Goal: Use online tool/utility: Use online tool/utility

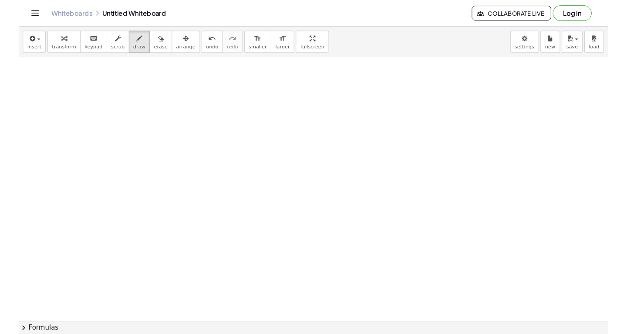
scroll to position [9071, 0]
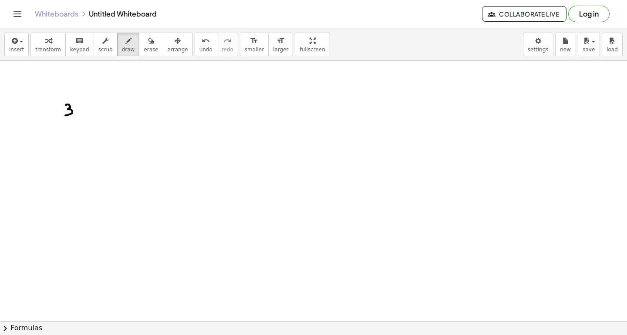
drag, startPoint x: 66, startPoint y: 105, endPoint x: 65, endPoint y: 115, distance: 10.5
drag, startPoint x: 86, startPoint y: 107, endPoint x: 90, endPoint y: 110, distance: 5.0
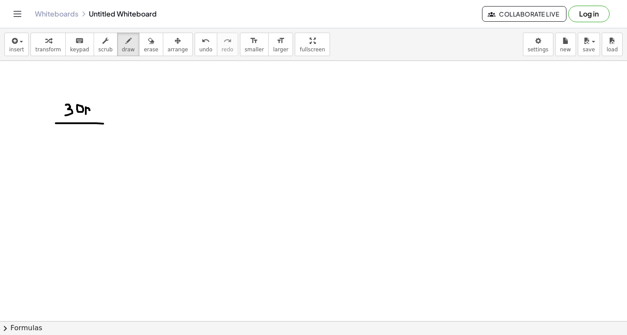
drag, startPoint x: 56, startPoint y: 123, endPoint x: 108, endPoint y: 124, distance: 52.3
drag, startPoint x: 61, startPoint y: 134, endPoint x: 63, endPoint y: 140, distance: 6.8
drag, startPoint x: 78, startPoint y: 132, endPoint x: 76, endPoint y: 136, distance: 4.5
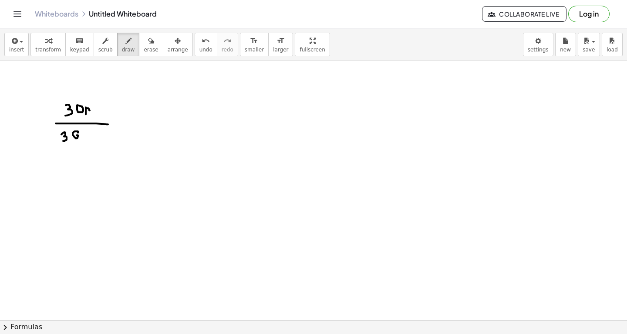
drag, startPoint x: 91, startPoint y: 131, endPoint x: 96, endPoint y: 134, distance: 5.7
drag, startPoint x: 35, startPoint y: 108, endPoint x: 35, endPoint y: 123, distance: 14.4
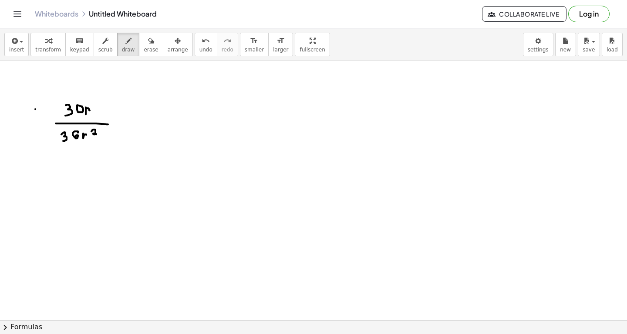
drag, startPoint x: 39, startPoint y: 97, endPoint x: 34, endPoint y: 139, distance: 41.6
drag, startPoint x: 124, startPoint y: 120, endPoint x: 145, endPoint y: 119, distance: 20.5
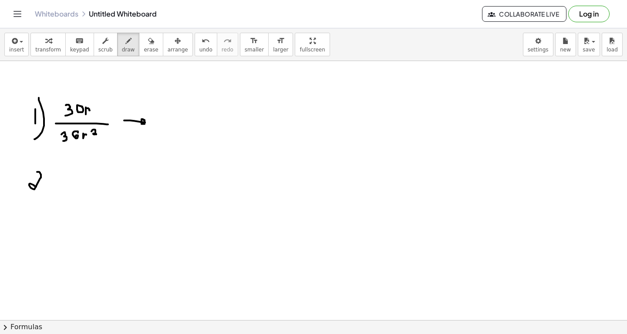
drag, startPoint x: 37, startPoint y: 171, endPoint x: 42, endPoint y: 189, distance: 18.2
drag, startPoint x: 43, startPoint y: 165, endPoint x: 44, endPoint y: 205, distance: 39.7
drag, startPoint x: 70, startPoint y: 169, endPoint x: 75, endPoint y: 173, distance: 6.5
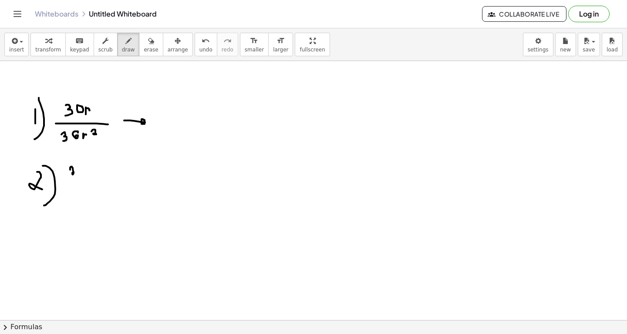
drag, startPoint x: 84, startPoint y: 173, endPoint x: 84, endPoint y: 164, distance: 9.2
drag, startPoint x: 91, startPoint y: 167, endPoint x: 95, endPoint y: 169, distance: 4.7
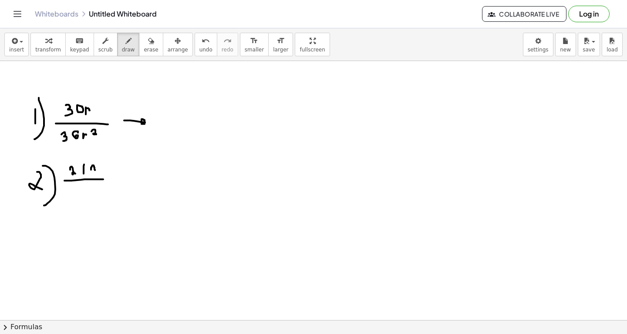
drag, startPoint x: 64, startPoint y: 180, endPoint x: 105, endPoint y: 178, distance: 40.1
drag, startPoint x: 90, startPoint y: 167, endPoint x: 96, endPoint y: 173, distance: 8.6
drag, startPoint x: 73, startPoint y: 188, endPoint x: 84, endPoint y: 197, distance: 14.6
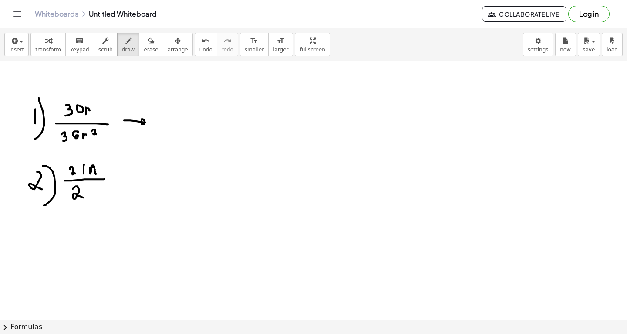
drag, startPoint x: 86, startPoint y: 185, endPoint x: 93, endPoint y: 197, distance: 14.3
drag, startPoint x: 93, startPoint y: 197, endPoint x: 93, endPoint y: 186, distance: 11.3
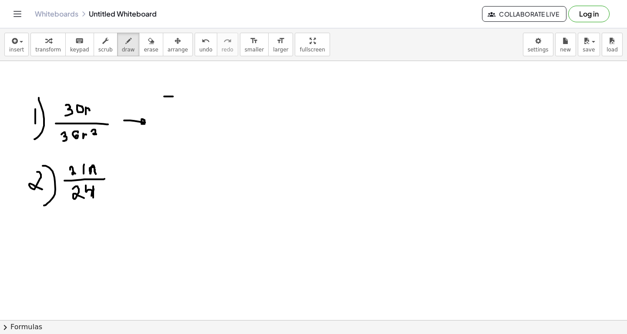
drag, startPoint x: 164, startPoint y: 96, endPoint x: 173, endPoint y: 96, distance: 9.1
drag, startPoint x: 166, startPoint y: 96, endPoint x: 169, endPoint y: 106, distance: 9.9
drag, startPoint x: 159, startPoint y: 112, endPoint x: 187, endPoint y: 112, distance: 28.8
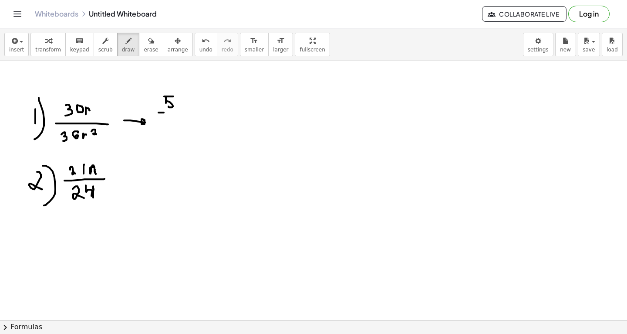
drag, startPoint x: 173, startPoint y: 117, endPoint x: 169, endPoint y: 128, distance: 12.1
drag, startPoint x: 180, startPoint y: 124, endPoint x: 184, endPoint y: 129, distance: 6.2
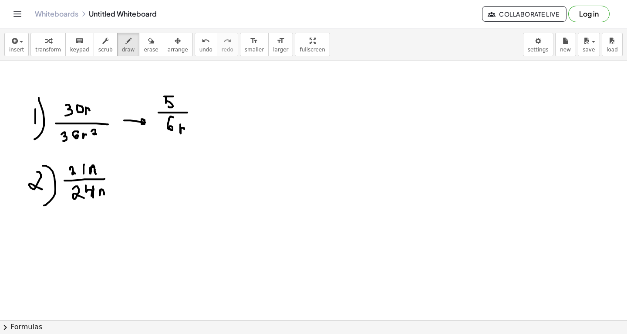
drag, startPoint x: 100, startPoint y: 190, endPoint x: 104, endPoint y: 195, distance: 7.1
drag, startPoint x: 108, startPoint y: 185, endPoint x: 115, endPoint y: 186, distance: 7.5
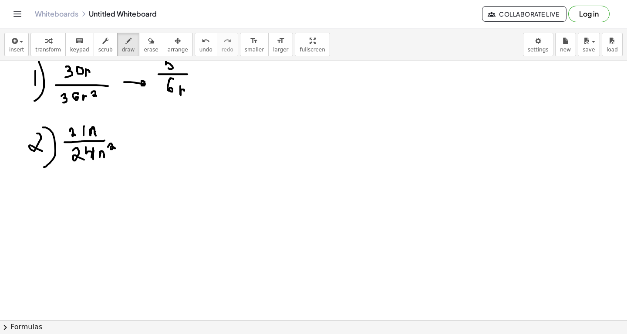
scroll to position [9108, 0]
drag, startPoint x: 35, startPoint y: 197, endPoint x: 35, endPoint y: 206, distance: 9.6
drag, startPoint x: 43, startPoint y: 190, endPoint x: 43, endPoint y: 220, distance: 30.1
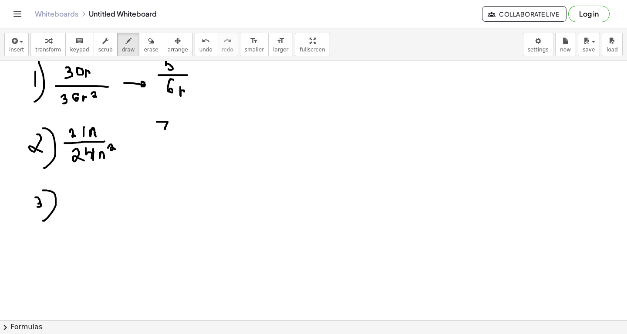
drag, startPoint x: 165, startPoint y: 129, endPoint x: 154, endPoint y: 121, distance: 13.8
drag, startPoint x: 152, startPoint y: 132, endPoint x: 185, endPoint y: 129, distance: 33.2
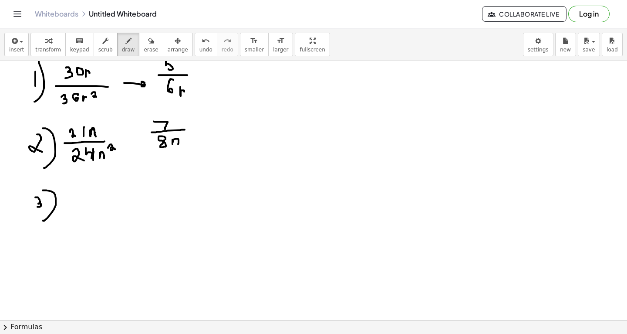
drag, startPoint x: 173, startPoint y: 139, endPoint x: 177, endPoint y: 144, distance: 7.1
drag, startPoint x: 75, startPoint y: 192, endPoint x: 83, endPoint y: 195, distance: 9.4
drag, startPoint x: 89, startPoint y: 191, endPoint x: 100, endPoint y: 195, distance: 11.4
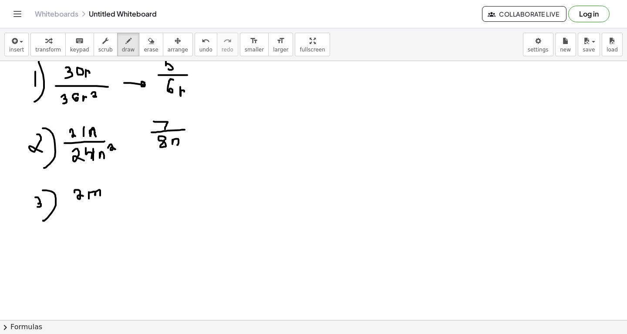
drag, startPoint x: 107, startPoint y: 192, endPoint x: 112, endPoint y: 192, distance: 5.7
drag, startPoint x: 125, startPoint y: 183, endPoint x: 136, endPoint y: 198, distance: 19.1
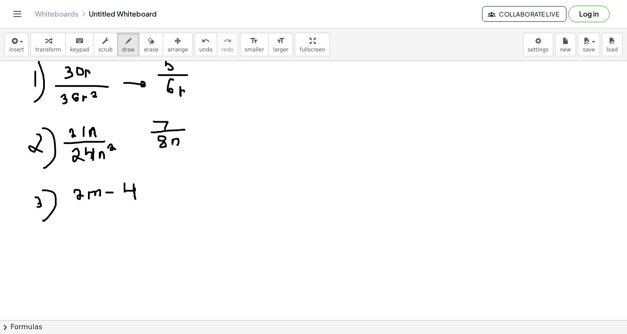
drag, startPoint x: 81, startPoint y: 211, endPoint x: 94, endPoint y: 218, distance: 13.8
drag, startPoint x: 100, startPoint y: 215, endPoint x: 105, endPoint y: 215, distance: 5.7
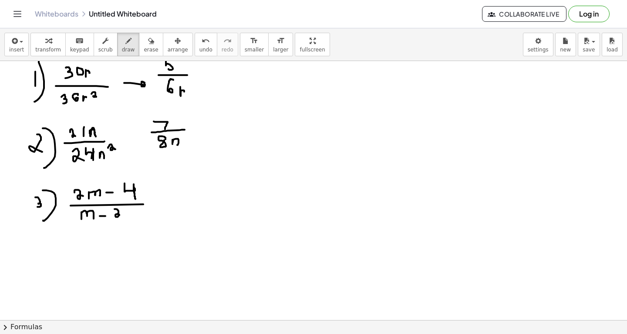
drag, startPoint x: 115, startPoint y: 208, endPoint x: 119, endPoint y: 214, distance: 7.8
drag, startPoint x: 219, startPoint y: 183, endPoint x: 230, endPoint y: 197, distance: 17.1
drag, startPoint x: 237, startPoint y: 188, endPoint x: 245, endPoint y: 194, distance: 9.9
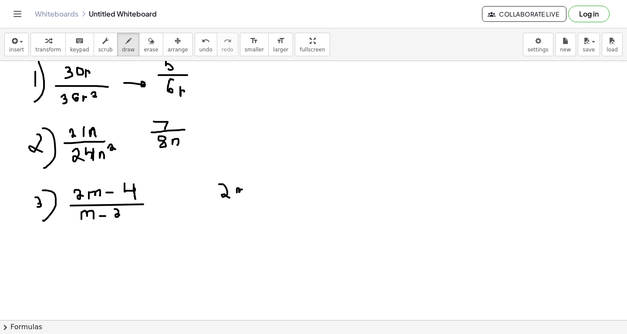
drag, startPoint x: 248, startPoint y: 190, endPoint x: 254, endPoint y: 190, distance: 6.1
drag, startPoint x: 262, startPoint y: 182, endPoint x: 272, endPoint y: 193, distance: 14.8
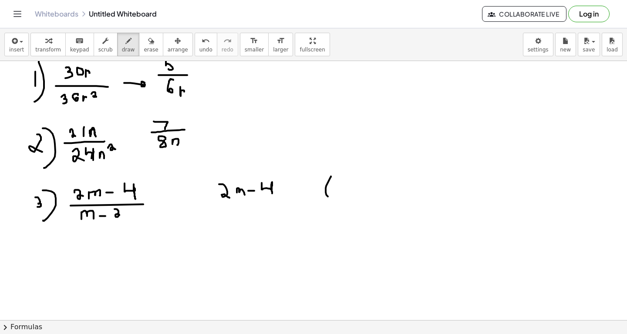
drag, startPoint x: 331, startPoint y: 176, endPoint x: 330, endPoint y: 196, distance: 20.5
drag, startPoint x: 291, startPoint y: 189, endPoint x: 306, endPoint y: 187, distance: 15.7
drag, startPoint x: 312, startPoint y: 182, endPoint x: 321, endPoint y: 191, distance: 13.0
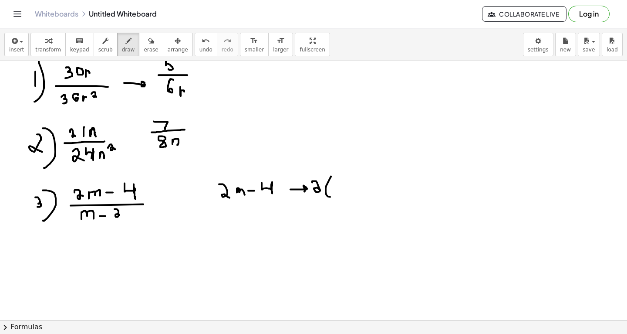
drag, startPoint x: 339, startPoint y: 181, endPoint x: 348, endPoint y: 190, distance: 13.3
drag, startPoint x: 362, startPoint y: 182, endPoint x: 376, endPoint y: 194, distance: 17.9
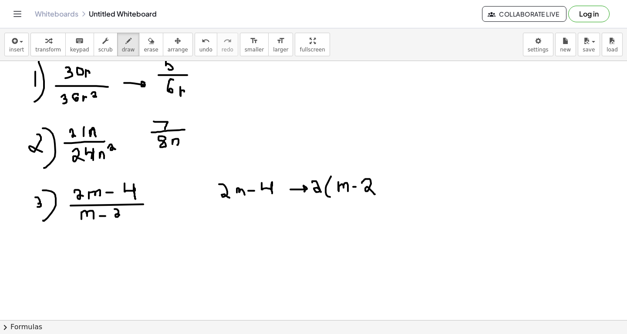
drag, startPoint x: 376, startPoint y: 173, endPoint x: 380, endPoint y: 199, distance: 26.6
drag, startPoint x: 325, startPoint y: 169, endPoint x: 156, endPoint y: 173, distance: 170.0
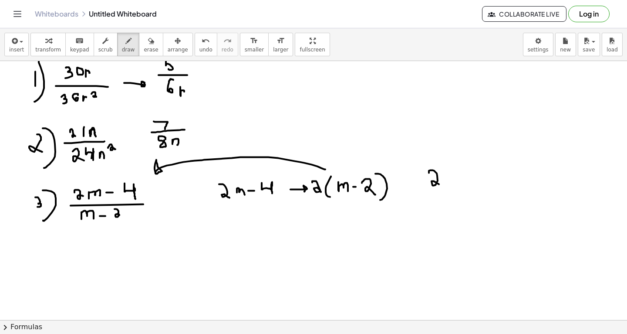
drag, startPoint x: 429, startPoint y: 172, endPoint x: 442, endPoint y: 185, distance: 17.9
drag, startPoint x: 449, startPoint y: 164, endPoint x: 453, endPoint y: 201, distance: 36.8
drag, startPoint x: 454, startPoint y: 174, endPoint x: 464, endPoint y: 182, distance: 12.5
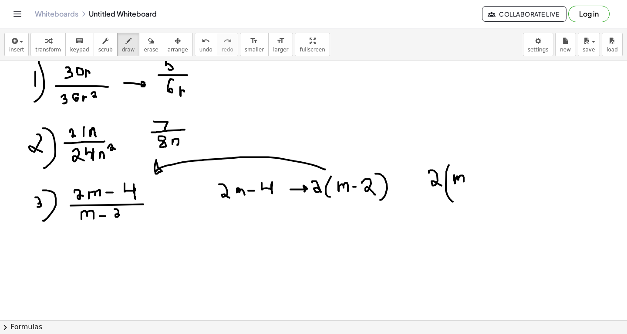
drag, startPoint x: 468, startPoint y: 177, endPoint x: 476, endPoint y: 177, distance: 7.4
drag, startPoint x: 478, startPoint y: 170, endPoint x: 493, endPoint y: 183, distance: 19.2
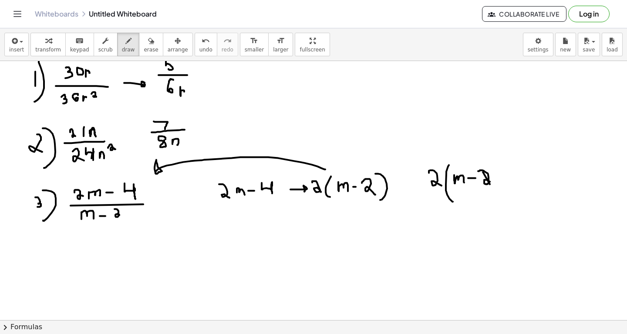
drag, startPoint x: 492, startPoint y: 158, endPoint x: 495, endPoint y: 187, distance: 29.3
drag, startPoint x: 424, startPoint y: 210, endPoint x: 501, endPoint y: 208, distance: 78.0
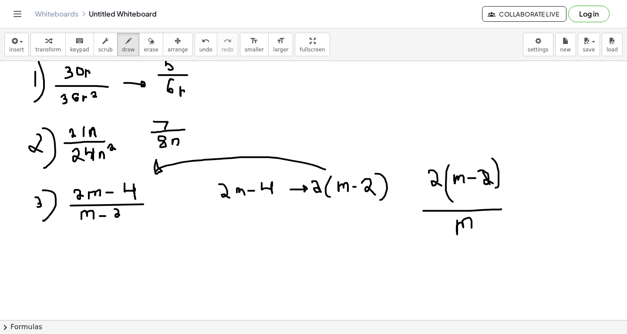
drag, startPoint x: 457, startPoint y: 220, endPoint x: 470, endPoint y: 230, distance: 16.1
drag, startPoint x: 475, startPoint y: 225, endPoint x: 481, endPoint y: 224, distance: 5.7
drag, startPoint x: 488, startPoint y: 218, endPoint x: 494, endPoint y: 227, distance: 10.2
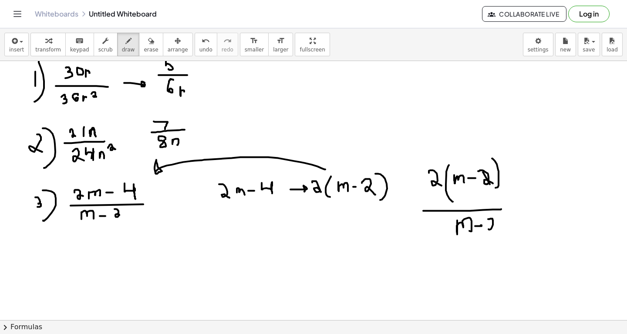
drag, startPoint x: 515, startPoint y: 200, endPoint x: 522, endPoint y: 200, distance: 6.5
drag, startPoint x: 514, startPoint y: 195, endPoint x: 551, endPoint y: 216, distance: 42.3
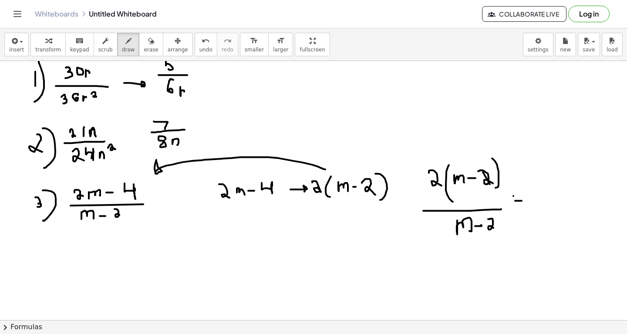
drag, startPoint x: 519, startPoint y: 186, endPoint x: 557, endPoint y: 219, distance: 50.0
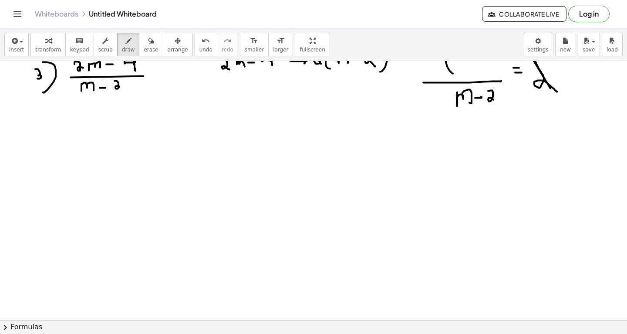
scroll to position [9255, 0]
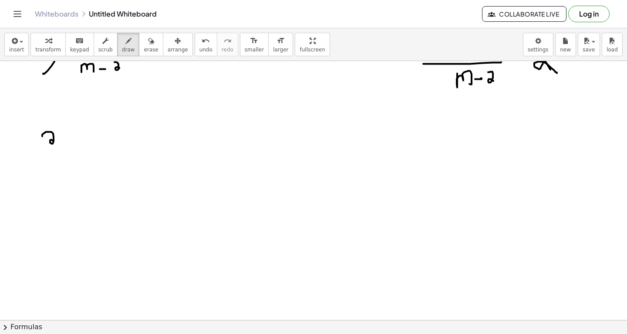
drag, startPoint x: 42, startPoint y: 136, endPoint x: 55, endPoint y: 142, distance: 14.4
drag, startPoint x: 43, startPoint y: 147, endPoint x: 68, endPoint y: 146, distance: 24.5
drag, startPoint x: 47, startPoint y: 154, endPoint x: 55, endPoint y: 160, distance: 9.7
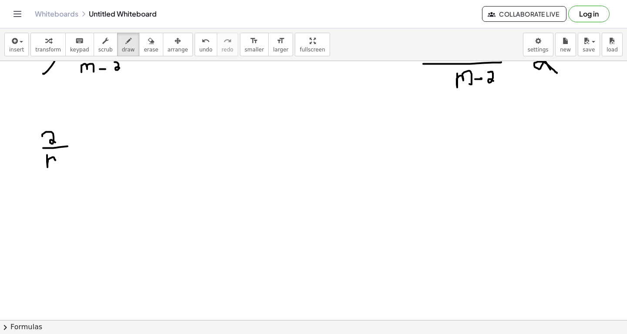
drag, startPoint x: 76, startPoint y: 142, endPoint x: 76, endPoint y: 148, distance: 6.6
drag, startPoint x: 73, startPoint y: 146, endPoint x: 79, endPoint y: 146, distance: 6.5
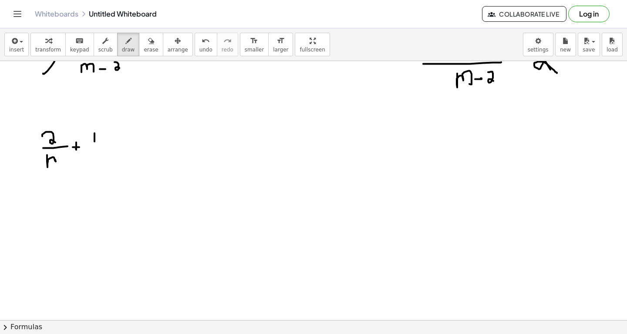
drag, startPoint x: 95, startPoint y: 141, endPoint x: 95, endPoint y: 130, distance: 10.9
drag, startPoint x: 85, startPoint y: 144, endPoint x: 101, endPoint y: 144, distance: 15.7
drag, startPoint x: 91, startPoint y: 148, endPoint x: 102, endPoint y: 148, distance: 10.0
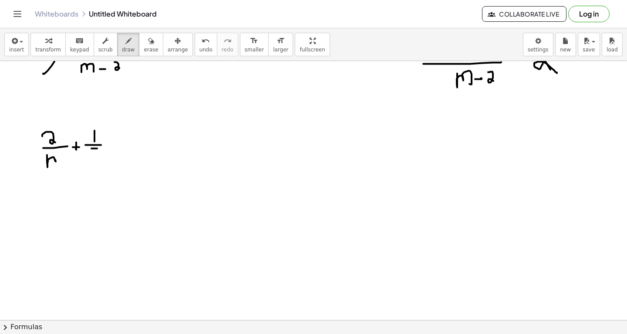
drag, startPoint x: 92, startPoint y: 149, endPoint x: 87, endPoint y: 166, distance: 17.7
drag, startPoint x: 112, startPoint y: 146, endPoint x: 118, endPoint y: 146, distance: 5.7
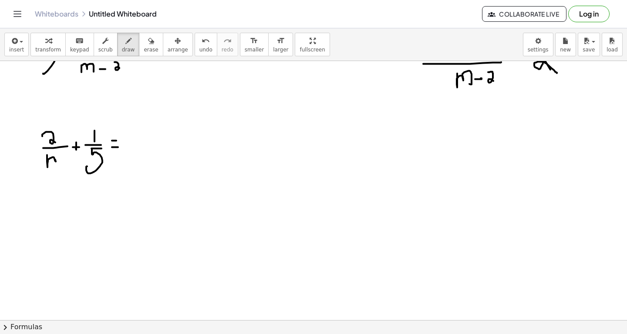
drag, startPoint x: 136, startPoint y: 130, endPoint x: 142, endPoint y: 130, distance: 6.5
drag, startPoint x: 135, startPoint y: 130, endPoint x: 139, endPoint y: 140, distance: 10.9
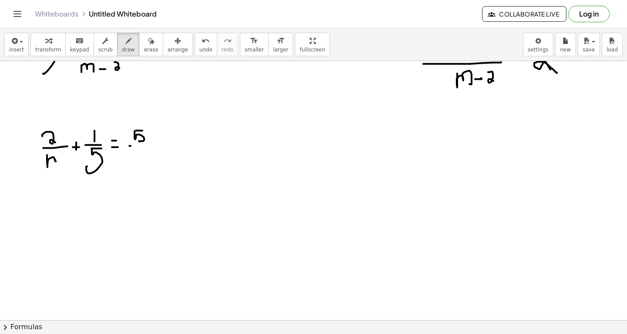
drag, startPoint x: 129, startPoint y: 145, endPoint x: 149, endPoint y: 145, distance: 19.6
drag, startPoint x: 134, startPoint y: 153, endPoint x: 135, endPoint y: 167, distance: 14.0
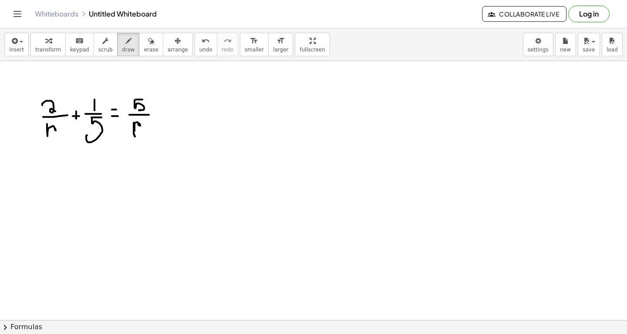
scroll to position [9287, 0]
drag, startPoint x: 112, startPoint y: 179, endPoint x: 118, endPoint y: 179, distance: 6.1
drag, startPoint x: 112, startPoint y: 173, endPoint x: 121, endPoint y: 173, distance: 9.2
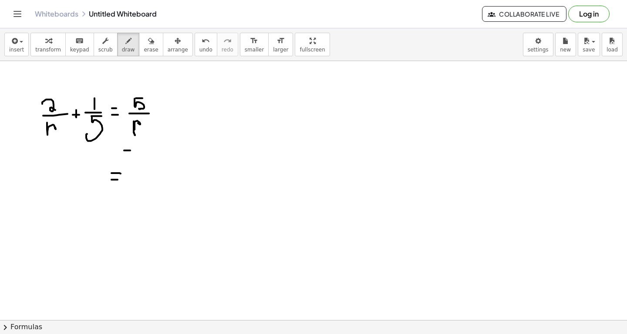
drag, startPoint x: 124, startPoint y: 150, endPoint x: 130, endPoint y: 150, distance: 6.1
drag, startPoint x: 141, startPoint y: 140, endPoint x: 148, endPoint y: 140, distance: 7.0
drag, startPoint x: 138, startPoint y: 142, endPoint x: 144, endPoint y: 149, distance: 9.3
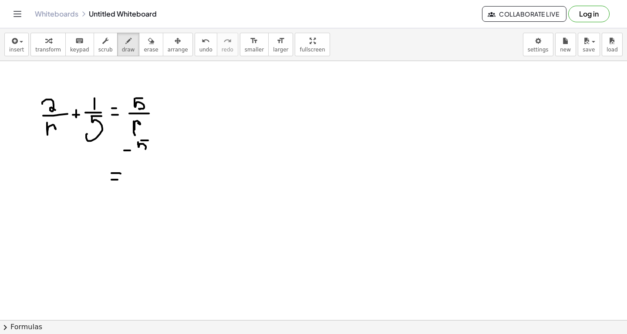
drag, startPoint x: 137, startPoint y: 154, endPoint x: 148, endPoint y: 154, distance: 10.9
drag, startPoint x: 141, startPoint y: 160, endPoint x: 145, endPoint y: 162, distance: 4.5
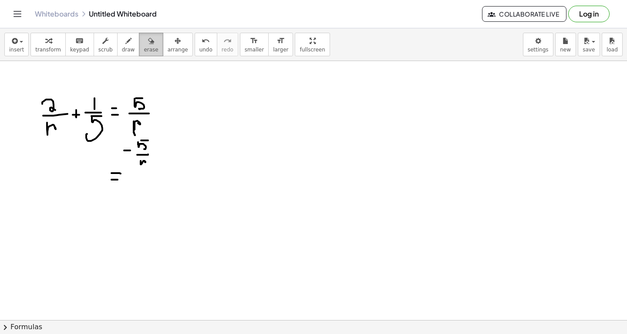
click at [148, 45] on icon "button" at bounding box center [151, 41] width 6 height 10
drag, startPoint x: 122, startPoint y: 164, endPoint x: 115, endPoint y: 169, distance: 8.8
click at [125, 41] on icon "button" at bounding box center [128, 41] width 6 height 10
drag, startPoint x: 113, startPoint y: 169, endPoint x: 119, endPoint y: 168, distance: 5.2
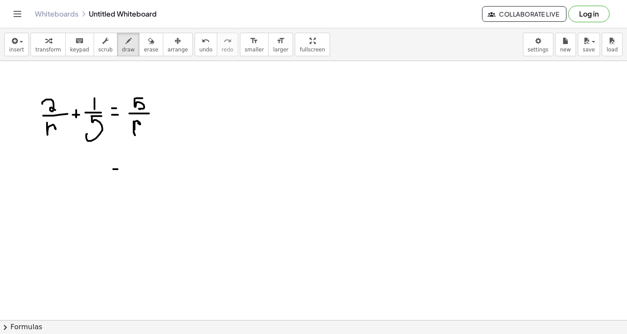
drag, startPoint x: 112, startPoint y: 163, endPoint x: 118, endPoint y: 163, distance: 5.7
drag, startPoint x: 30, startPoint y: 149, endPoint x: 37, endPoint y: 149, distance: 7.4
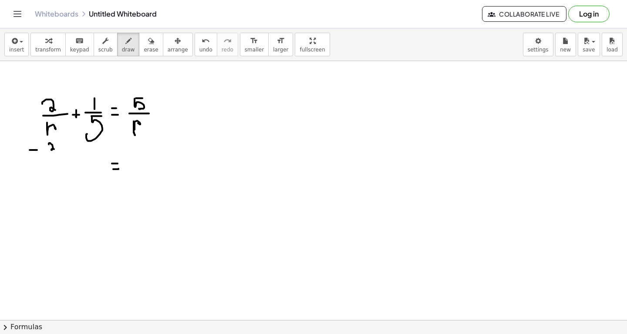
drag, startPoint x: 49, startPoint y: 144, endPoint x: 54, endPoint y: 149, distance: 7.7
drag, startPoint x: 46, startPoint y: 152, endPoint x: 57, endPoint y: 152, distance: 10.9
drag, startPoint x: 48, startPoint y: 159, endPoint x: 54, endPoint y: 159, distance: 5.7
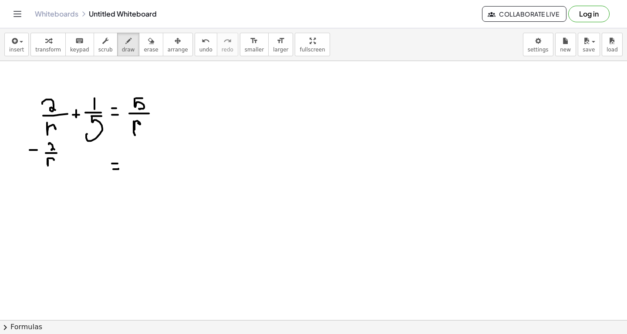
drag, startPoint x: 95, startPoint y: 154, endPoint x: 95, endPoint y: 160, distance: 6.1
drag, startPoint x: 91, startPoint y: 164, endPoint x: 102, endPoint y: 164, distance: 10.9
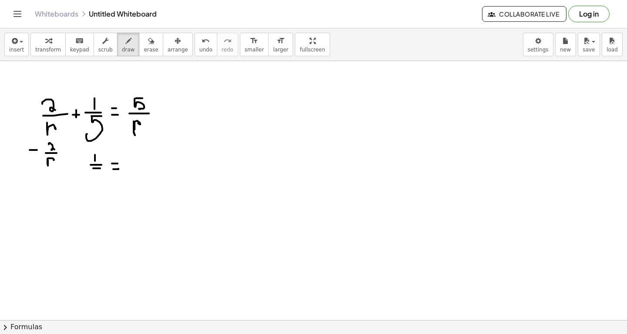
drag, startPoint x: 93, startPoint y: 168, endPoint x: 100, endPoint y: 168, distance: 7.0
drag, startPoint x: 93, startPoint y: 169, endPoint x: 94, endPoint y: 180, distance: 10.5
drag, startPoint x: 139, startPoint y: 151, endPoint x: 147, endPoint y: 151, distance: 7.4
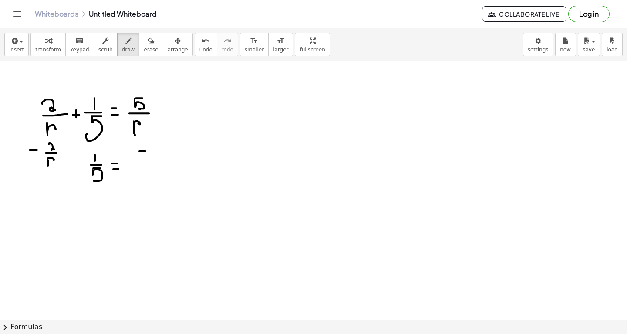
drag, startPoint x: 138, startPoint y: 152, endPoint x: 143, endPoint y: 159, distance: 8.1
drag, startPoint x: 132, startPoint y: 162, endPoint x: 156, endPoint y: 162, distance: 24.0
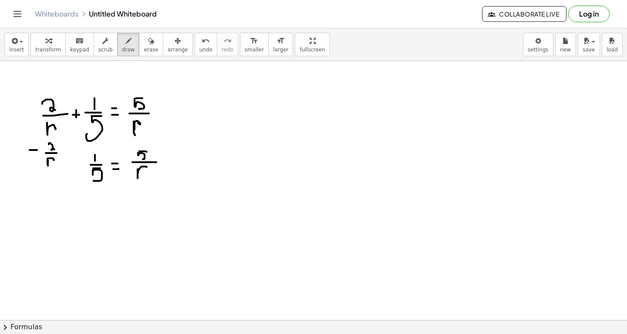
drag, startPoint x: 138, startPoint y: 169, endPoint x: 149, endPoint y: 169, distance: 11.8
drag, startPoint x: 179, startPoint y: 151, endPoint x: 189, endPoint y: 158, distance: 12.3
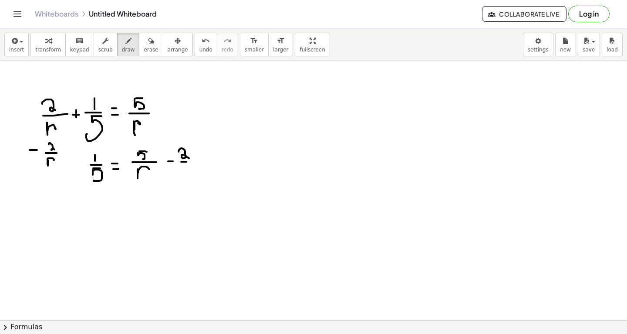
drag, startPoint x: 181, startPoint y: 161, endPoint x: 191, endPoint y: 161, distance: 9.6
drag, startPoint x: 184, startPoint y: 166, endPoint x: 191, endPoint y: 166, distance: 7.4
drag, startPoint x: 183, startPoint y: 166, endPoint x: 185, endPoint y: 176, distance: 11.0
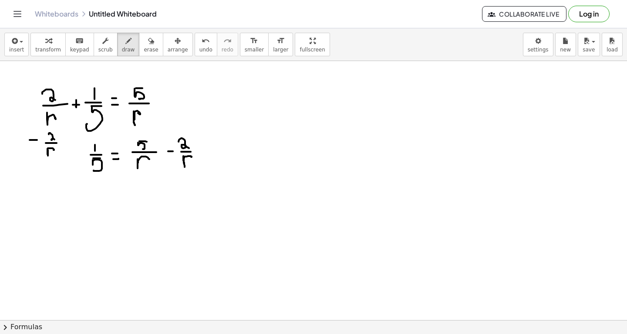
scroll to position [9302, 0]
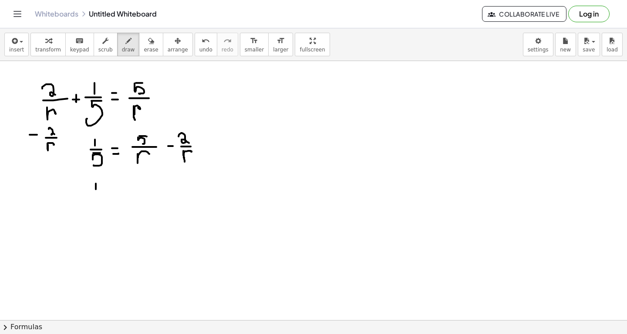
drag, startPoint x: 96, startPoint y: 183, endPoint x: 96, endPoint y: 189, distance: 5.7
drag, startPoint x: 90, startPoint y: 192, endPoint x: 103, endPoint y: 192, distance: 12.6
drag, startPoint x: 93, startPoint y: 199, endPoint x: 100, endPoint y: 198, distance: 7.5
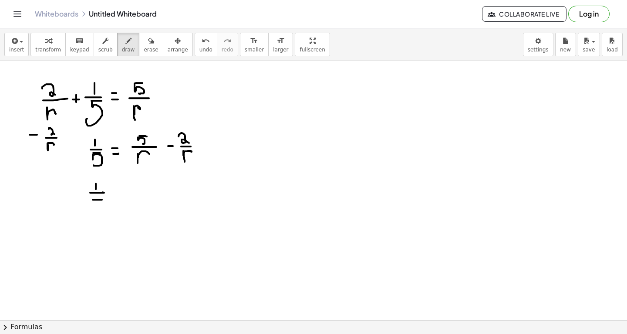
drag, startPoint x: 94, startPoint y: 199, endPoint x: 91, endPoint y: 217, distance: 18.2
drag, startPoint x: 115, startPoint y: 202, endPoint x: 123, endPoint y: 202, distance: 7.4
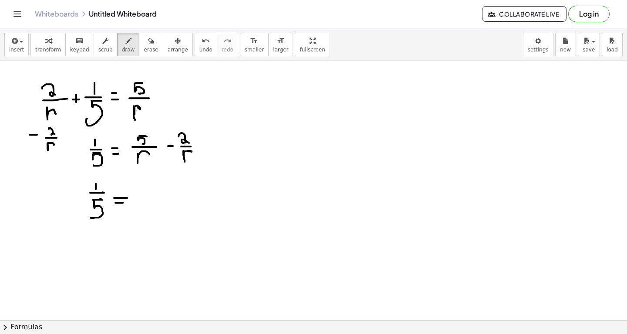
drag, startPoint x: 114, startPoint y: 197, endPoint x: 125, endPoint y: 197, distance: 11.3
drag, startPoint x: 142, startPoint y: 182, endPoint x: 146, endPoint y: 190, distance: 9.4
drag, startPoint x: 139, startPoint y: 193, endPoint x: 156, endPoint y: 194, distance: 16.6
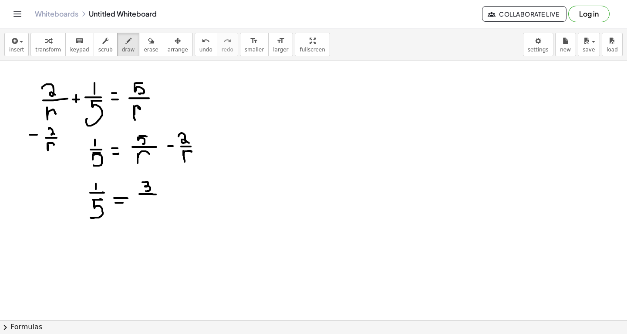
drag, startPoint x: 142, startPoint y: 202, endPoint x: 152, endPoint y: 207, distance: 10.9
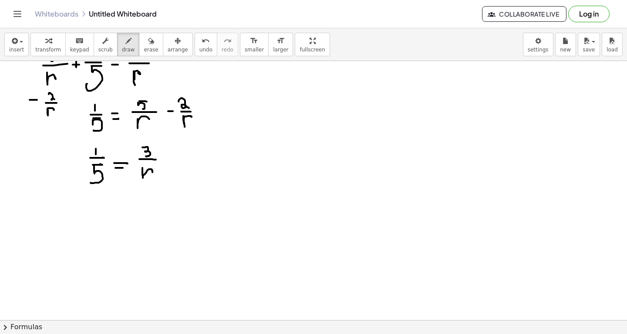
scroll to position [9345, 0]
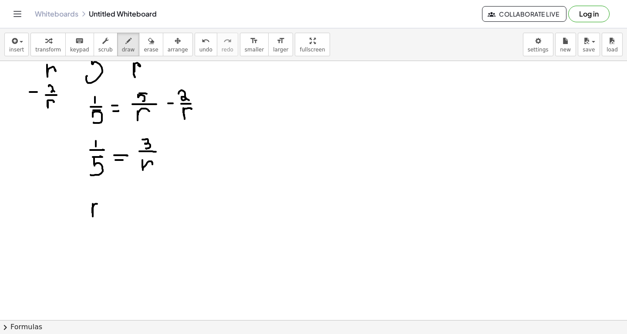
drag, startPoint x: 93, startPoint y: 203, endPoint x: 99, endPoint y: 204, distance: 6.7
drag, startPoint x: 105, startPoint y: 209, endPoint x: 115, endPoint y: 209, distance: 9.6
drag, startPoint x: 108, startPoint y: 203, endPoint x: 118, endPoint y: 203, distance: 10.0
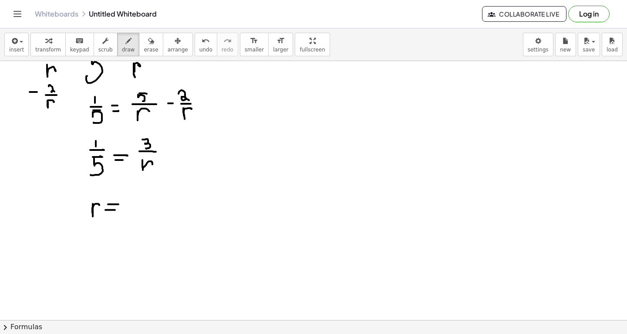
drag, startPoint x: 129, startPoint y: 200, endPoint x: 128, endPoint y: 221, distance: 21.8
drag, startPoint x: 136, startPoint y: 199, endPoint x: 142, endPoint y: 199, distance: 5.2
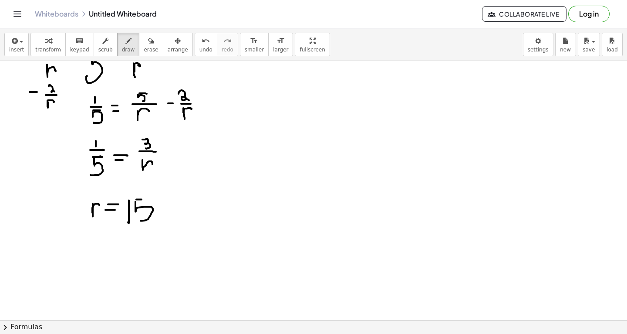
drag, startPoint x: 136, startPoint y: 201, endPoint x: 138, endPoint y: 220, distance: 18.9
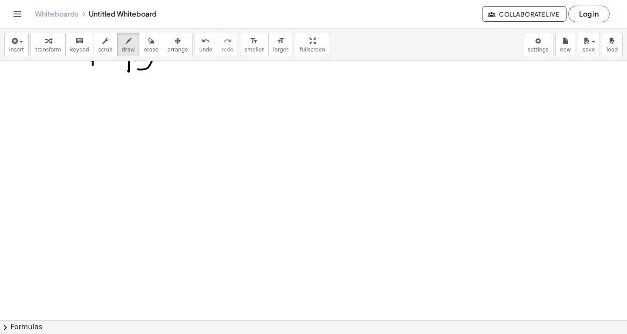
scroll to position [9495, 0]
drag, startPoint x: 28, startPoint y: 120, endPoint x: 37, endPoint y: 120, distance: 9.6
drag, startPoint x: 20, startPoint y: 122, endPoint x: 16, endPoint y: 148, distance: 26.1
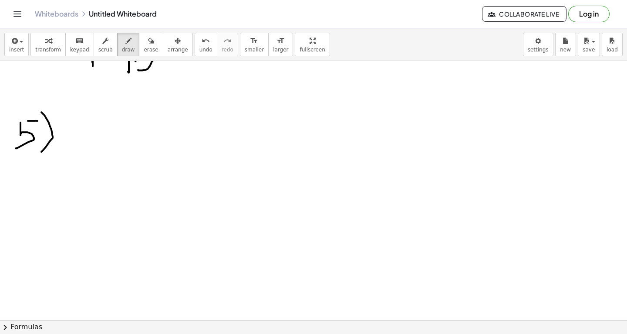
drag, startPoint x: 41, startPoint y: 112, endPoint x: 41, endPoint y: 152, distance: 41.0
drag, startPoint x: 75, startPoint y: 118, endPoint x: 82, endPoint y: 124, distance: 9.3
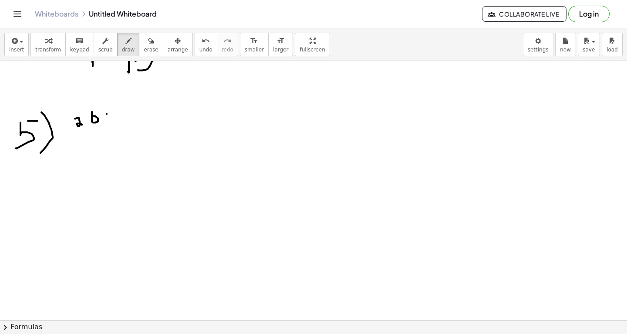
drag, startPoint x: 107, startPoint y: 113, endPoint x: 107, endPoint y: 122, distance: 9.1
drag, startPoint x: 104, startPoint y: 118, endPoint x: 112, endPoint y: 118, distance: 8.3
drag, startPoint x: 126, startPoint y: 115, endPoint x: 122, endPoint y: 120, distance: 7.1
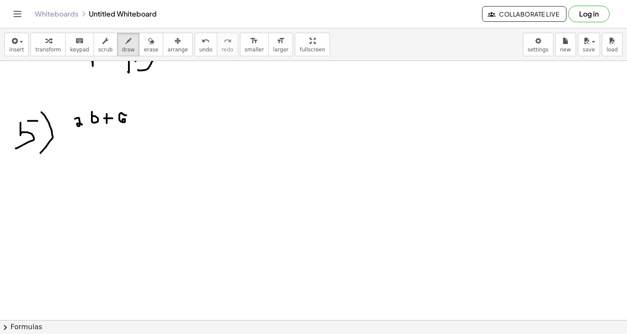
drag, startPoint x: 138, startPoint y: 128, endPoint x: 145, endPoint y: 128, distance: 7.0
drag, startPoint x: 137, startPoint y: 125, endPoint x: 142, endPoint y: 125, distance: 4.8
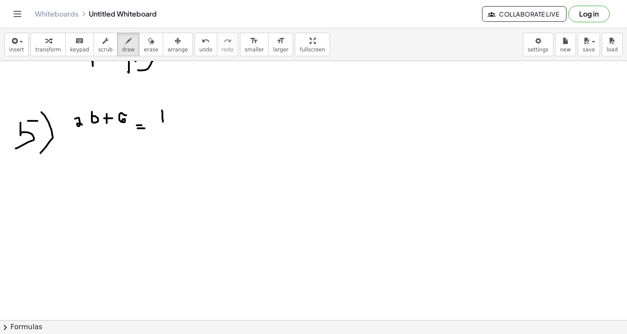
drag, startPoint x: 163, startPoint y: 121, endPoint x: 162, endPoint y: 109, distance: 11.8
drag, startPoint x: 154, startPoint y: 124, endPoint x: 178, endPoint y: 123, distance: 24.0
drag, startPoint x: 159, startPoint y: 131, endPoint x: 167, endPoint y: 140, distance: 11.7
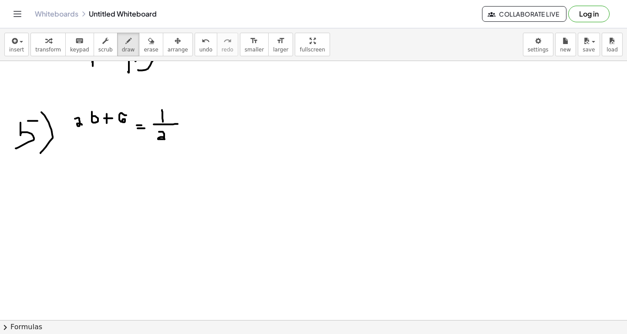
drag, startPoint x: 171, startPoint y: 131, endPoint x: 173, endPoint y: 139, distance: 7.6
drag, startPoint x: 191, startPoint y: 122, endPoint x: 203, endPoint y: 120, distance: 11.9
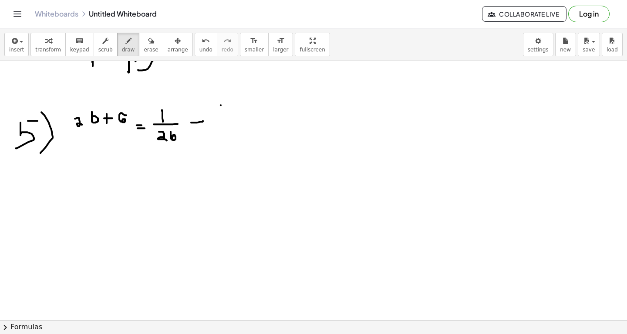
drag, startPoint x: 221, startPoint y: 105, endPoint x: 229, endPoint y: 104, distance: 8.3
drag, startPoint x: 221, startPoint y: 104, endPoint x: 222, endPoint y: 113, distance: 9.2
drag, startPoint x: 219, startPoint y: 119, endPoint x: 234, endPoint y: 119, distance: 14.8
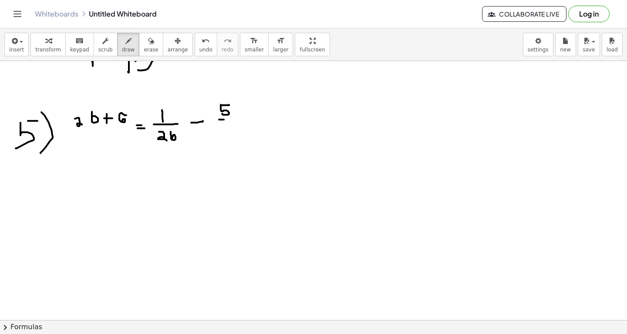
drag, startPoint x: 220, startPoint y: 124, endPoint x: 220, endPoint y: 138, distance: 14.4
drag, startPoint x: 230, startPoint y: 125, endPoint x: 238, endPoint y: 128, distance: 9.1
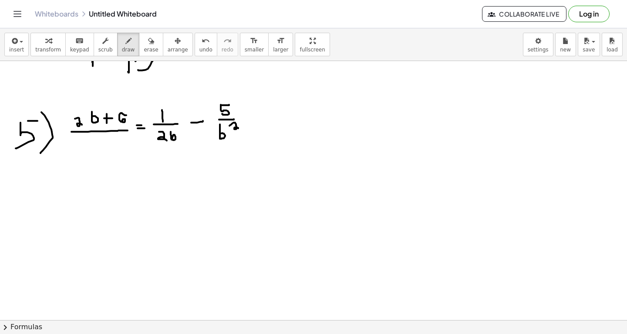
drag, startPoint x: 71, startPoint y: 131, endPoint x: 127, endPoint y: 129, distance: 55.8
drag, startPoint x: 81, startPoint y: 139, endPoint x: 83, endPoint y: 152, distance: 13.2
drag, startPoint x: 102, startPoint y: 137, endPoint x: 103, endPoint y: 149, distance: 11.8
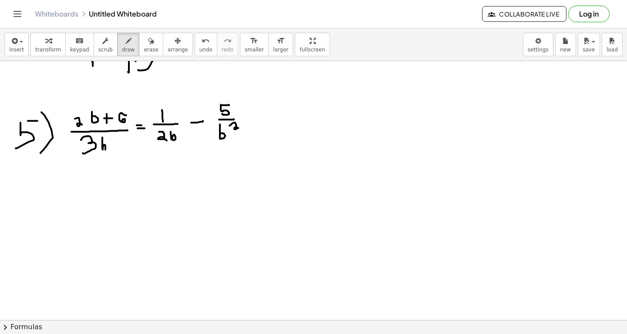
drag, startPoint x: 109, startPoint y: 137, endPoint x: 118, endPoint y: 139, distance: 9.2
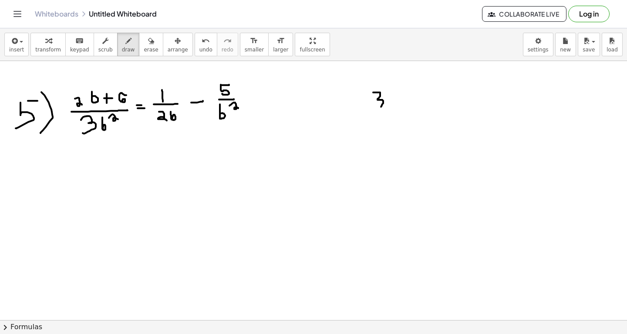
drag, startPoint x: 373, startPoint y: 92, endPoint x: 380, endPoint y: 107, distance: 16.0
drag, startPoint x: 390, startPoint y: 88, endPoint x: 392, endPoint y: 105, distance: 17.1
drag, startPoint x: 400, startPoint y: 86, endPoint x: 404, endPoint y: 90, distance: 6.2
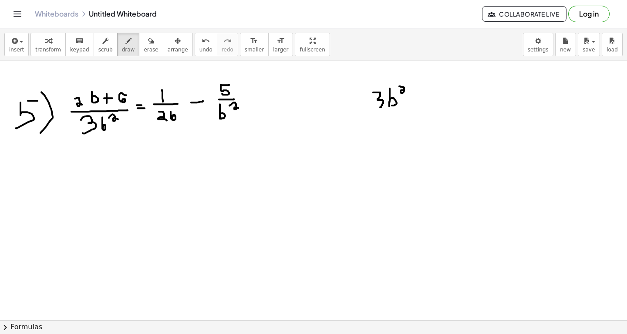
drag, startPoint x: 436, startPoint y: 90, endPoint x: 450, endPoint y: 105, distance: 20.3
drag, startPoint x: 455, startPoint y: 87, endPoint x: 453, endPoint y: 100, distance: 13.3
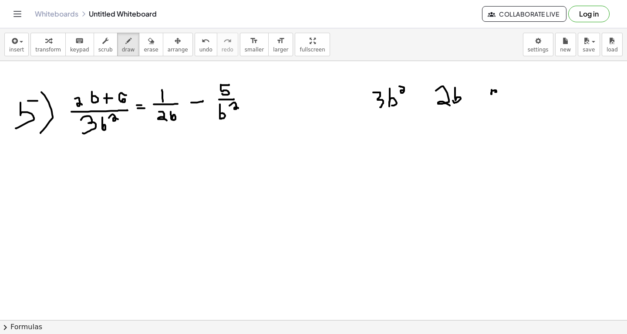
drag, startPoint x: 489, startPoint y: 79, endPoint x: 493, endPoint y: 98, distance: 19.1
drag, startPoint x: 505, startPoint y: 75, endPoint x: 512, endPoint y: 78, distance: 7.6
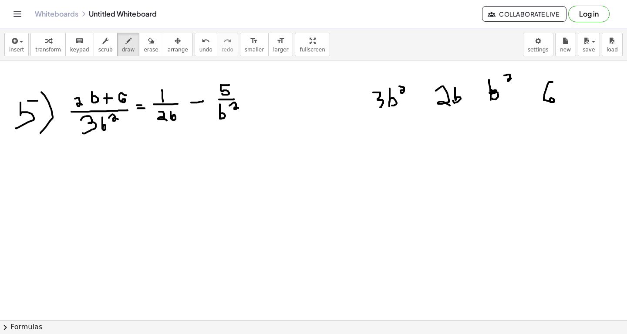
drag, startPoint x: 553, startPoint y: 81, endPoint x: 550, endPoint y: 102, distance: 20.2
drag, startPoint x: 567, startPoint y: 82, endPoint x: 566, endPoint y: 99, distance: 17.5
drag, startPoint x: 576, startPoint y: 77, endPoint x: 584, endPoint y: 81, distance: 8.6
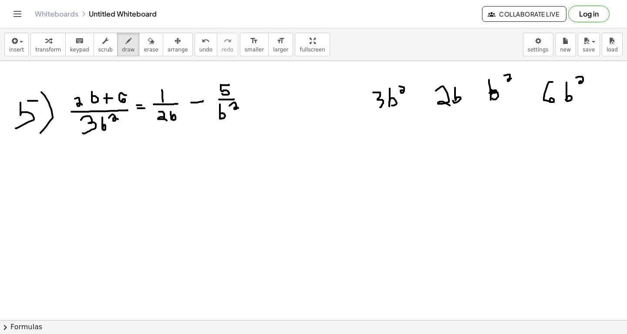
drag, startPoint x: 72, startPoint y: 161, endPoint x: 76, endPoint y: 167, distance: 7.3
click at [148, 41] on icon "button" at bounding box center [151, 41] width 6 height 10
drag, startPoint x: 69, startPoint y: 169, endPoint x: 69, endPoint y: 112, distance: 57.5
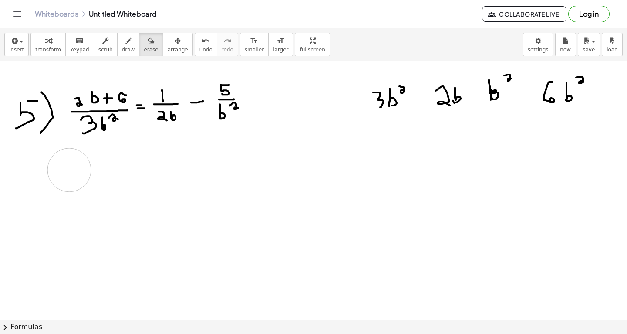
click at [125, 43] on icon "button" at bounding box center [128, 41] width 6 height 10
drag, startPoint x: 63, startPoint y: 78, endPoint x: 58, endPoint y: 82, distance: 6.5
drag, startPoint x: 66, startPoint y: 74, endPoint x: 66, endPoint y: 80, distance: 5.7
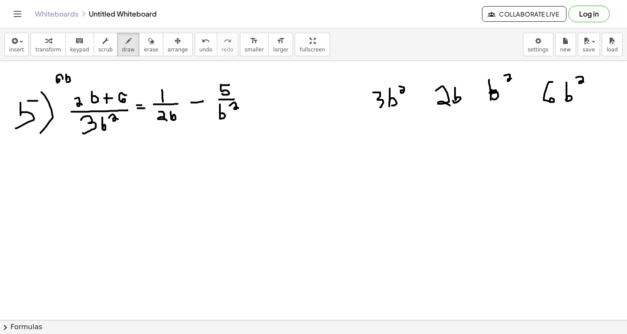
drag, startPoint x: 73, startPoint y: 74, endPoint x: 78, endPoint y: 78, distance: 6.5
drag, startPoint x: 88, startPoint y: 81, endPoint x: 153, endPoint y: 87, distance: 65.6
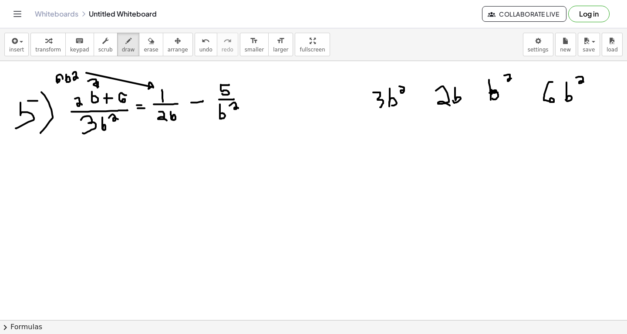
drag, startPoint x: 92, startPoint y: 65, endPoint x: 210, endPoint y: 87, distance: 119.6
drag, startPoint x: 46, startPoint y: 178, endPoint x: 31, endPoint y: 203, distance: 29.9
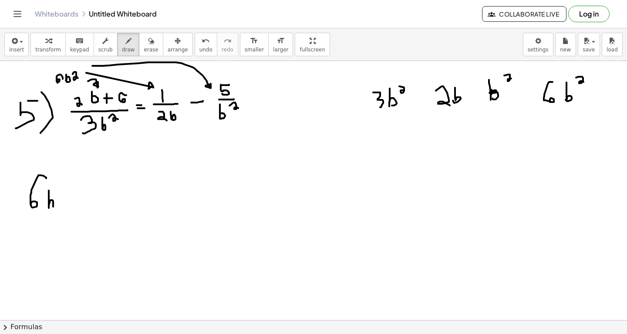
drag, startPoint x: 49, startPoint y: 190, endPoint x: 41, endPoint y: 207, distance: 18.9
drag, startPoint x: 58, startPoint y: 185, endPoint x: 67, endPoint y: 186, distance: 8.8
drag, startPoint x: 24, startPoint y: 215, endPoint x: 63, endPoint y: 214, distance: 38.8
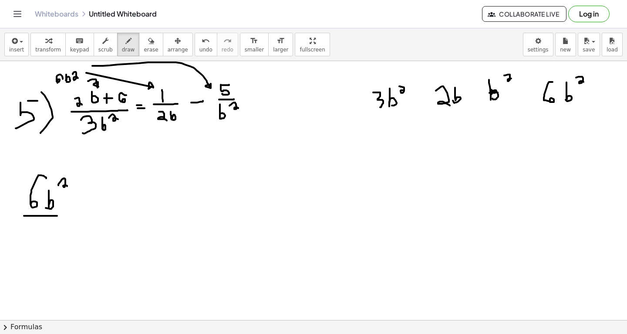
drag, startPoint x: 39, startPoint y: 225, endPoint x: 39, endPoint y: 235, distance: 9.6
drag, startPoint x: 103, startPoint y: 190, endPoint x: 121, endPoint y: 201, distance: 21.5
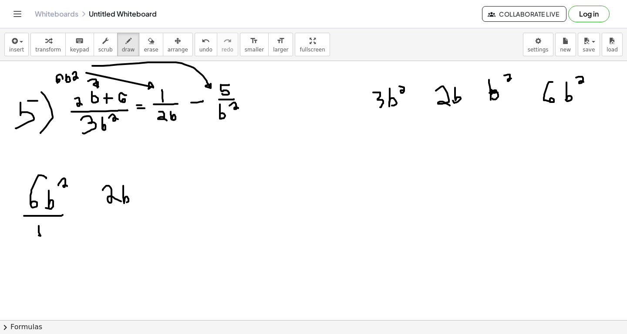
drag, startPoint x: 123, startPoint y: 185, endPoint x: 123, endPoint y: 199, distance: 13.5
drag, startPoint x: 139, startPoint y: 188, endPoint x: 139, endPoint y: 199, distance: 10.5
drag, startPoint x: 137, startPoint y: 194, endPoint x: 145, endPoint y: 194, distance: 7.9
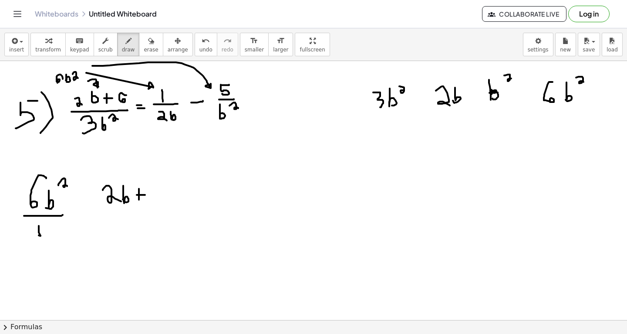
drag, startPoint x: 157, startPoint y: 186, endPoint x: 155, endPoint y: 197, distance: 11.1
drag, startPoint x: 109, startPoint y: 210, endPoint x: 172, endPoint y: 213, distance: 63.2
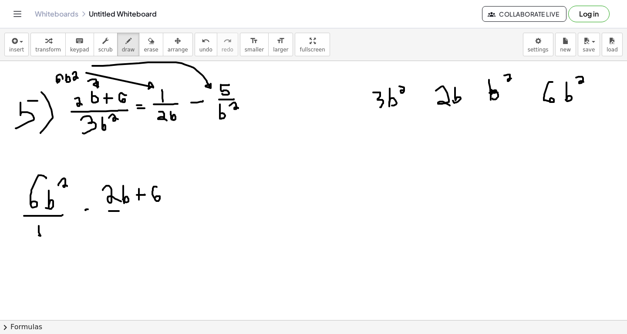
drag, startPoint x: 111, startPoint y: 223, endPoint x: 109, endPoint y: 233, distance: 10.6
drag, startPoint x: 128, startPoint y: 219, endPoint x: 129, endPoint y: 229, distance: 10.1
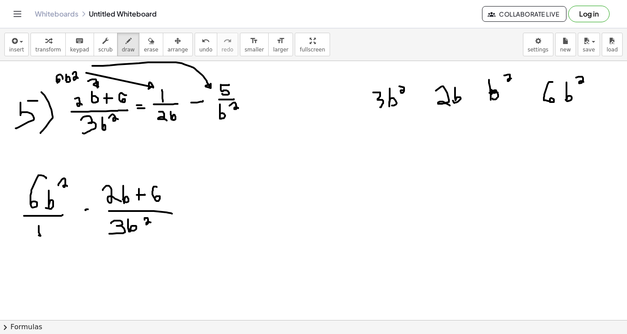
drag, startPoint x: 145, startPoint y: 219, endPoint x: 151, endPoint y: 222, distance: 7.0
drag, startPoint x: 41, startPoint y: 209, endPoint x: 68, endPoint y: 176, distance: 42.4
drag, startPoint x: 128, startPoint y: 232, endPoint x: 149, endPoint y: 215, distance: 26.7
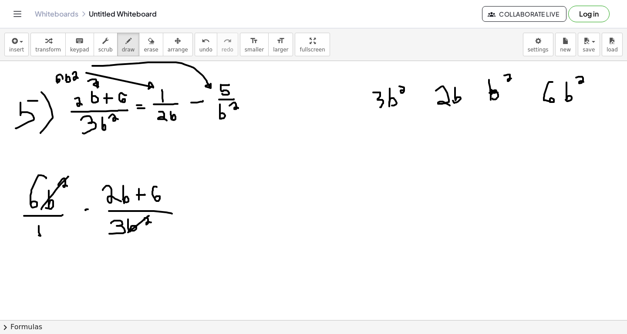
drag, startPoint x: 300, startPoint y: 188, endPoint x: 289, endPoint y: 196, distance: 13.1
drag, startPoint x: 308, startPoint y: 181, endPoint x: 307, endPoint y: 200, distance: 19.3
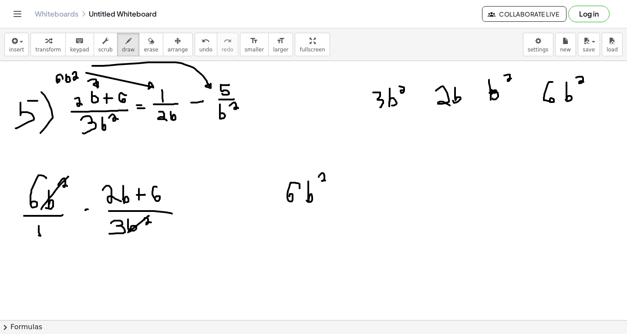
drag, startPoint x: 319, startPoint y: 176, endPoint x: 325, endPoint y: 180, distance: 6.8
drag, startPoint x: 276, startPoint y: 209, endPoint x: 341, endPoint y: 209, distance: 64.9
drag, startPoint x: 284, startPoint y: 221, endPoint x: 290, endPoint y: 236, distance: 15.9
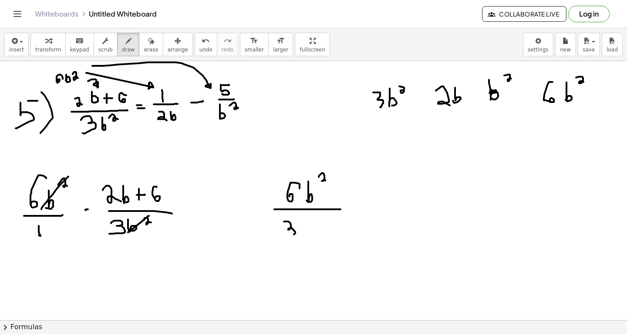
drag, startPoint x: 306, startPoint y: 216, endPoint x: 304, endPoint y: 229, distance: 13.7
drag, startPoint x: 322, startPoint y: 213, endPoint x: 333, endPoint y: 220, distance: 12.5
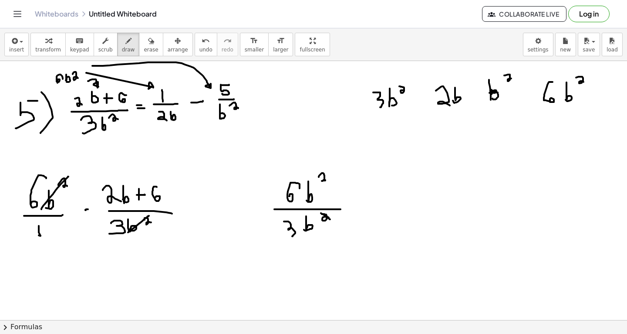
drag, startPoint x: 359, startPoint y: 199, endPoint x: 366, endPoint y: 199, distance: 6.1
drag, startPoint x: 375, startPoint y: 194, endPoint x: 385, endPoint y: 194, distance: 10.0
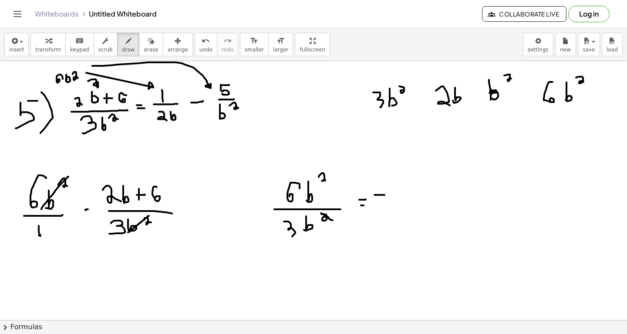
drag, startPoint x: 373, startPoint y: 197, endPoint x: 396, endPoint y: 225, distance: 36.6
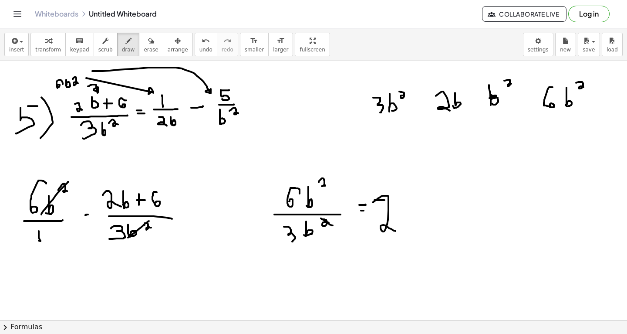
scroll to position [9541, 0]
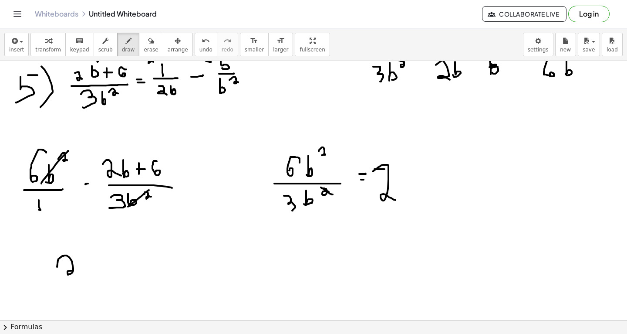
drag, startPoint x: 57, startPoint y: 266, endPoint x: 78, endPoint y: 274, distance: 21.8
drag, startPoint x: 90, startPoint y: 251, endPoint x: 88, endPoint y: 285, distance: 34.9
drag, startPoint x: 98, startPoint y: 267, endPoint x: 113, endPoint y: 272, distance: 15.2
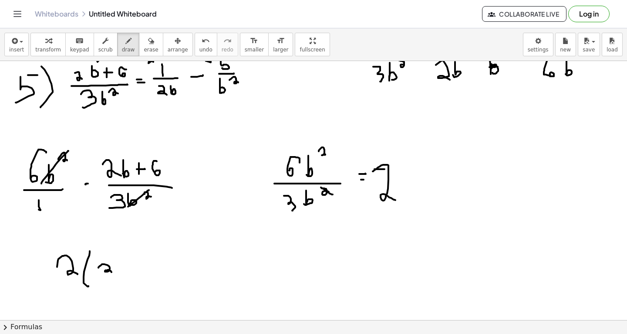
drag, startPoint x: 118, startPoint y: 261, endPoint x: 119, endPoint y: 274, distance: 13.9
drag, startPoint x: 135, startPoint y: 263, endPoint x: 131, endPoint y: 273, distance: 10.8
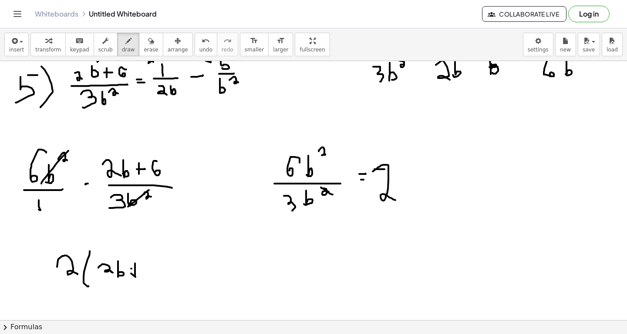
drag, startPoint x: 131, startPoint y: 268, endPoint x: 140, endPoint y: 268, distance: 8.7
drag, startPoint x: 154, startPoint y: 265, endPoint x: 147, endPoint y: 274, distance: 11.6
drag, startPoint x: 163, startPoint y: 254, endPoint x: 165, endPoint y: 280, distance: 26.2
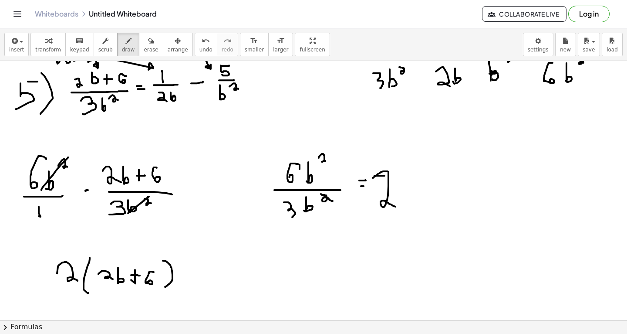
scroll to position [9536, 0]
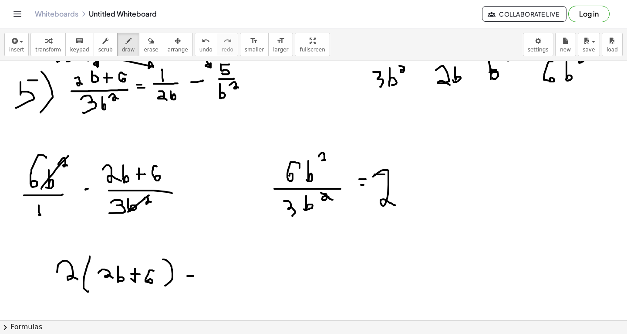
drag, startPoint x: 187, startPoint y: 275, endPoint x: 194, endPoint y: 275, distance: 7.0
drag, startPoint x: 186, startPoint y: 270, endPoint x: 194, endPoint y: 270, distance: 8.7
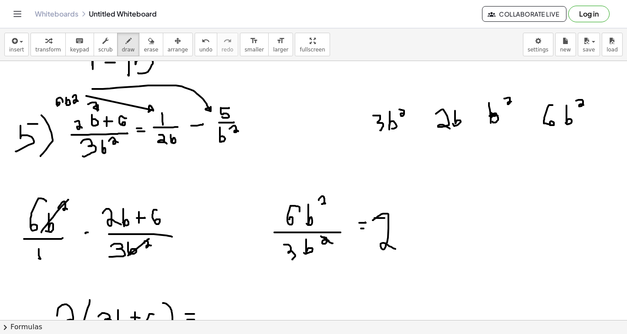
scroll to position [9505, 0]
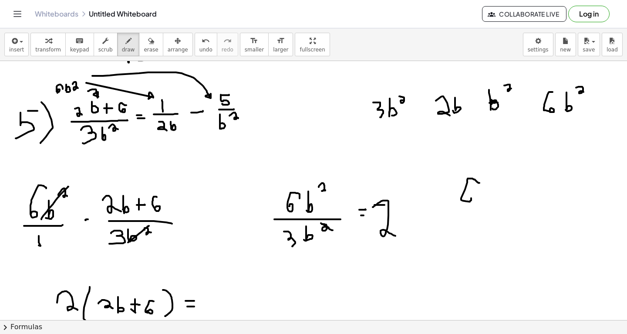
drag, startPoint x: 480, startPoint y: 182, endPoint x: 465, endPoint y: 196, distance: 19.7
drag, startPoint x: 490, startPoint y: 179, endPoint x: 489, endPoint y: 193, distance: 14.4
drag, startPoint x: 499, startPoint y: 177, endPoint x: 509, endPoint y: 180, distance: 10.4
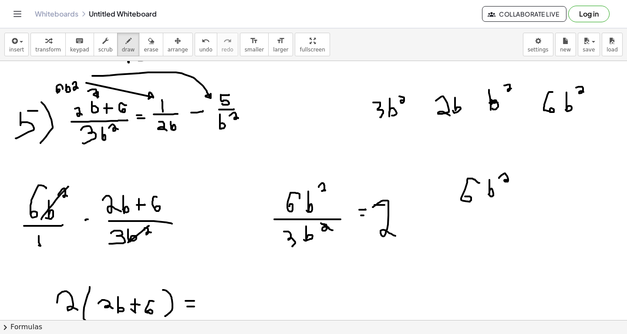
drag, startPoint x: 454, startPoint y: 217, endPoint x: 516, endPoint y: 215, distance: 62.3
drag, startPoint x: 469, startPoint y: 229, endPoint x: 486, endPoint y: 237, distance: 19.1
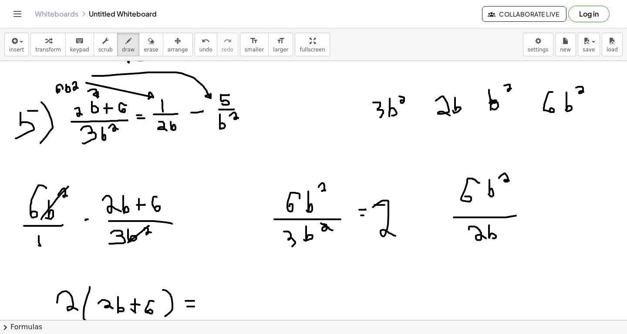
drag, startPoint x: 489, startPoint y: 224, endPoint x: 492, endPoint y: 237, distance: 12.6
drag, startPoint x: 532, startPoint y: 214, endPoint x: 549, endPoint y: 215, distance: 17.9
drag, startPoint x: 462, startPoint y: 199, endPoint x: 466, endPoint y: 195, distance: 5.5
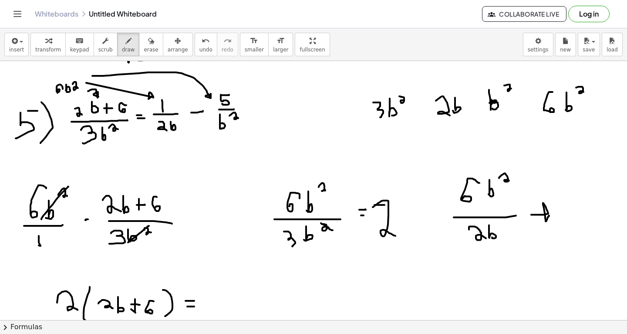
drag, startPoint x: 563, startPoint y: 201, endPoint x: 567, endPoint y: 220, distance: 19.9
drag, startPoint x: 582, startPoint y: 201, endPoint x: 579, endPoint y: 214, distance: 13.3
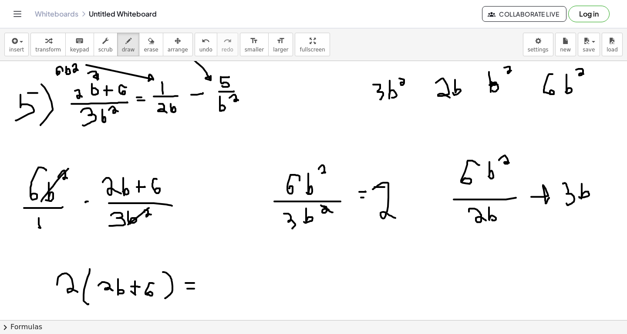
scroll to position [9527, 0]
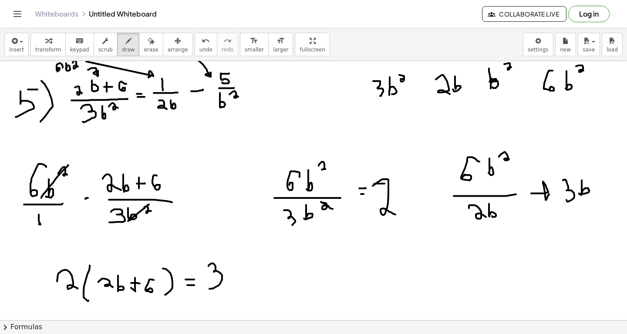
drag, startPoint x: 209, startPoint y: 265, endPoint x: 207, endPoint y: 287, distance: 21.9
drag, startPoint x: 231, startPoint y: 265, endPoint x: 239, endPoint y: 286, distance: 22.6
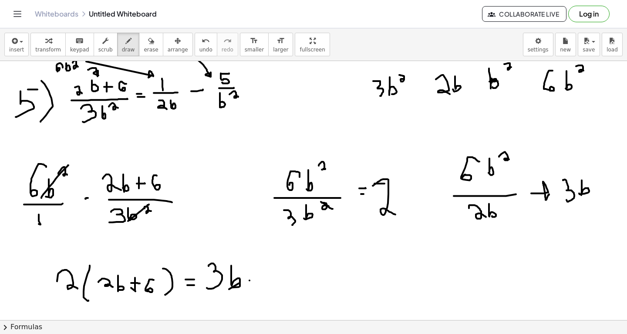
drag, startPoint x: 250, startPoint y: 280, endPoint x: 257, endPoint y: 279, distance: 7.4
drag, startPoint x: 272, startPoint y: 267, endPoint x: 269, endPoint y: 286, distance: 19.3
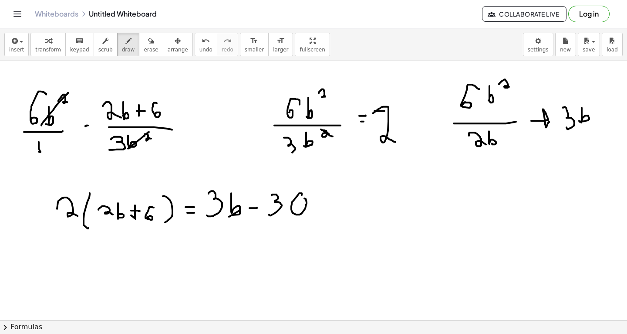
scroll to position [9606, 0]
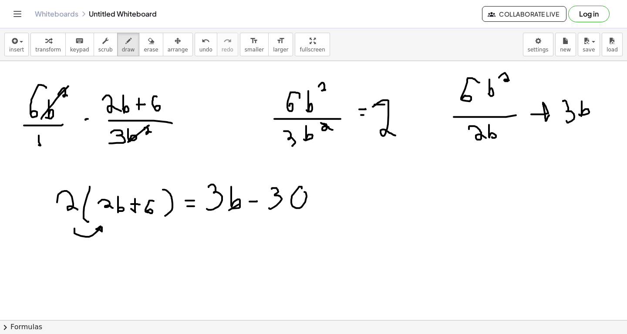
drag, startPoint x: 75, startPoint y: 228, endPoint x: 101, endPoint y: 227, distance: 26.2
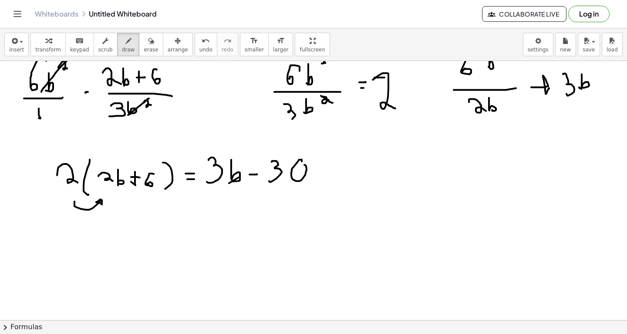
scroll to position [9635, 0]
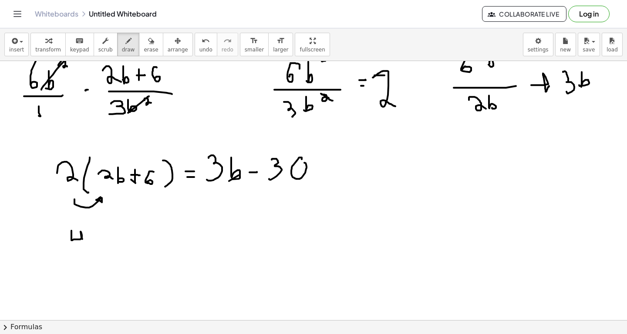
drag, startPoint x: 71, startPoint y: 230, endPoint x: 84, endPoint y: 244, distance: 19.1
drag, startPoint x: 89, startPoint y: 235, endPoint x: 91, endPoint y: 241, distance: 7.0
drag, startPoint x: 108, startPoint y: 240, endPoint x: 108, endPoint y: 231, distance: 8.3
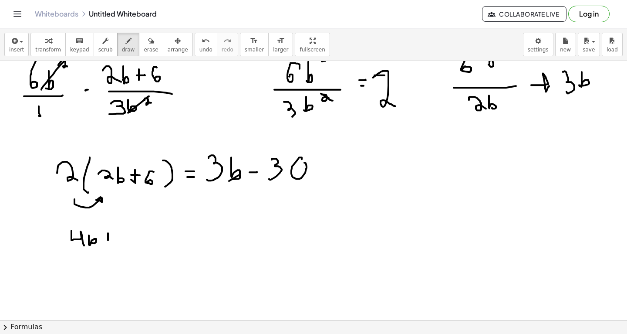
drag, startPoint x: 106, startPoint y: 235, endPoint x: 114, endPoint y: 235, distance: 7.8
drag, startPoint x: 121, startPoint y: 230, endPoint x: 121, endPoint y: 241, distance: 11.8
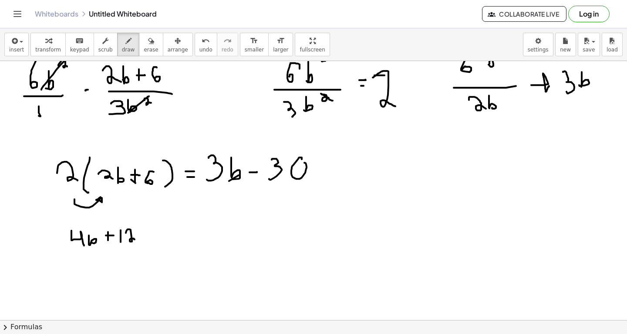
drag, startPoint x: 126, startPoint y: 232, endPoint x: 135, endPoint y: 239, distance: 11.5
drag, startPoint x: 159, startPoint y: 236, endPoint x: 174, endPoint y: 236, distance: 14.8
drag, startPoint x: 157, startPoint y: 227, endPoint x: 172, endPoint y: 227, distance: 14.4
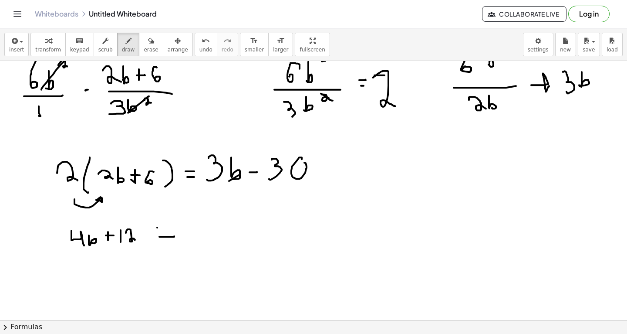
drag, startPoint x: 185, startPoint y: 220, endPoint x: 187, endPoint y: 235, distance: 15.3
drag, startPoint x: 201, startPoint y: 222, endPoint x: 202, endPoint y: 237, distance: 14.4
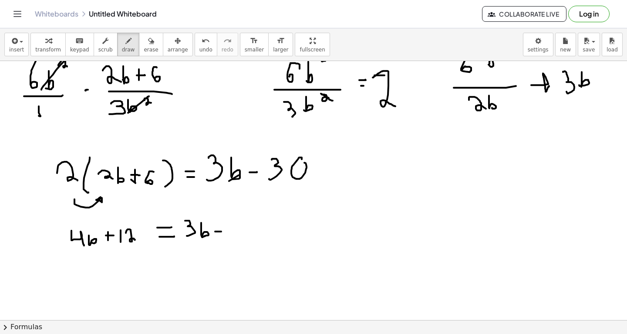
drag, startPoint x: 215, startPoint y: 231, endPoint x: 222, endPoint y: 230, distance: 6.6
drag, startPoint x: 233, startPoint y: 218, endPoint x: 230, endPoint y: 230, distance: 11.9
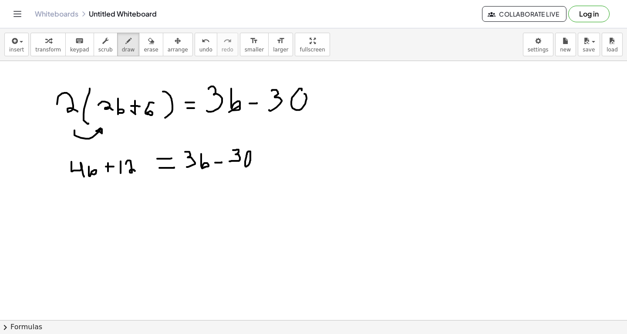
scroll to position [9707, 0]
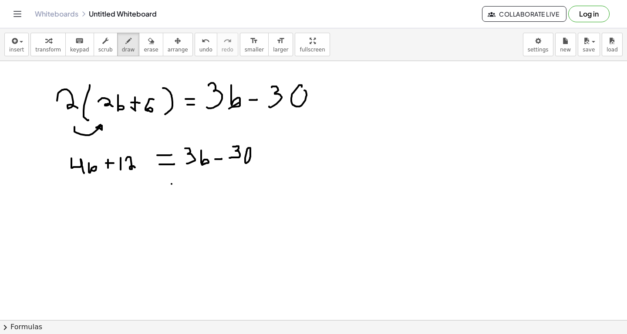
drag, startPoint x: 172, startPoint y: 183, endPoint x: 180, endPoint y: 183, distance: 7.9
drag, startPoint x: 189, startPoint y: 177, endPoint x: 194, endPoint y: 187, distance: 11.5
drag, startPoint x: 204, startPoint y: 176, endPoint x: 204, endPoint y: 185, distance: 9.6
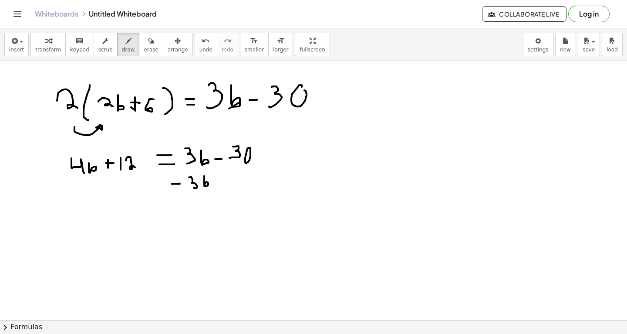
drag, startPoint x: 81, startPoint y: 204, endPoint x: 83, endPoint y: 216, distance: 12.3
drag, startPoint x: 107, startPoint y: 215, endPoint x: 108, endPoint y: 208, distance: 6.6
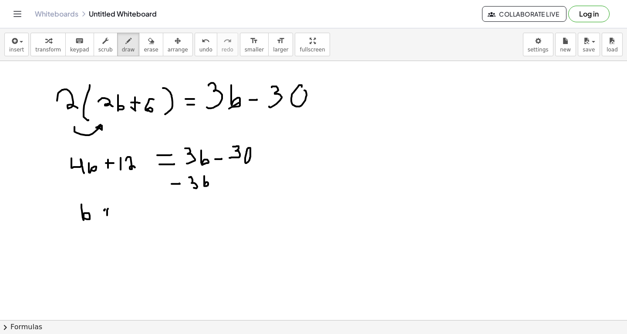
drag, startPoint x: 105, startPoint y: 209, endPoint x: 112, endPoint y: 210, distance: 7.2
drag, startPoint x: 122, startPoint y: 207, endPoint x: 122, endPoint y: 214, distance: 7.4
drag, startPoint x: 126, startPoint y: 208, endPoint x: 134, endPoint y: 215, distance: 10.2
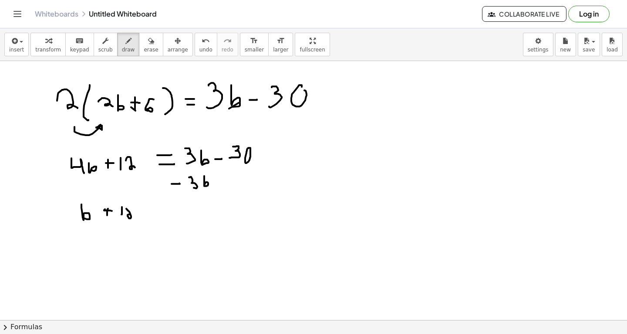
drag, startPoint x: 147, startPoint y: 215, endPoint x: 154, endPoint y: 215, distance: 7.0
drag, startPoint x: 142, startPoint y: 208, endPoint x: 149, endPoint y: 208, distance: 6.1
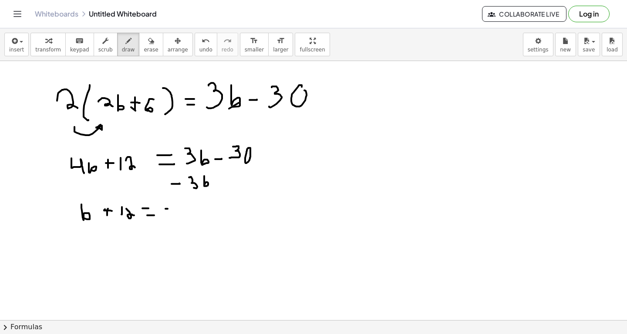
drag, startPoint x: 166, startPoint y: 208, endPoint x: 176, endPoint y: 208, distance: 10.5
drag, startPoint x: 181, startPoint y: 204, endPoint x: 185, endPoint y: 213, distance: 9.2
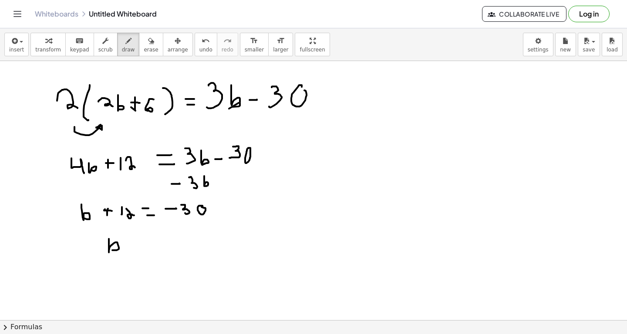
drag, startPoint x: 109, startPoint y: 238, endPoint x: 111, endPoint y: 249, distance: 10.7
drag, startPoint x: 127, startPoint y: 247, endPoint x: 141, endPoint y: 247, distance: 13.9
drag, startPoint x: 127, startPoint y: 239, endPoint x: 143, endPoint y: 239, distance: 15.7
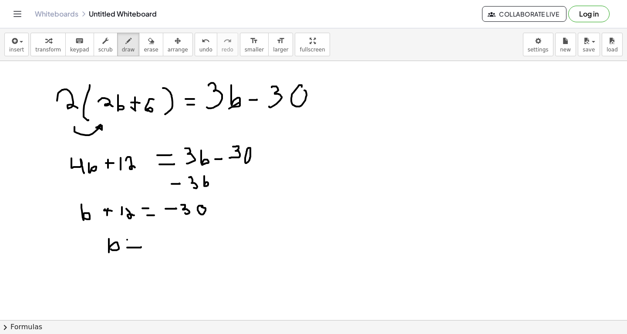
drag, startPoint x: 169, startPoint y: 234, endPoint x: 181, endPoint y: 255, distance: 24.4
drag, startPoint x: 192, startPoint y: 241, endPoint x: 207, endPoint y: 247, distance: 16.8
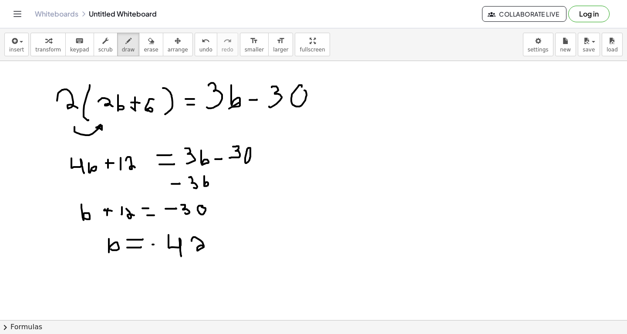
drag, startPoint x: 150, startPoint y: 242, endPoint x: 157, endPoint y: 243, distance: 7.4
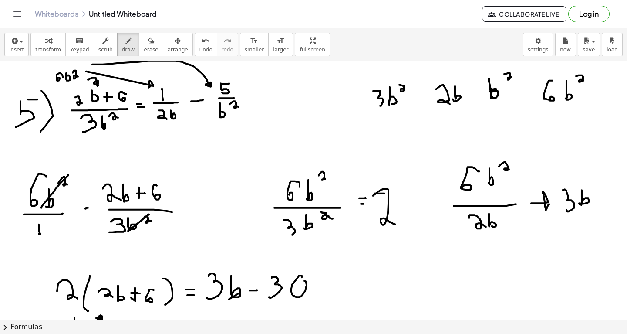
scroll to position [9511, 0]
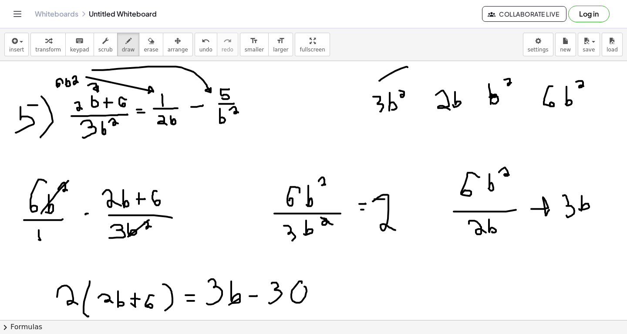
drag, startPoint x: 380, startPoint y: 80, endPoint x: 430, endPoint y: 81, distance: 51.0
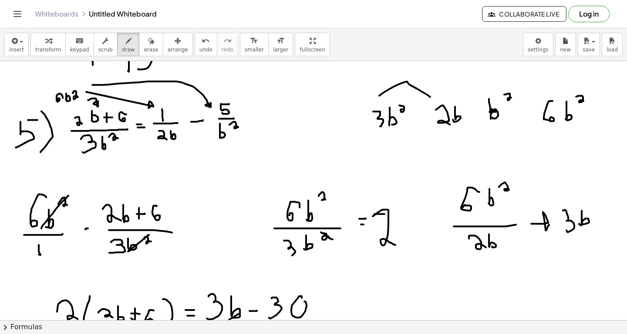
scroll to position [9497, 0]
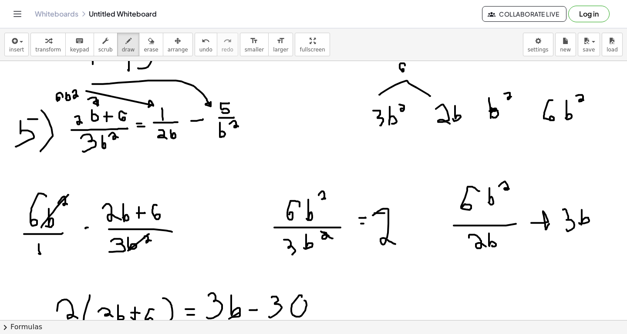
drag, startPoint x: 405, startPoint y: 65, endPoint x: 402, endPoint y: 70, distance: 6.3
drag, startPoint x: 412, startPoint y: 64, endPoint x: 411, endPoint y: 74, distance: 10.1
drag, startPoint x: 420, startPoint y: 61, endPoint x: 424, endPoint y: 67, distance: 6.9
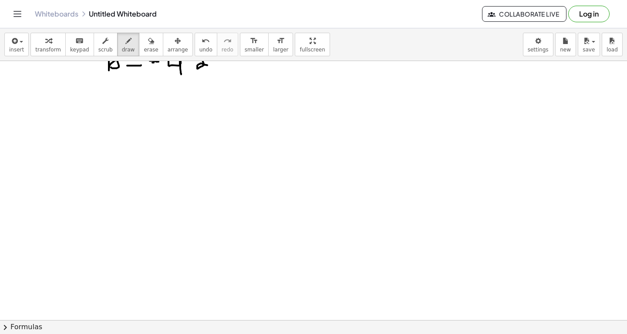
scroll to position [9896, 0]
drag, startPoint x: 53, startPoint y: 134, endPoint x: 39, endPoint y: 148, distance: 19.1
drag, startPoint x: 51, startPoint y: 165, endPoint x: 47, endPoint y: 119, distance: 46.4
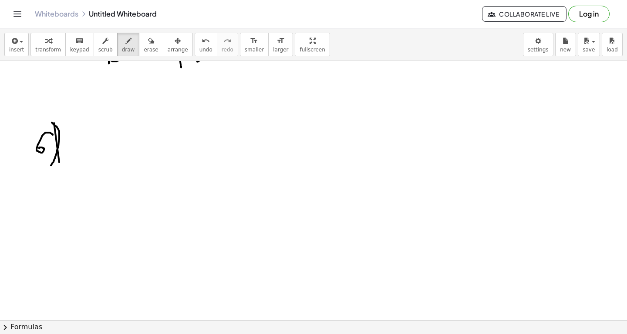
drag, startPoint x: 79, startPoint y: 120, endPoint x: 83, endPoint y: 133, distance: 13.2
drag, startPoint x: 93, startPoint y: 131, endPoint x: 104, endPoint y: 121, distance: 14.8
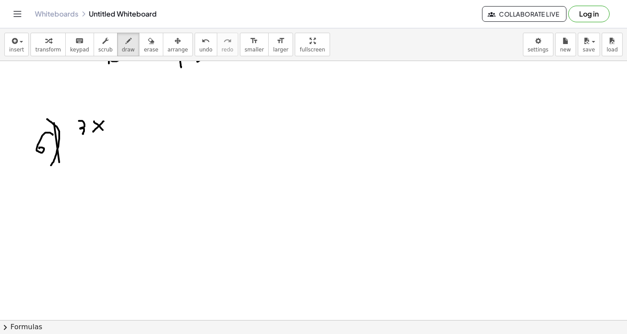
drag, startPoint x: 94, startPoint y: 121, endPoint x: 103, endPoint y: 129, distance: 12.3
drag, startPoint x: 125, startPoint y: 119, endPoint x: 127, endPoint y: 129, distance: 10.7
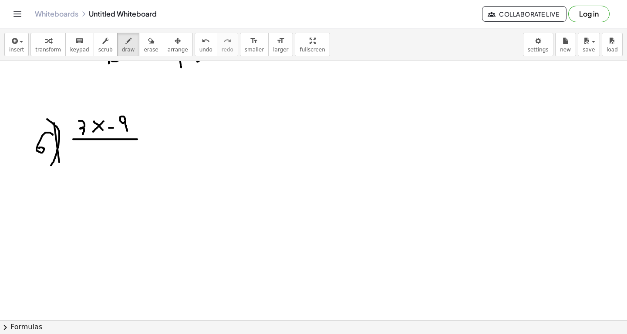
drag, startPoint x: 73, startPoint y: 139, endPoint x: 138, endPoint y: 138, distance: 64.5
drag, startPoint x: 80, startPoint y: 162, endPoint x: 91, endPoint y: 152, distance: 14.8
drag, startPoint x: 76, startPoint y: 153, endPoint x: 94, endPoint y: 162, distance: 19.7
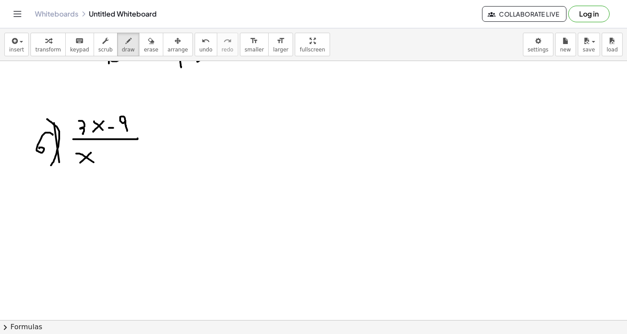
drag, startPoint x: 98, startPoint y: 146, endPoint x: 105, endPoint y: 151, distance: 8.6
drag, startPoint x: 113, startPoint y: 150, endPoint x: 112, endPoint y: 156, distance: 6.2
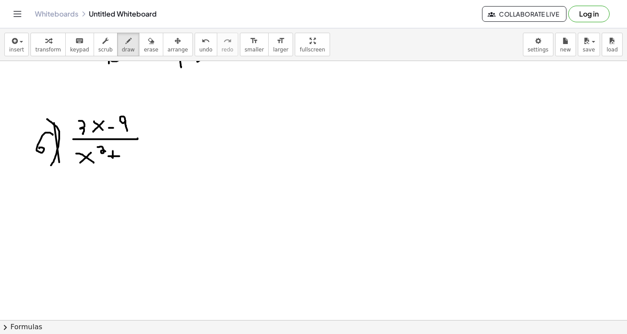
drag, startPoint x: 108, startPoint y: 156, endPoint x: 119, endPoint y: 156, distance: 10.9
drag, startPoint x: 127, startPoint y: 148, endPoint x: 136, endPoint y: 161, distance: 16.0
drag, startPoint x: 142, startPoint y: 158, endPoint x: 156, endPoint y: 145, distance: 18.8
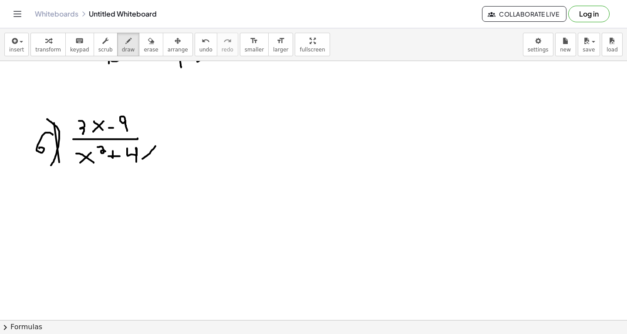
drag, startPoint x: 146, startPoint y: 148, endPoint x: 157, endPoint y: 160, distance: 17.3
drag, startPoint x: 136, startPoint y: 138, endPoint x: 162, endPoint y: 136, distance: 26.2
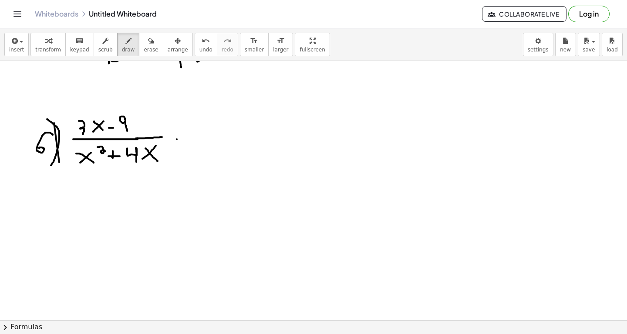
drag, startPoint x: 177, startPoint y: 139, endPoint x: 190, endPoint y: 136, distance: 12.8
drag, startPoint x: 218, startPoint y: 119, endPoint x: 219, endPoint y: 126, distance: 7.4
drag, startPoint x: 202, startPoint y: 132, endPoint x: 264, endPoint y: 131, distance: 61.9
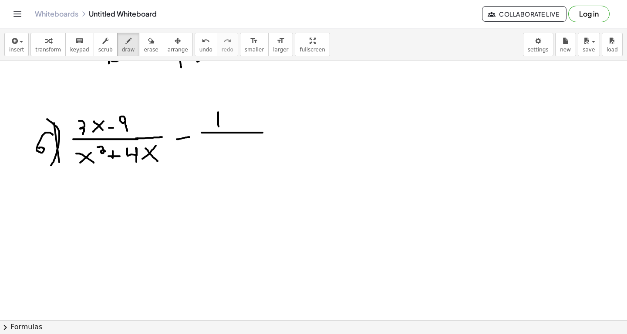
drag, startPoint x: 210, startPoint y: 154, endPoint x: 217, endPoint y: 146, distance: 11.7
drag, startPoint x: 207, startPoint y: 145, endPoint x: 220, endPoint y: 152, distance: 15.6
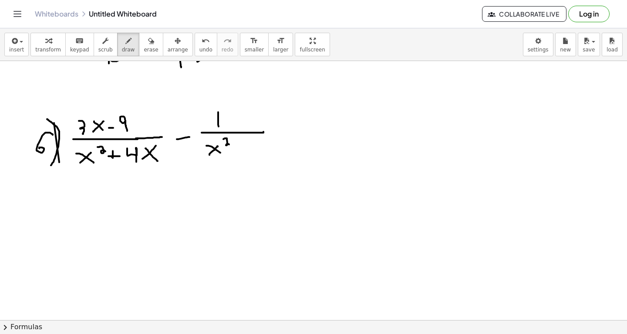
drag, startPoint x: 224, startPoint y: 139, endPoint x: 230, endPoint y: 144, distance: 8.0
drag, startPoint x: 243, startPoint y: 143, endPoint x: 243, endPoint y: 152, distance: 9.1
drag, startPoint x: 240, startPoint y: 149, endPoint x: 250, endPoint y: 149, distance: 10.5
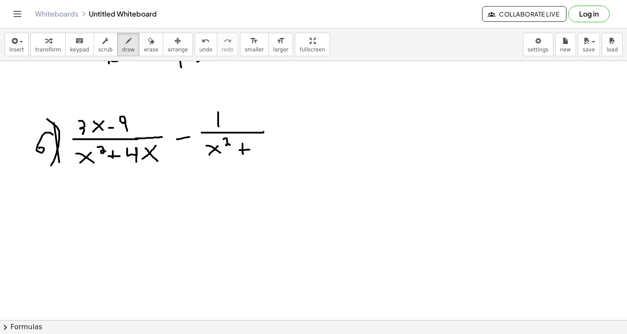
drag, startPoint x: 258, startPoint y: 142, endPoint x: 265, endPoint y: 156, distance: 15.4
drag, startPoint x: 271, startPoint y: 152, endPoint x: 279, endPoint y: 145, distance: 10.8
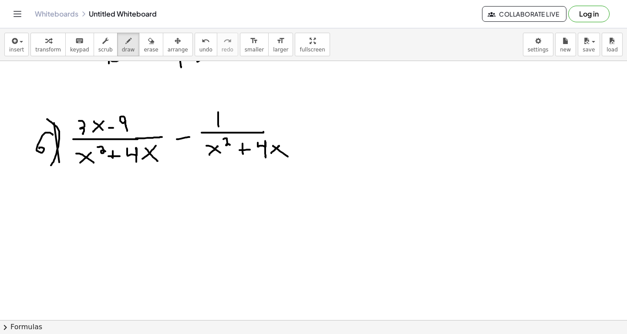
drag, startPoint x: 273, startPoint y: 145, endPoint x: 289, endPoint y: 156, distance: 19.3
drag, startPoint x: 265, startPoint y: 133, endPoint x: 289, endPoint y: 130, distance: 24.1
drag, startPoint x: 301, startPoint y: 133, endPoint x: 313, endPoint y: 133, distance: 11.8
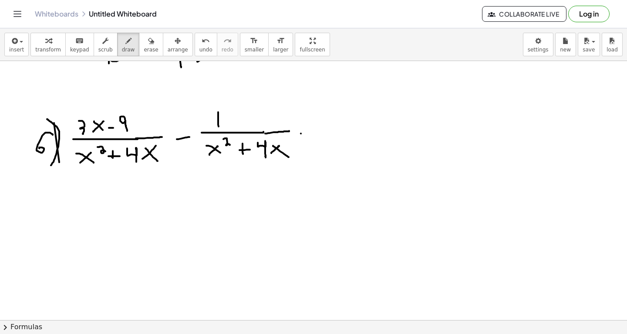
drag, startPoint x: 301, startPoint y: 126, endPoint x: 312, endPoint y: 126, distance: 10.9
drag
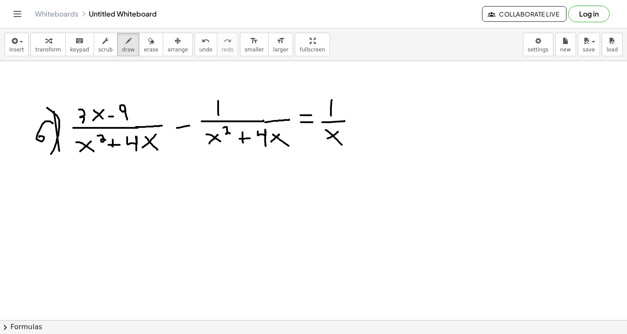
scroll to position [9910, 0]
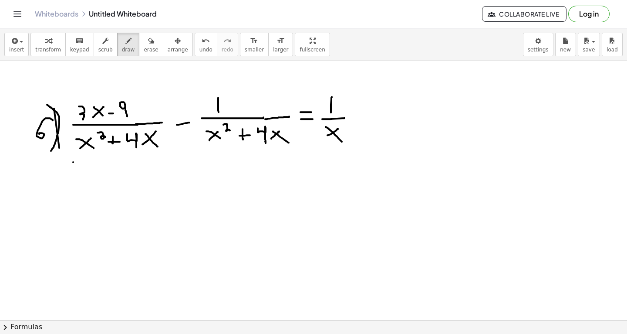
drag, startPoint x: 471, startPoint y: 97, endPoint x: 469, endPoint y: 113, distance: 15.8
drag, startPoint x: 451, startPoint y: 119, endPoint x: 499, endPoint y: 117, distance: 48.0
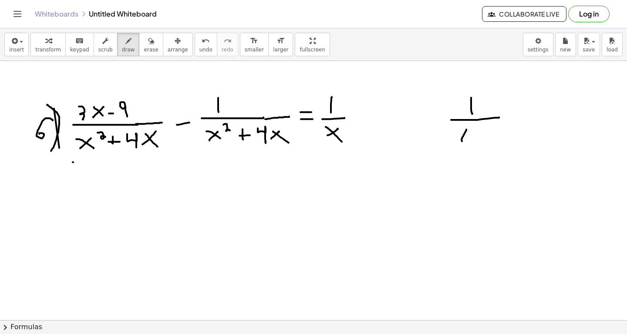
drag, startPoint x: 462, startPoint y: 141, endPoint x: 469, endPoint y: 126, distance: 15.8
drag, startPoint x: 459, startPoint y: 126, endPoint x: 475, endPoint y: 143, distance: 22.8
drag, startPoint x: 479, startPoint y: 129, endPoint x: 478, endPoint y: 138, distance: 9.2
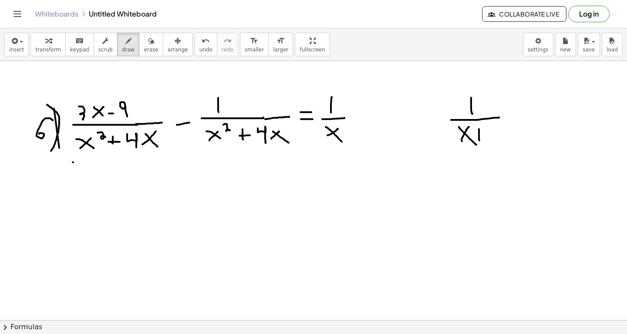
drag, startPoint x: 476, startPoint y: 133, endPoint x: 485, endPoint y: 133, distance: 8.7
drag, startPoint x: 490, startPoint y: 125, endPoint x: 505, endPoint y: 136, distance: 19.0
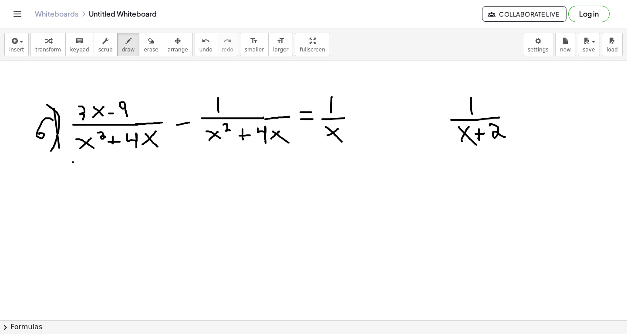
drag, startPoint x: 521, startPoint y: 111, endPoint x: 522, endPoint y: 119, distance: 8.3
drag, startPoint x: 519, startPoint y: 117, endPoint x: 527, endPoint y: 116, distance: 7.9
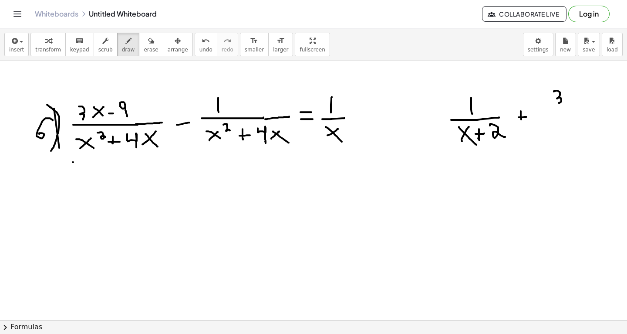
drag, startPoint x: 554, startPoint y: 91, endPoint x: 559, endPoint y: 102, distance: 12.1
drag, startPoint x: 546, startPoint y: 105, endPoint x: 571, endPoint y: 104, distance: 24.8
drag, startPoint x: 546, startPoint y: 129, endPoint x: 551, endPoint y: 118, distance: 12.9
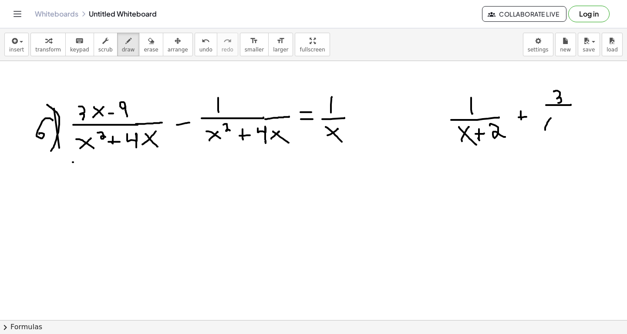
drag, startPoint x: 542, startPoint y: 117, endPoint x: 555, endPoint y: 128, distance: 16.7
drag, startPoint x: 562, startPoint y: 117, endPoint x: 562, endPoint y: 128, distance: 10.9
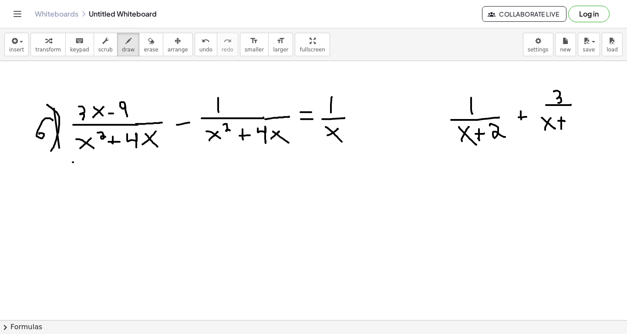
drag, startPoint x: 559, startPoint y: 120, endPoint x: 565, endPoint y: 121, distance: 6.6
drag, startPoint x: 570, startPoint y: 117, endPoint x: 576, endPoint y: 125, distance: 10.0
drag, startPoint x: 580, startPoint y: 107, endPoint x: 589, endPoint y: 107, distance: 8.3
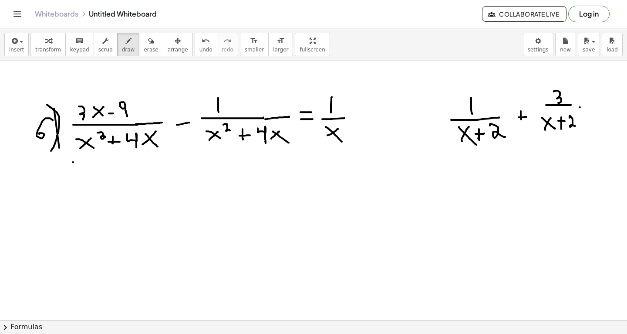
drag, startPoint x: 578, startPoint y: 100, endPoint x: 586, endPoint y: 100, distance: 7.9
drag, startPoint x: 597, startPoint y: 86, endPoint x: 604, endPoint y: 95, distance: 11.2
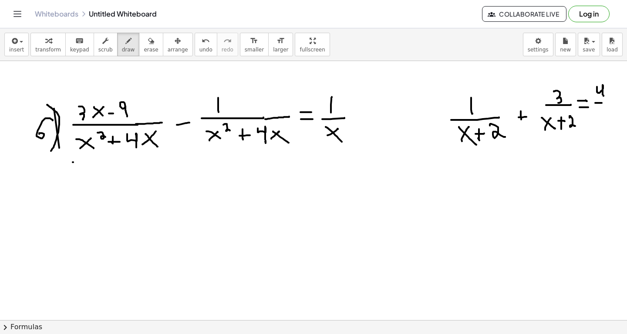
drag, startPoint x: 596, startPoint y: 102, endPoint x: 612, endPoint y: 102, distance: 16.6
drag, startPoint x: 595, startPoint y: 123, endPoint x: 601, endPoint y: 117, distance: 8.6
drag, startPoint x: 594, startPoint y: 115, endPoint x: 601, endPoint y: 120, distance: 8.5
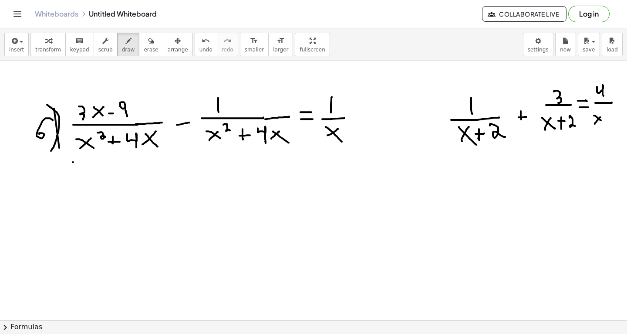
drag, startPoint x: 609, startPoint y: 115, endPoint x: 609, endPoint y: 121, distance: 6.1
drag, startPoint x: 607, startPoint y: 117, endPoint x: 611, endPoint y: 117, distance: 4.8
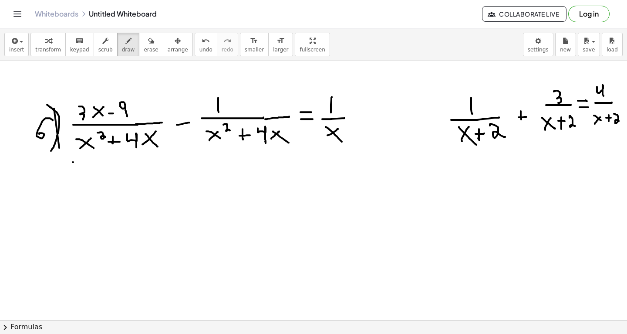
drag, startPoint x: 614, startPoint y: 113, endPoint x: 620, endPoint y: 121, distance: 9.7
drag, startPoint x: 470, startPoint y: 190, endPoint x: 469, endPoint y: 198, distance: 8.3
drag, startPoint x: 453, startPoint y: 210, endPoint x: 484, endPoint y: 207, distance: 31.0
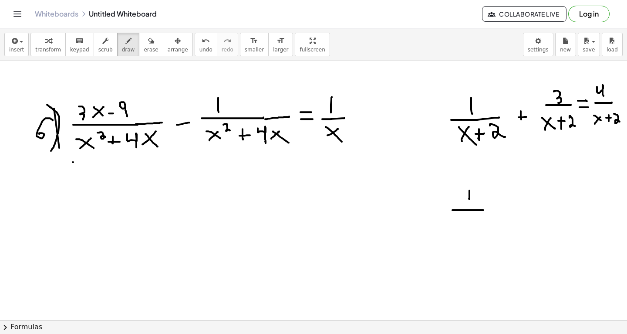
drag, startPoint x: 509, startPoint y: 203, endPoint x: 508, endPoint y: 214, distance: 11.0
drag, startPoint x: 502, startPoint y: 210, endPoint x: 515, endPoint y: 210, distance: 12.2
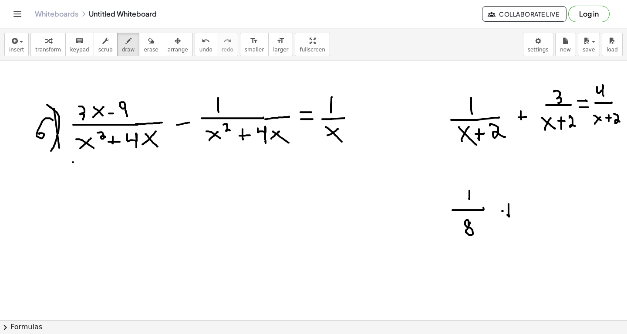
drag, startPoint x: 532, startPoint y: 189, endPoint x: 536, endPoint y: 200, distance: 12.0
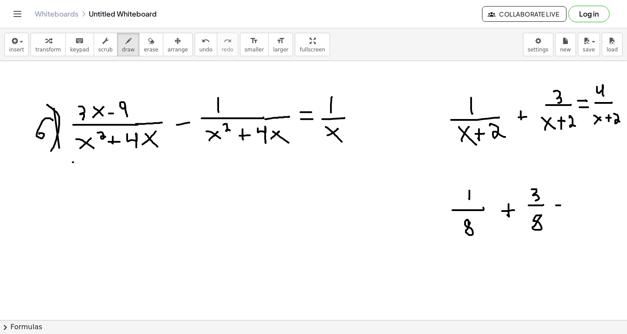
drag, startPoint x: 555, startPoint y: 198, endPoint x: 559, endPoint y: 198, distance: 4.4
drag, startPoint x: 576, startPoint y: 185, endPoint x: 589, endPoint y: 197, distance: 17.0
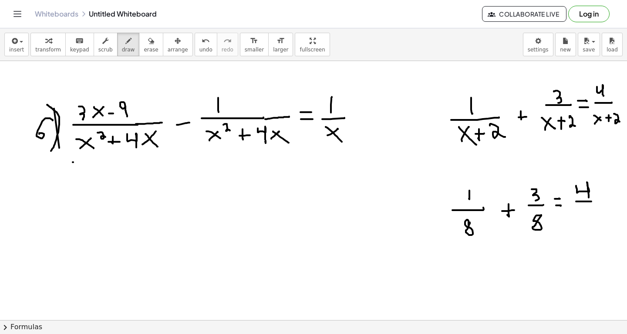
drag, startPoint x: 576, startPoint y: 201, endPoint x: 592, endPoint y: 201, distance: 15.2
drag, startPoint x: 49, startPoint y: 159, endPoint x: 138, endPoint y: 177, distance: 90.3
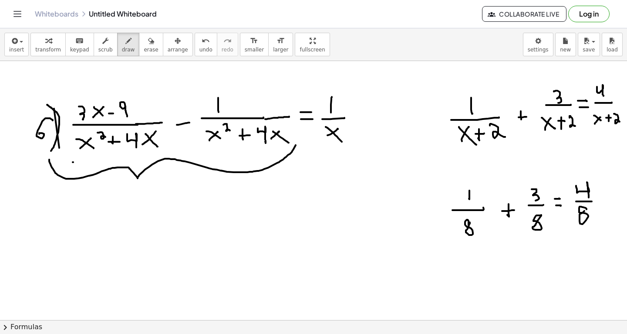
drag, startPoint x: 138, startPoint y: 177, endPoint x: 296, endPoint y: 145, distance: 161.5
drag, startPoint x: 85, startPoint y: 207, endPoint x: 90, endPoint y: 218, distance: 12.7
drag, startPoint x: 102, startPoint y: 219, endPoint x: 113, endPoint y: 208, distance: 14.8
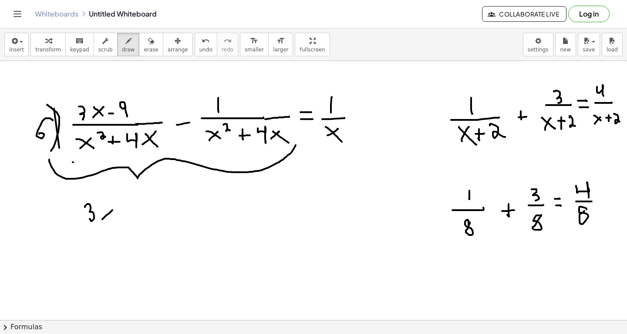
drag, startPoint x: 98, startPoint y: 208, endPoint x: 115, endPoint y: 220, distance: 20.9
drag, startPoint x: 123, startPoint y: 216, endPoint x: 131, endPoint y: 216, distance: 8.3
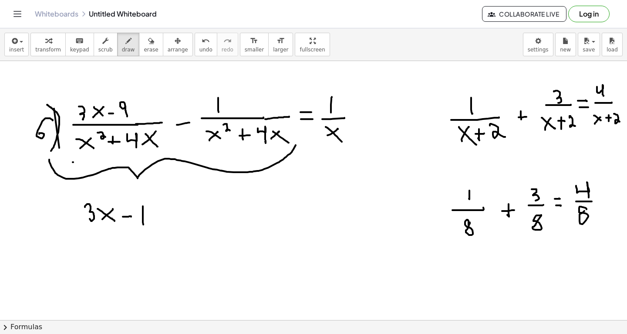
drag, startPoint x: 143, startPoint y: 206, endPoint x: 143, endPoint y: 223, distance: 17.0
drag, startPoint x: 168, startPoint y: 208, endPoint x: 83, endPoint y: 267, distance: 103.1
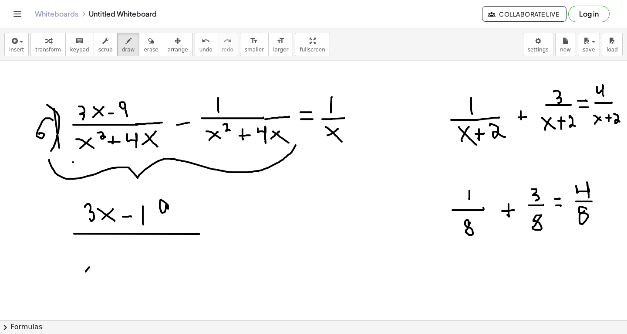
drag, startPoint x: 86, startPoint y: 271, endPoint x: 97, endPoint y: 260, distance: 15.7
drag, startPoint x: 81, startPoint y: 254, endPoint x: 97, endPoint y: 269, distance: 21.9
drag, startPoint x: 102, startPoint y: 252, endPoint x: 114, endPoint y: 258, distance: 12.7
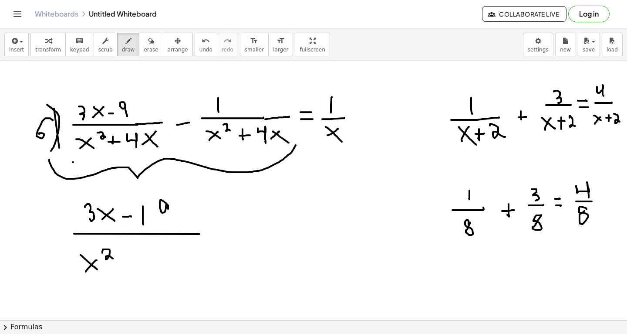
drag, startPoint x: 127, startPoint y: 258, endPoint x: 127, endPoint y: 272, distance: 14.4
drag, startPoint x: 121, startPoint y: 262, endPoint x: 136, endPoint y: 262, distance: 15.7
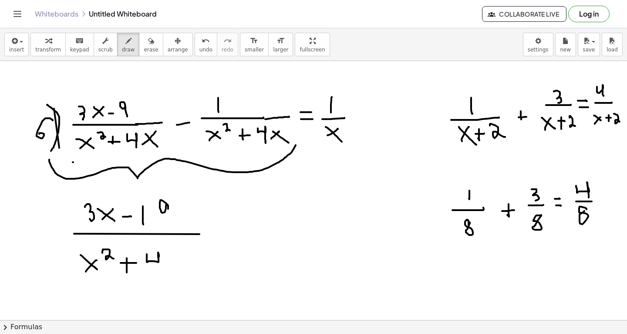
drag, startPoint x: 147, startPoint y: 254, endPoint x: 159, endPoint y: 273, distance: 23.1
drag, startPoint x: 170, startPoint y: 270, endPoint x: 184, endPoint y: 260, distance: 17.8
drag, startPoint x: 174, startPoint y: 257, endPoint x: 190, endPoint y: 273, distance: 22.8
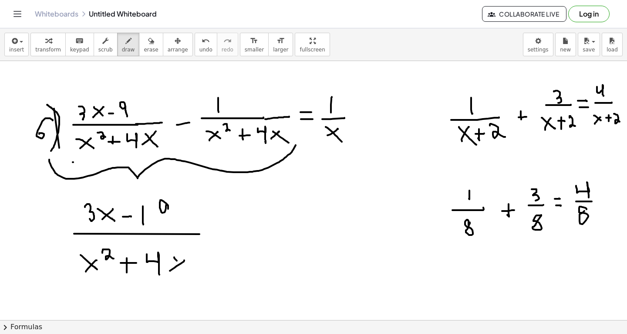
drag, startPoint x: 221, startPoint y: 244, endPoint x: 237, endPoint y: 244, distance: 16.1
drag, startPoint x: 220, startPoint y: 233, endPoint x: 239, endPoint y: 232, distance: 18.8
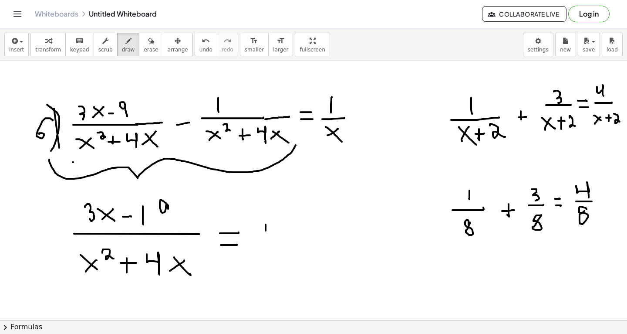
drag, startPoint x: 266, startPoint y: 230, endPoint x: 266, endPoint y: 217, distance: 13.1
drag, startPoint x: 256, startPoint y: 235, endPoint x: 284, endPoint y: 234, distance: 27.5
drag, startPoint x: 263, startPoint y: 259, endPoint x: 277, endPoint y: 246, distance: 18.8
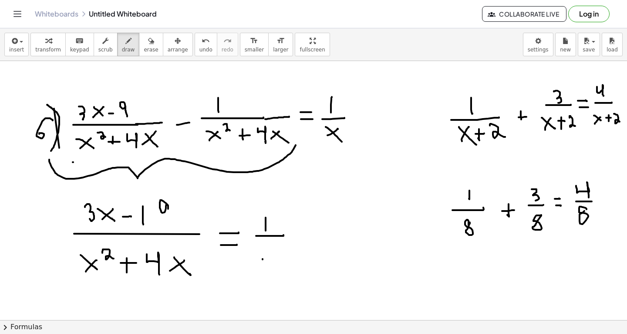
drag, startPoint x: 260, startPoint y: 245, endPoint x: 275, endPoint y: 260, distance: 20.6
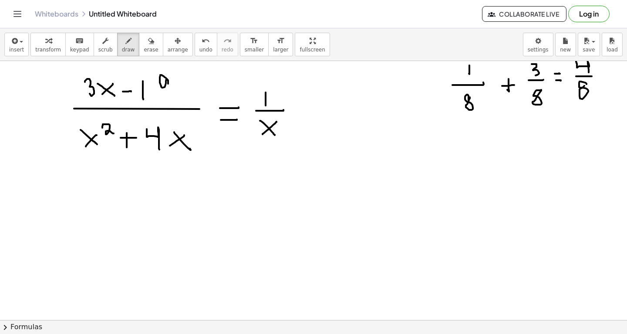
scroll to position [10033, 0]
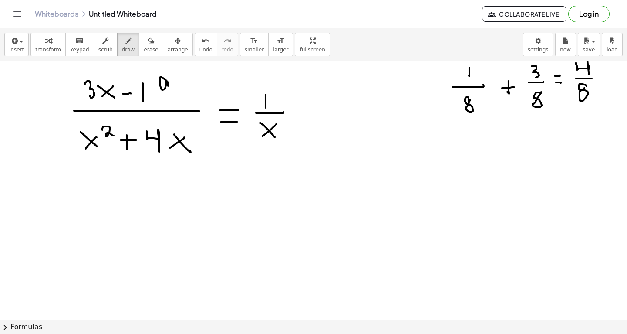
click at [148, 44] on icon "button" at bounding box center [151, 41] width 6 height 10
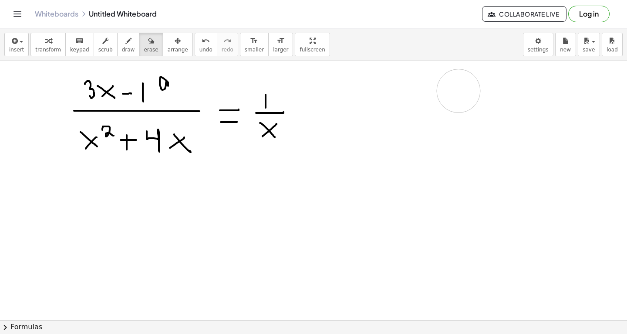
drag, startPoint x: 453, startPoint y: 108, endPoint x: 506, endPoint y: 3, distance: 116.7
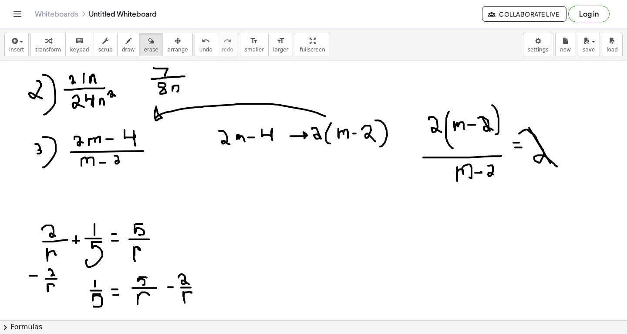
scroll to position [9160, 0]
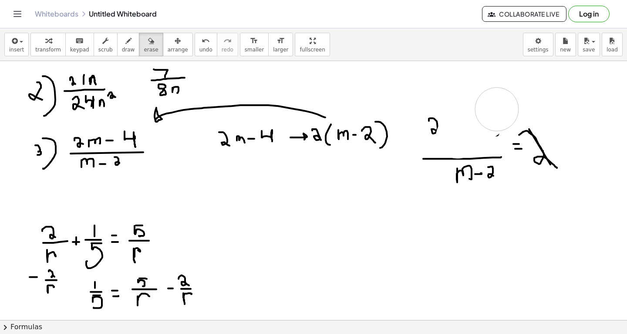
drag, startPoint x: 515, startPoint y: 101, endPoint x: 459, endPoint y: 129, distance: 62.7
click at [125, 40] on icon "button" at bounding box center [128, 41] width 6 height 10
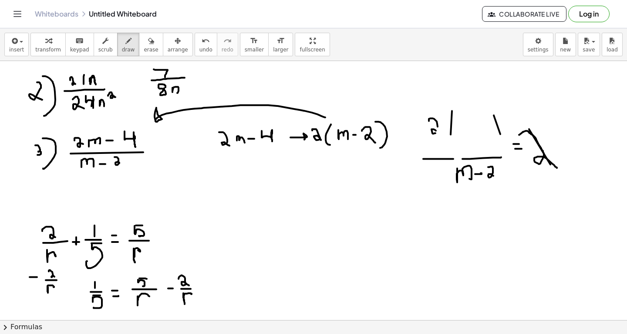
drag, startPoint x: 461, startPoint y: 122, endPoint x: 474, endPoint y: 125, distance: 14.2
drag, startPoint x: 475, startPoint y: 126, endPoint x: 481, endPoint y: 125, distance: 5.3
drag, startPoint x: 485, startPoint y: 120, endPoint x: 490, endPoint y: 128, distance: 9.4
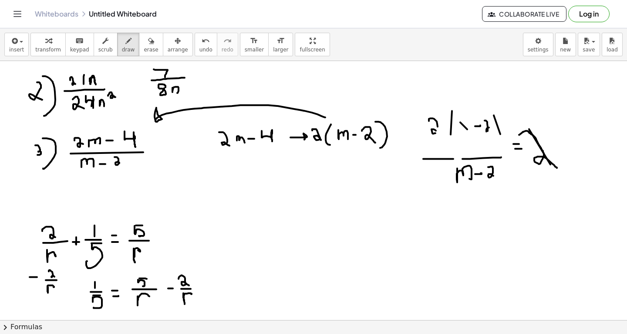
drag, startPoint x: 455, startPoint y: 128, endPoint x: 468, endPoint y: 130, distance: 12.4
drag, startPoint x: 457, startPoint y: 107, endPoint x: 458, endPoint y: 139, distance: 31.8
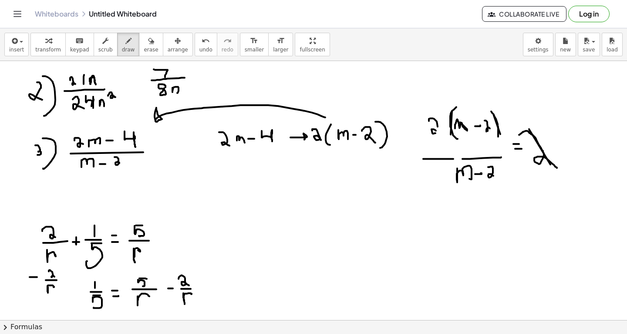
drag, startPoint x: 491, startPoint y: 111, endPoint x: 495, endPoint y: 141, distance: 30.3
drag, startPoint x: 438, startPoint y: 127, endPoint x: 441, endPoint y: 134, distance: 7.3
drag, startPoint x: 437, startPoint y: 101, endPoint x: 516, endPoint y: 145, distance: 90.5
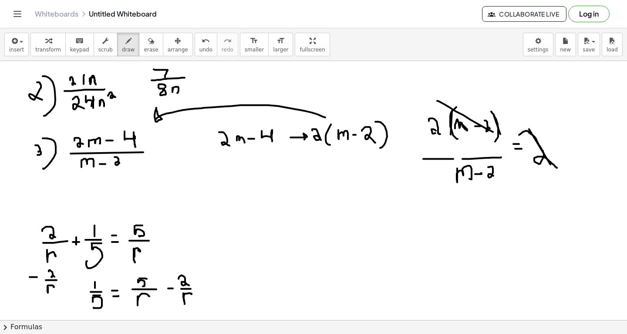
drag, startPoint x: 436, startPoint y: 168, endPoint x: 513, endPoint y: 173, distance: 77.3
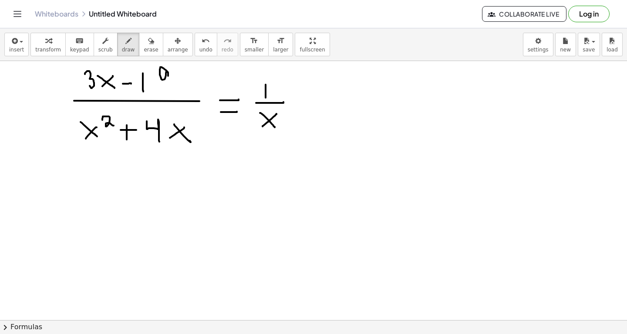
scroll to position [10037, 0]
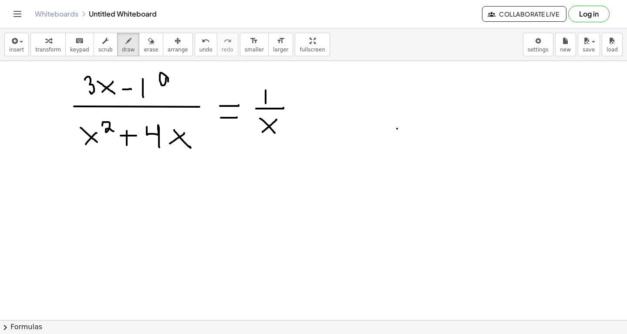
drag, startPoint x: 397, startPoint y: 128, endPoint x: 422, endPoint y: 107, distance: 32.8
drag, startPoint x: 403, startPoint y: 107, endPoint x: 423, endPoint y: 127, distance: 28.0
drag, startPoint x: 431, startPoint y: 97, endPoint x: 440, endPoint y: 105, distance: 11.1
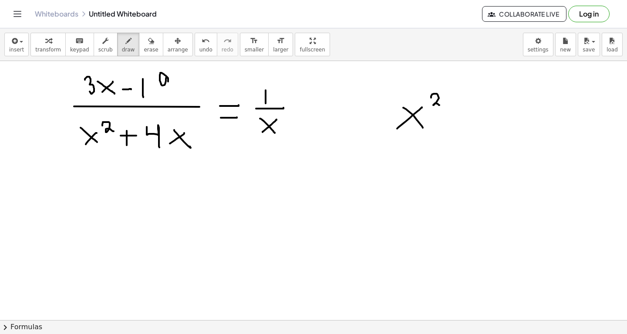
drag, startPoint x: 448, startPoint y: 108, endPoint x: 448, endPoint y: 119, distance: 11.3
drag, startPoint x: 443, startPoint y: 113, endPoint x: 458, endPoint y: 112, distance: 15.7
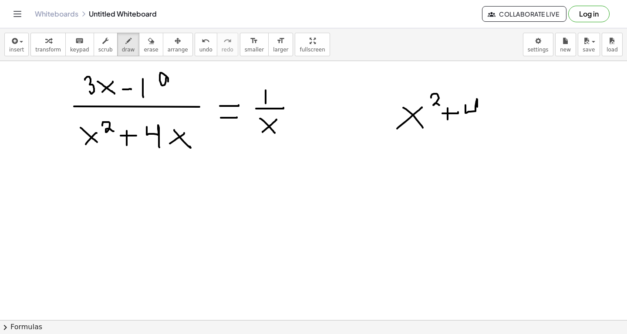
drag, startPoint x: 466, startPoint y: 105, endPoint x: 479, endPoint y: 125, distance: 24.7
drag, startPoint x: 485, startPoint y: 119, endPoint x: 498, endPoint y: 110, distance: 16.2
drag, startPoint x: 486, startPoint y: 105, endPoint x: 499, endPoint y: 126, distance: 24.1
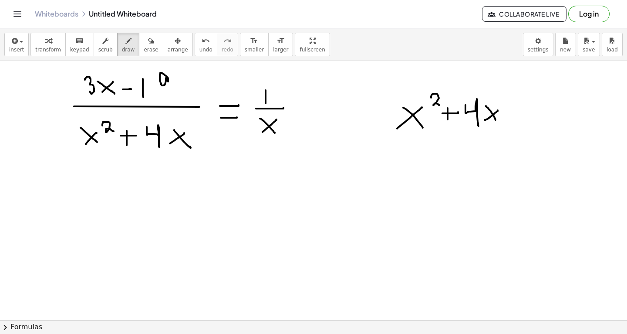
drag, startPoint x: 408, startPoint y: 173, endPoint x: 422, endPoint y: 158, distance: 21.0
drag, startPoint x: 405, startPoint y: 157, endPoint x: 424, endPoint y: 174, distance: 25.0
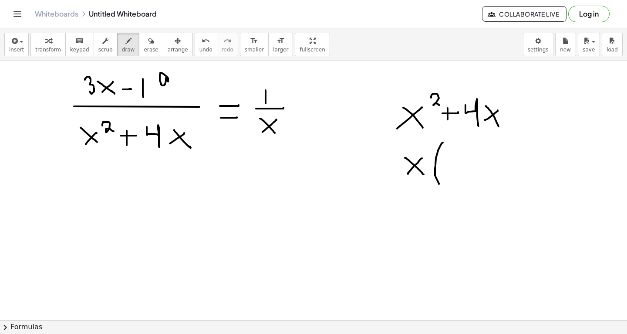
drag, startPoint x: 443, startPoint y: 142, endPoint x: 440, endPoint y: 184, distance: 41.9
drag, startPoint x: 523, startPoint y: 141, endPoint x: 527, endPoint y: 180, distance: 39.8
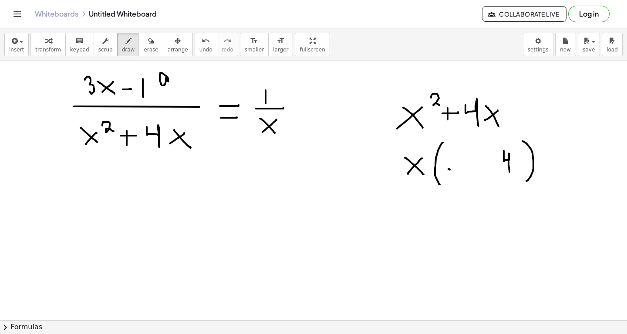
drag, startPoint x: 504, startPoint y: 150, endPoint x: 510, endPoint y: 170, distance: 20.8
drag, startPoint x: 488, startPoint y: 160, endPoint x: 487, endPoint y: 175, distance: 14.8
drag, startPoint x: 483, startPoint y: 168, endPoint x: 494, endPoint y: 167, distance: 11.3
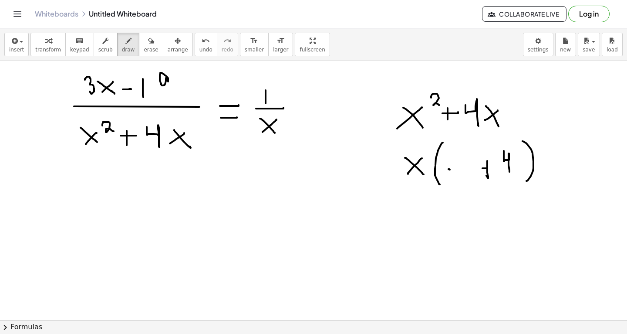
drag, startPoint x: 447, startPoint y: 171, endPoint x: 466, endPoint y: 155, distance: 24.7
drag, startPoint x: 444, startPoint y: 154, endPoint x: 461, endPoint y: 171, distance: 23.1
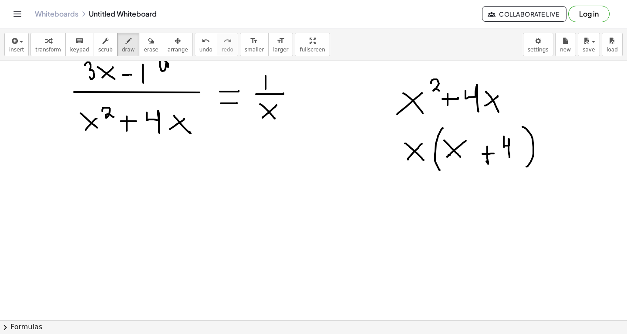
scroll to position [10050, 0]
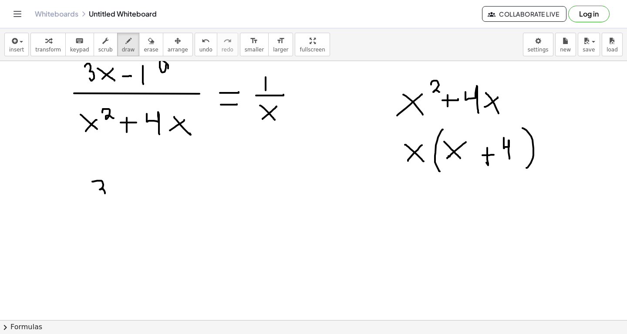
drag, startPoint x: 92, startPoint y: 181, endPoint x: 91, endPoint y: 201, distance: 20.1
drag, startPoint x: 112, startPoint y: 201, endPoint x: 124, endPoint y: 193, distance: 14.6
drag, startPoint x: 115, startPoint y: 192, endPoint x: 126, endPoint y: 200, distance: 14.3
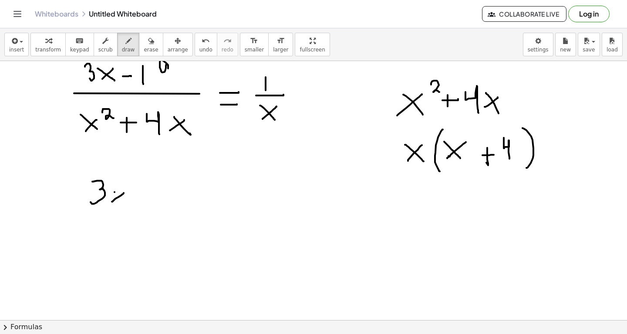
drag, startPoint x: 151, startPoint y: 192, endPoint x: 151, endPoint y: 205, distance: 13.5
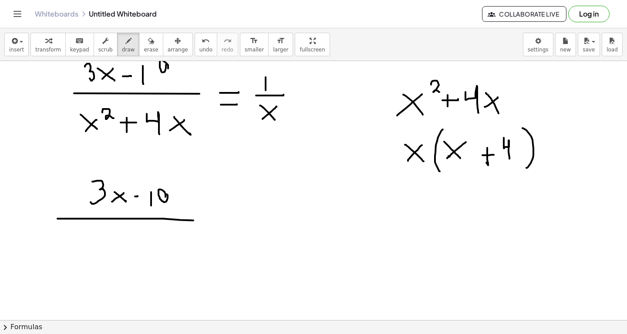
drag, startPoint x: 58, startPoint y: 218, endPoint x: 200, endPoint y: 220, distance: 142.1
drag, startPoint x: 73, startPoint y: 255, endPoint x: 89, endPoint y: 240, distance: 22.8
drag, startPoint x: 74, startPoint y: 236, endPoint x: 85, endPoint y: 248, distance: 15.7
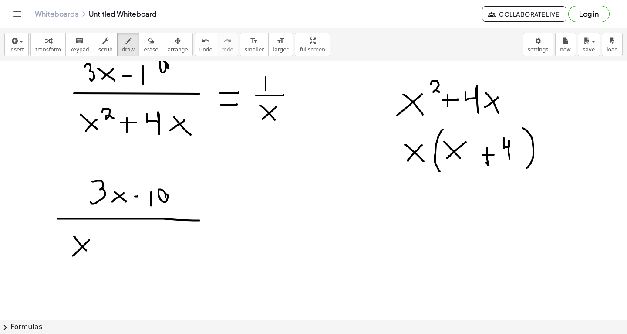
drag, startPoint x: 108, startPoint y: 232, endPoint x: 102, endPoint y: 257, distance: 25.0
drag, startPoint x: 108, startPoint y: 254, endPoint x: 119, endPoint y: 244, distance: 15.1
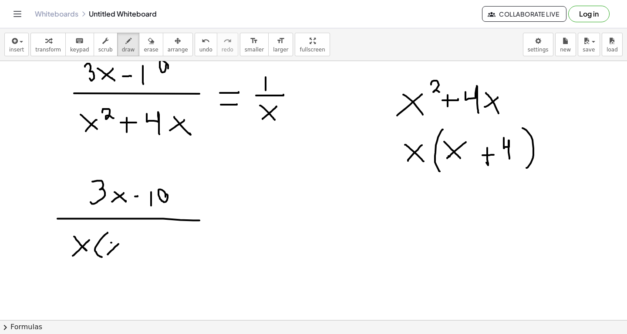
drag, startPoint x: 111, startPoint y: 242, endPoint x: 124, endPoint y: 251, distance: 16.0
drag, startPoint x: 136, startPoint y: 244, endPoint x: 137, endPoint y: 254, distance: 10.1
drag, startPoint x: 131, startPoint y: 247, endPoint x: 143, endPoint y: 247, distance: 12.2
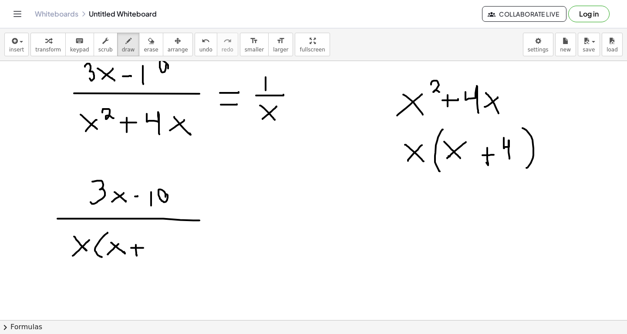
drag, startPoint x: 152, startPoint y: 243, endPoint x: 161, endPoint y: 253, distance: 13.6
drag, startPoint x: 166, startPoint y: 240, endPoint x: 172, endPoint y: 255, distance: 16.5
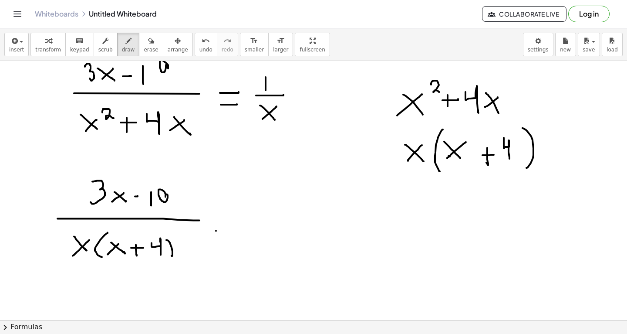
drag, startPoint x: 216, startPoint y: 230, endPoint x: 227, endPoint y: 230, distance: 11.3
drag, startPoint x: 218, startPoint y: 218, endPoint x: 237, endPoint y: 217, distance: 18.3
drag, startPoint x: 268, startPoint y: 214, endPoint x: 268, endPoint y: 201, distance: 13.1
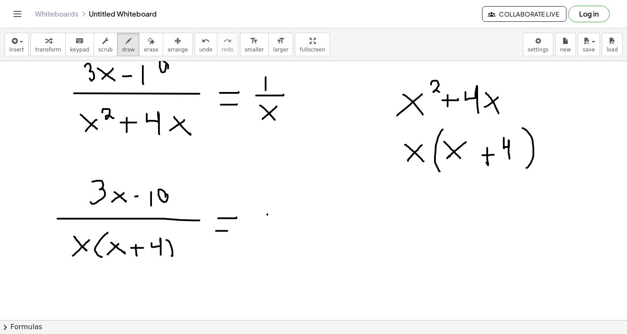
drag, startPoint x: 252, startPoint y: 222, endPoint x: 283, endPoint y: 221, distance: 30.5
drag, startPoint x: 257, startPoint y: 252, endPoint x: 264, endPoint y: 249, distance: 8.0
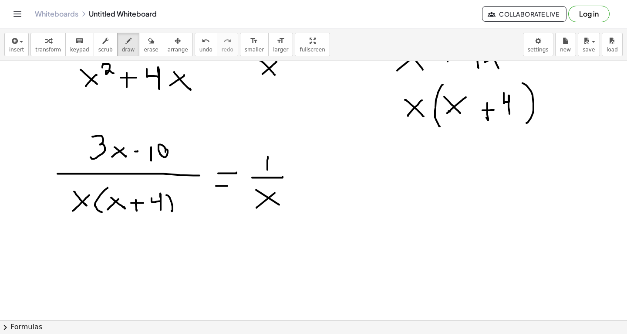
scroll to position [10094, 0]
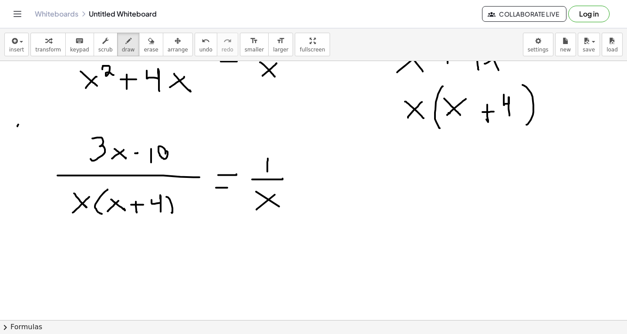
drag, startPoint x: 17, startPoint y: 126, endPoint x: 29, endPoint y: 115, distance: 16.0
drag, startPoint x: 20, startPoint y: 115, endPoint x: 24, endPoint y: 119, distance: 6.5
drag, startPoint x: 35, startPoint y: 109, endPoint x: 40, endPoint y: 125, distance: 16.7
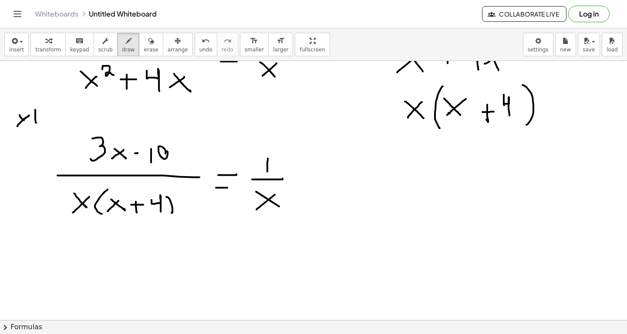
drag, startPoint x: 44, startPoint y: 120, endPoint x: 49, endPoint y: 114, distance: 8.4
drag, startPoint x: 40, startPoint y: 113, endPoint x: 50, endPoint y: 119, distance: 11.5
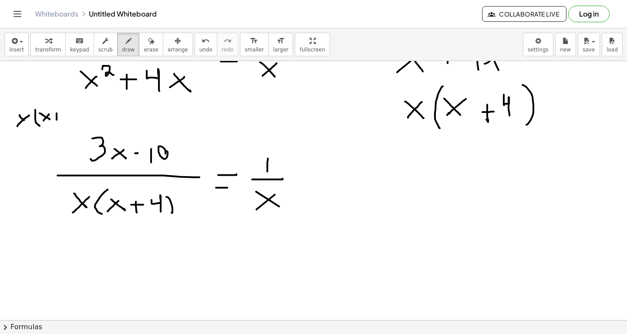
drag, startPoint x: 57, startPoint y: 113, endPoint x: 57, endPoint y: 119, distance: 6.5
drag, startPoint x: 55, startPoint y: 115, endPoint x: 62, endPoint y: 115, distance: 6.6
drag, startPoint x: 22, startPoint y: 118, endPoint x: 29, endPoint y: 125, distance: 10.2
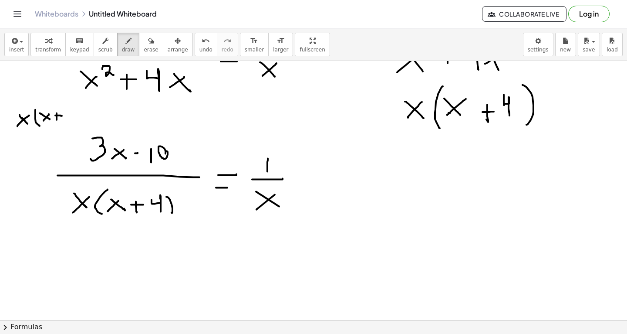
drag, startPoint x: 66, startPoint y: 110, endPoint x: 73, endPoint y: 118, distance: 10.2
drag, startPoint x: 76, startPoint y: 105, endPoint x: 78, endPoint y: 119, distance: 15.0
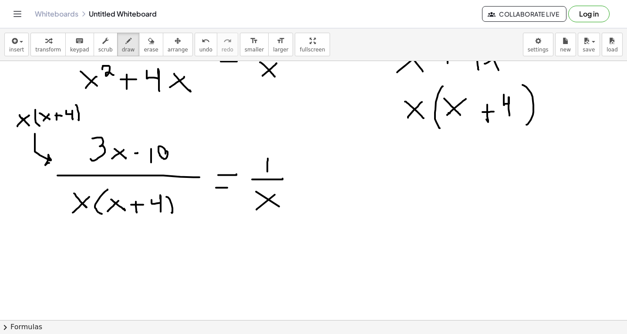
drag, startPoint x: 35, startPoint y: 133, endPoint x: 48, endPoint y: 163, distance: 32.2
drag, startPoint x: 320, startPoint y: 152, endPoint x: 334, endPoint y: 136, distance: 21.0
drag, startPoint x: 320, startPoint y: 135, endPoint x: 337, endPoint y: 150, distance: 23.2
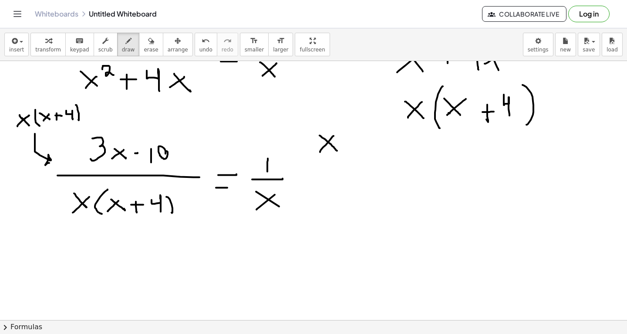
drag, startPoint x: 353, startPoint y: 136, endPoint x: 352, endPoint y: 156, distance: 21.0
drag, startPoint x: 357, startPoint y: 153, endPoint x: 368, endPoint y: 147, distance: 12.5
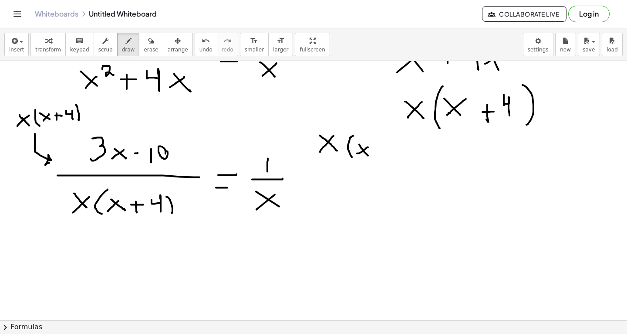
drag, startPoint x: 359, startPoint y: 144, endPoint x: 371, endPoint y: 157, distance: 17.3
drag, startPoint x: 383, startPoint y: 148, endPoint x: 383, endPoint y: 158, distance: 10.1
drag, startPoint x: 379, startPoint y: 152, endPoint x: 386, endPoint y: 152, distance: 7.8
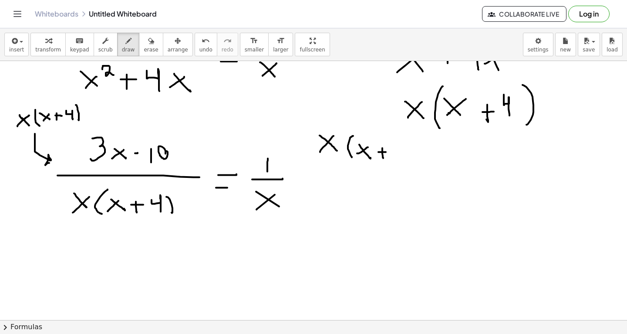
drag, startPoint x: 394, startPoint y: 147, endPoint x: 400, endPoint y: 157, distance: 11.7
drag, startPoint x: 400, startPoint y: 138, endPoint x: 406, endPoint y: 167, distance: 29.8
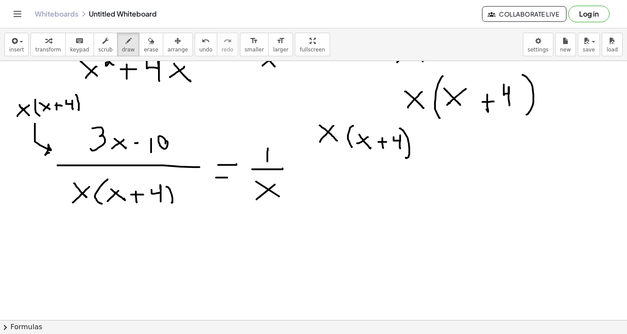
scroll to position [10118, 0]
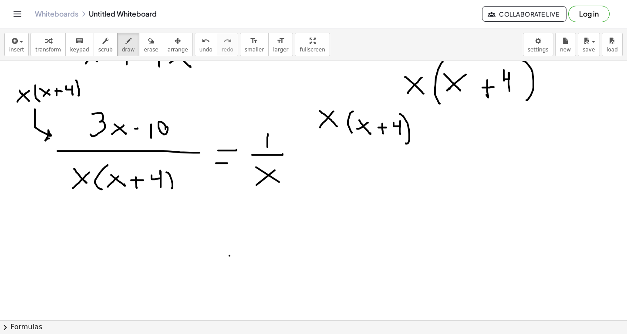
drag, startPoint x: 220, startPoint y: 247, endPoint x: 232, endPoint y: 247, distance: 11.8
drag, startPoint x: 221, startPoint y: 254, endPoint x: 228, endPoint y: 254, distance: 6.5
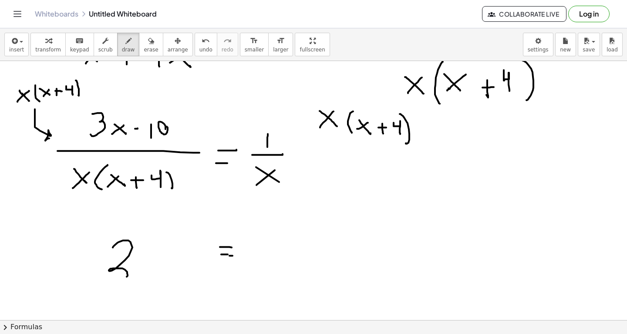
drag, startPoint x: 113, startPoint y: 247, endPoint x: 115, endPoint y: 281, distance: 34.0
drag, startPoint x: 139, startPoint y: 273, endPoint x: 152, endPoint y: 257, distance: 21.6
drag, startPoint x: 142, startPoint y: 257, endPoint x: 156, endPoint y: 275, distance: 22.7
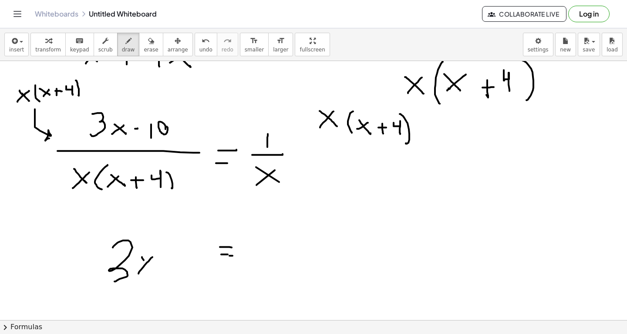
drag, startPoint x: 162, startPoint y: 261, endPoint x: 172, endPoint y: 261, distance: 10.5
drag, startPoint x: 178, startPoint y: 251, endPoint x: 179, endPoint y: 267, distance: 15.7
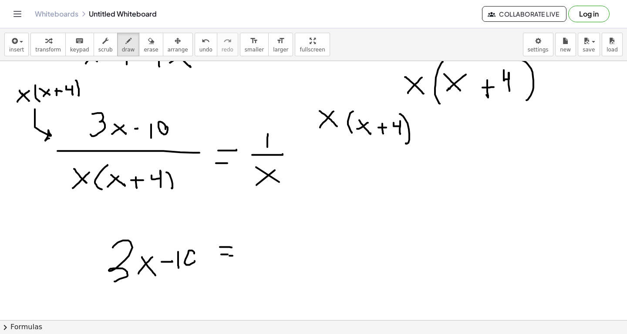
drag, startPoint x: 47, startPoint y: 162, endPoint x: 207, endPoint y: 190, distance: 161.5
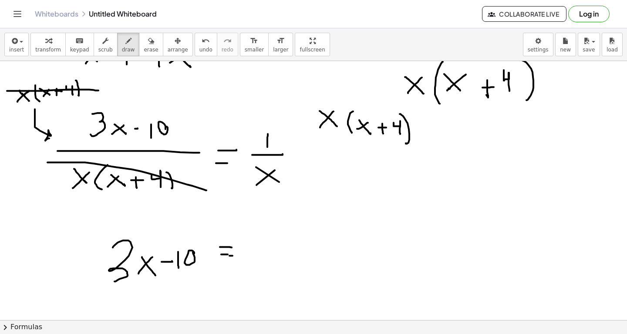
drag, startPoint x: 7, startPoint y: 91, endPoint x: 98, endPoint y: 89, distance: 91.5
drag, startPoint x: 254, startPoint y: 263, endPoint x: 280, endPoint y: 237, distance: 36.4
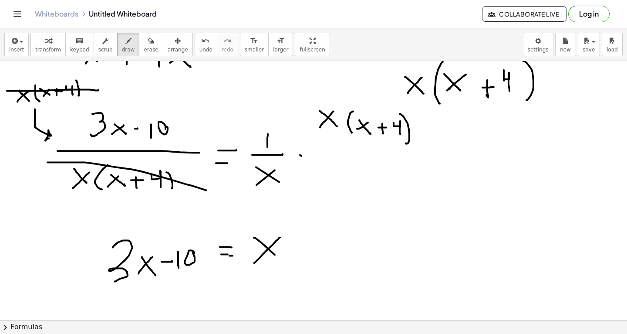
drag, startPoint x: 254, startPoint y: 237, endPoint x: 285, endPoint y: 265, distance: 41.0
drag, startPoint x: 304, startPoint y: 238, endPoint x: 304, endPoint y: 258, distance: 20.0
drag, startPoint x: 294, startPoint y: 245, endPoint x: 317, endPoint y: 246, distance: 23.6
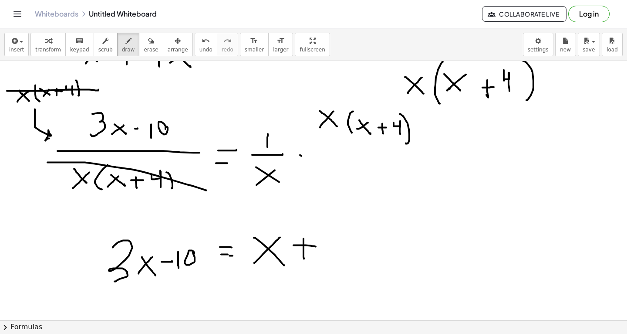
drag, startPoint x: 329, startPoint y: 239, endPoint x: 341, endPoint y: 258, distance: 22.6
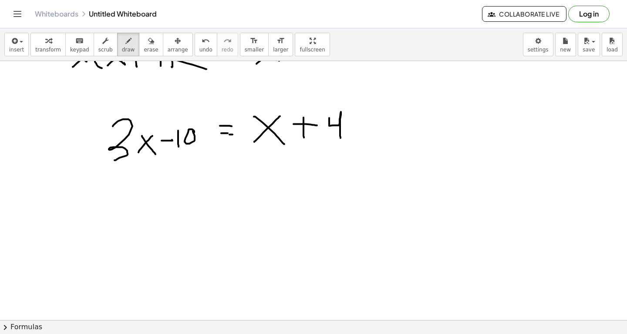
scroll to position [10258, 0]
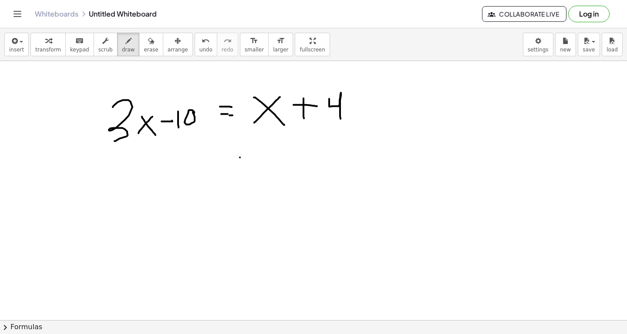
drag, startPoint x: 240, startPoint y: 157, endPoint x: 254, endPoint y: 156, distance: 13.5
drag, startPoint x: 261, startPoint y: 162, endPoint x: 272, endPoint y: 150, distance: 16.0
drag, startPoint x: 261, startPoint y: 147, endPoint x: 272, endPoint y: 164, distance: 19.8
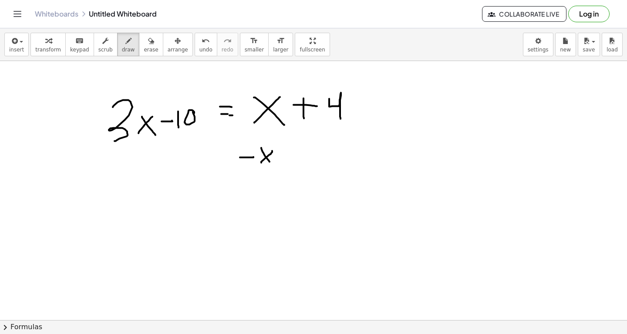
drag, startPoint x: 98, startPoint y: 162, endPoint x: 119, endPoint y: 161, distance: 20.5
drag, startPoint x: 137, startPoint y: 167, endPoint x: 152, endPoint y: 153, distance: 20.7
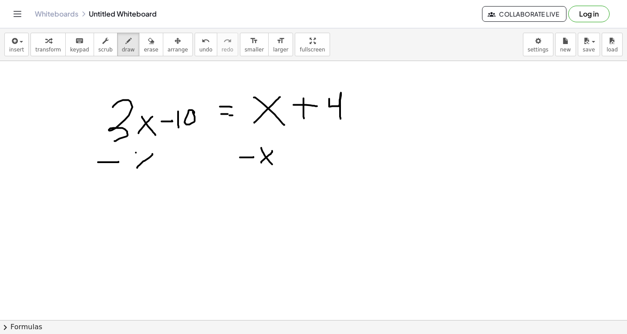
drag, startPoint x: 136, startPoint y: 152, endPoint x: 150, endPoint y: 171, distance: 23.4
drag, startPoint x: 126, startPoint y: 210, endPoint x: 164, endPoint y: 210, distance: 38.3
drag, startPoint x: 144, startPoint y: 210, endPoint x: 165, endPoint y: 228, distance: 27.5
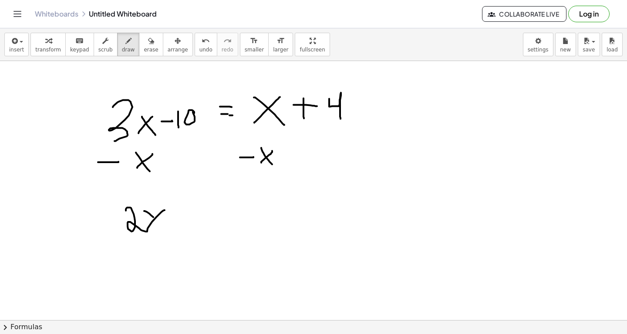
drag, startPoint x: 173, startPoint y: 222, endPoint x: 180, endPoint y: 222, distance: 6.6
drag, startPoint x: 188, startPoint y: 195, endPoint x: 189, endPoint y: 225, distance: 29.6
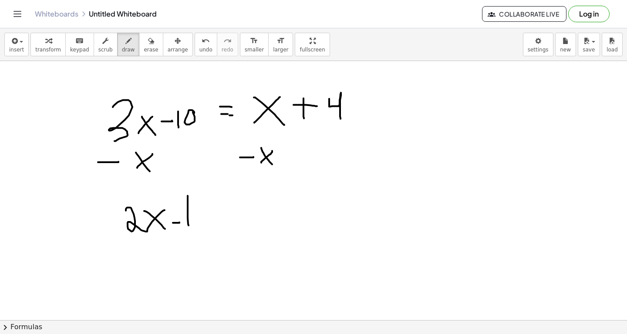
drag, startPoint x: 229, startPoint y: 214, endPoint x: 236, endPoint y: 214, distance: 7.0
drag, startPoint x: 225, startPoint y: 205, endPoint x: 234, endPoint y: 204, distance: 9.2
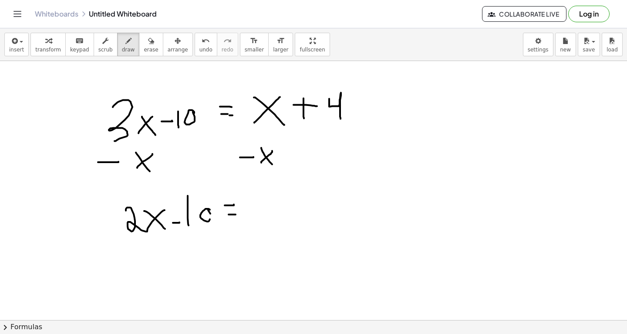
drag, startPoint x: 249, startPoint y: 194, endPoint x: 268, endPoint y: 230, distance: 40.5
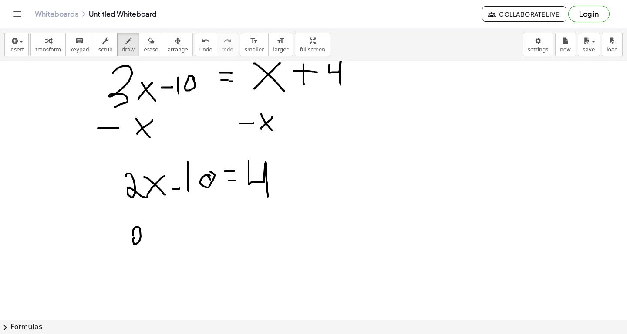
drag, startPoint x: 133, startPoint y: 235, endPoint x: 145, endPoint y: 244, distance: 14.6
drag, startPoint x: 146, startPoint y: 243, endPoint x: 153, endPoint y: 231, distance: 13.7
drag, startPoint x: 147, startPoint y: 228, endPoint x: 155, endPoint y: 244, distance: 18.3
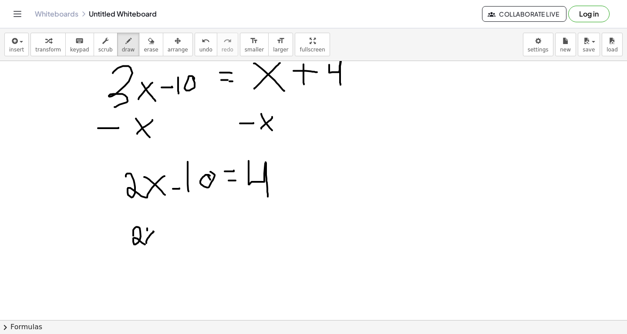
drag, startPoint x: 180, startPoint y: 202, endPoint x: 180, endPoint y: 209, distance: 7.0
drag, startPoint x: 176, startPoint y: 207, endPoint x: 183, endPoint y: 207, distance: 6.5
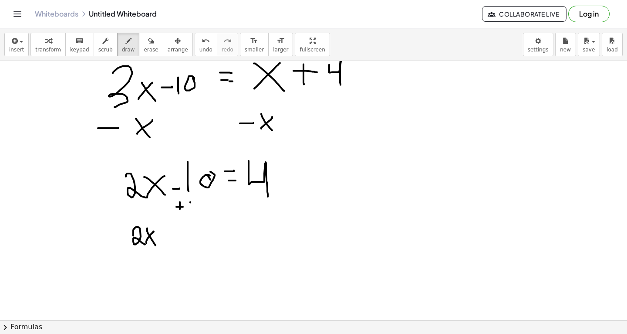
drag, startPoint x: 190, startPoint y: 202, endPoint x: 190, endPoint y: 210, distance: 8.7
drag, startPoint x: 171, startPoint y: 241, endPoint x: 184, endPoint y: 241, distance: 13.1
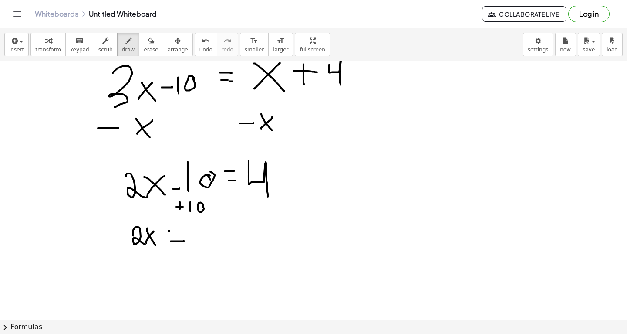
drag, startPoint x: 169, startPoint y: 230, endPoint x: 182, endPoint y: 230, distance: 13.1
drag, startPoint x: 197, startPoint y: 226, endPoint x: 195, endPoint y: 247, distance: 21.0
drag, startPoint x: 205, startPoint y: 228, endPoint x: 212, endPoint y: 243, distance: 16.2
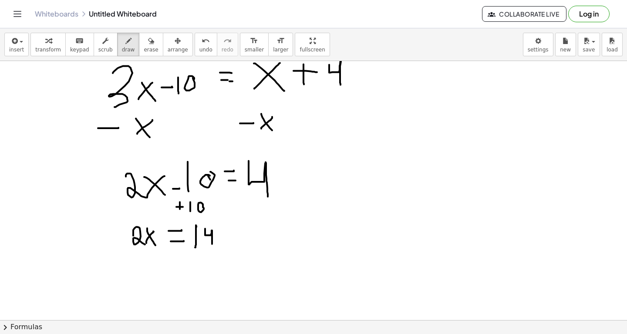
drag, startPoint x: 163, startPoint y: 279, endPoint x: 173, endPoint y: 264, distance: 17.9
drag, startPoint x: 164, startPoint y: 264, endPoint x: 169, endPoint y: 273, distance: 9.9
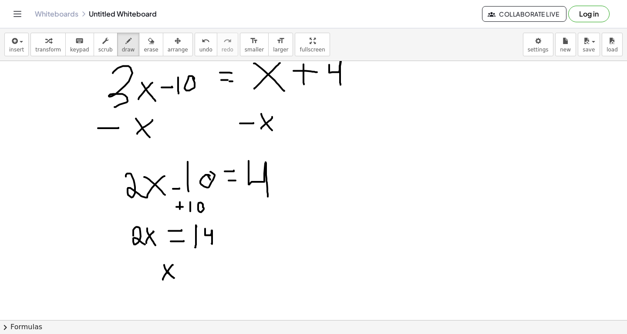
drag, startPoint x: 169, startPoint y: 272, endPoint x: 176, endPoint y: 279, distance: 9.9
drag, startPoint x: 179, startPoint y: 274, endPoint x: 186, endPoint y: 274, distance: 7.8
drag, startPoint x: 182, startPoint y: 270, endPoint x: 189, endPoint y: 270, distance: 7.0
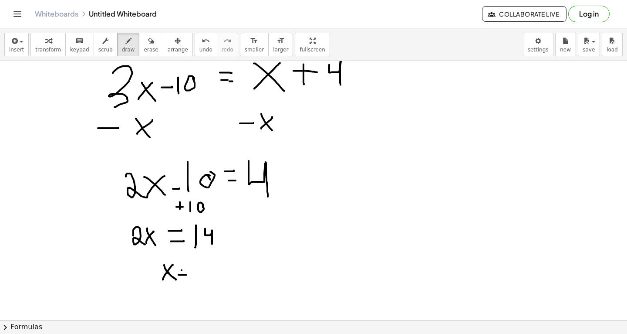
drag, startPoint x: 198, startPoint y: 262, endPoint x: 203, endPoint y: 281, distance: 19.3
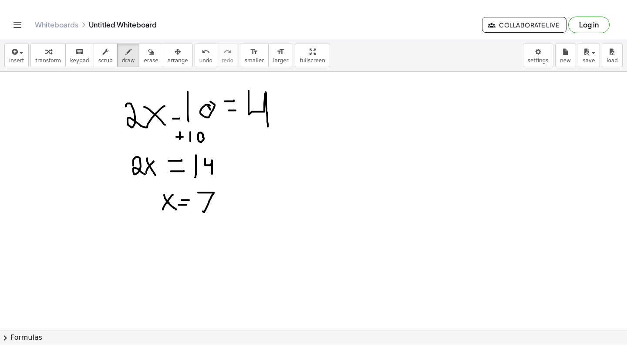
scroll to position [10373, 0]
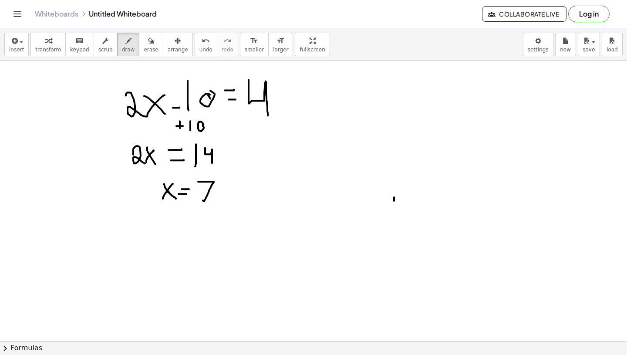
drag, startPoint x: 394, startPoint y: 198, endPoint x: 394, endPoint y: 215, distance: 17.0
drag, startPoint x: 404, startPoint y: 204, endPoint x: 416, endPoint y: 212, distance: 14.5
drag, startPoint x: 384, startPoint y: 220, endPoint x: 431, endPoint y: 220, distance: 47.5
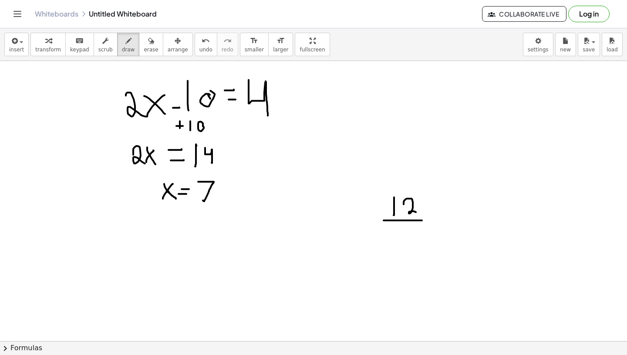
drag, startPoint x: 389, startPoint y: 234, endPoint x: 392, endPoint y: 247, distance: 13.4
drag, startPoint x: 405, startPoint y: 235, endPoint x: 402, endPoint y: 255, distance: 20.7
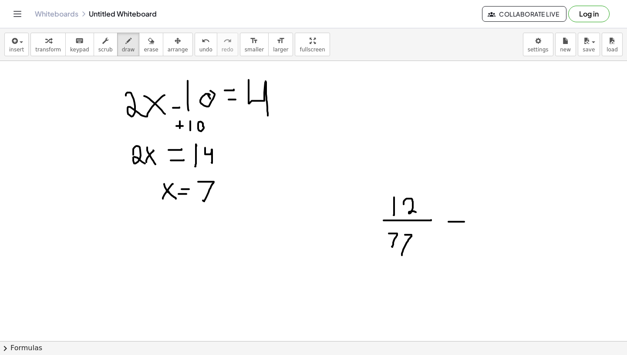
drag, startPoint x: 449, startPoint y: 222, endPoint x: 465, endPoint y: 221, distance: 16.1
drag, startPoint x: 493, startPoint y: 228, endPoint x: 486, endPoint y: 251, distance: 24.3
drag, startPoint x: 510, startPoint y: 228, endPoint x: 503, endPoint y: 255, distance: 27.8
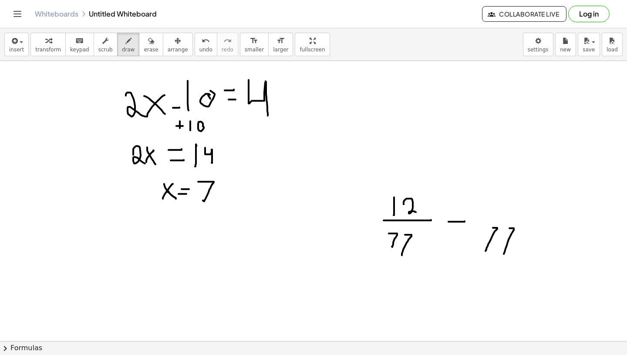
drag, startPoint x: 485, startPoint y: 220, endPoint x: 509, endPoint y: 220, distance: 24.0
drag, startPoint x: 490, startPoint y: 210, endPoint x: 490, endPoint y: 194, distance: 16.1
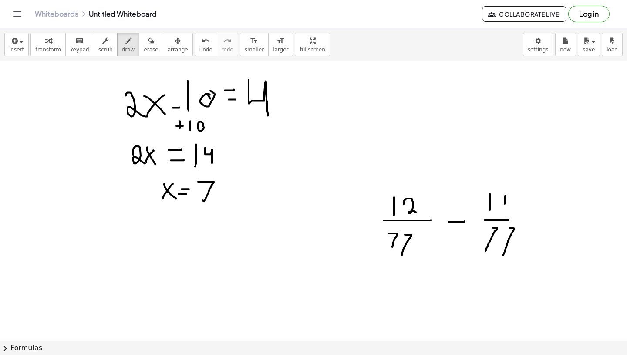
drag, startPoint x: 505, startPoint y: 204, endPoint x: 506, endPoint y: 193, distance: 10.9
drag, startPoint x: 535, startPoint y: 228, endPoint x: 549, endPoint y: 228, distance: 13.9
drag, startPoint x: 535, startPoint y: 219, endPoint x: 548, endPoint y: 219, distance: 13.1
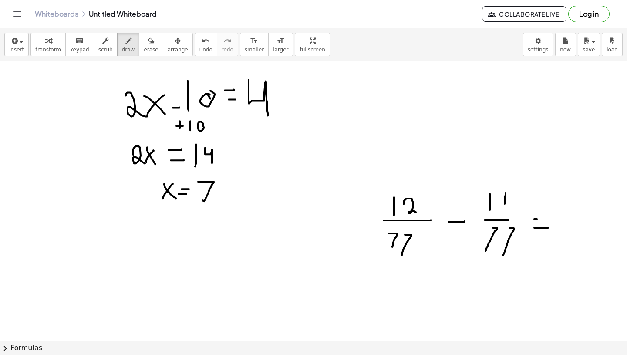
drag, startPoint x: 567, startPoint y: 219, endPoint x: 567, endPoint y: 200, distance: 19.6
drag, startPoint x: 559, startPoint y: 231, endPoint x: 572, endPoint y: 229, distance: 12.3
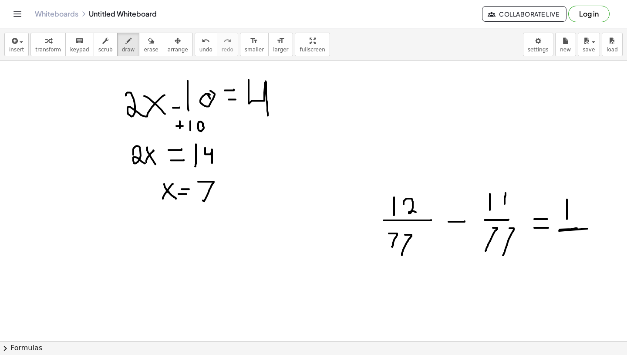
drag, startPoint x: 572, startPoint y: 229, endPoint x: 584, endPoint y: 227, distance: 12.3
drag, startPoint x: 572, startPoint y: 236, endPoint x: 569, endPoint y: 256, distance: 20.2
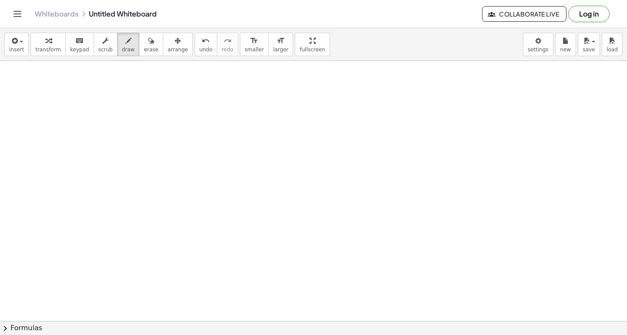
scroll to position [10594, 0]
drag, startPoint x: 77, startPoint y: 114, endPoint x: 123, endPoint y: 105, distance: 47.4
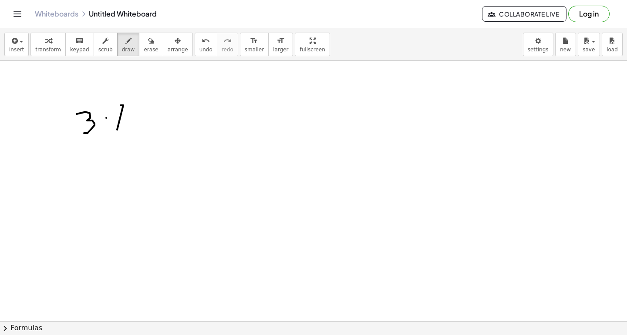
drag, startPoint x: 163, startPoint y: 110, endPoint x: 165, endPoint y: 132, distance: 22.3
drag, startPoint x: 115, startPoint y: 105, endPoint x: 123, endPoint y: 105, distance: 7.8
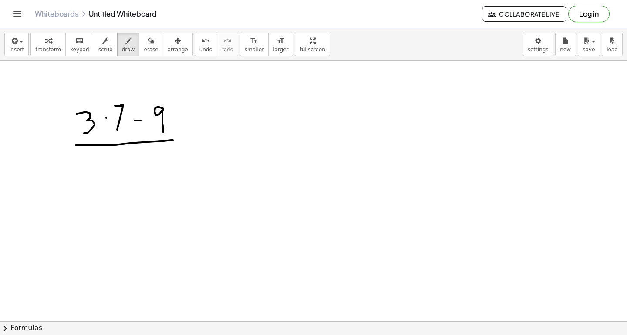
drag, startPoint x: 76, startPoint y: 145, endPoint x: 173, endPoint y: 140, distance: 96.9
drag, startPoint x: 90, startPoint y: 151, endPoint x: 102, endPoint y: 168, distance: 20.7
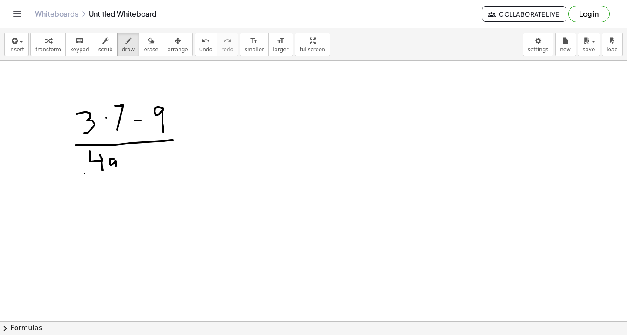
drag, startPoint x: 114, startPoint y: 159, endPoint x: 116, endPoint y: 170, distance: 11.6
drag, startPoint x: 128, startPoint y: 161, endPoint x: 128, endPoint y: 174, distance: 13.5
drag, startPoint x: 125, startPoint y: 168, endPoint x: 135, endPoint y: 168, distance: 9.6
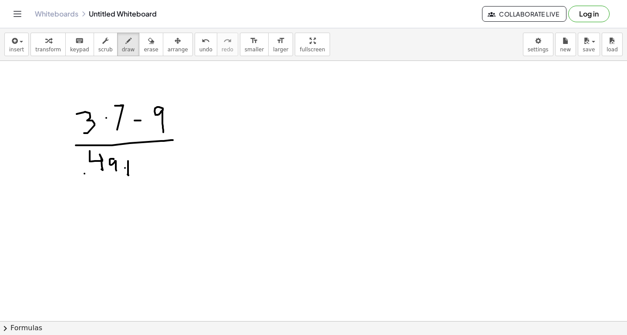
drag, startPoint x: 143, startPoint y: 158, endPoint x: 155, endPoint y: 169, distance: 16.3
drag, startPoint x: 166, startPoint y: 160, endPoint x: 170, endPoint y: 163, distance: 5.0
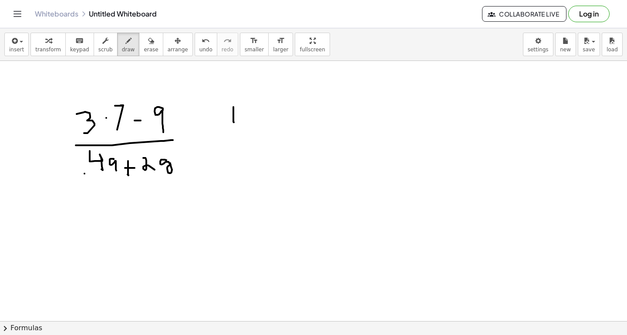
drag, startPoint x: 234, startPoint y: 107, endPoint x: 234, endPoint y: 122, distance: 14.8
drag, startPoint x: 247, startPoint y: 106, endPoint x: 258, endPoint y: 117, distance: 14.8
drag, startPoint x: 221, startPoint y: 128, endPoint x: 267, endPoint y: 128, distance: 45.7
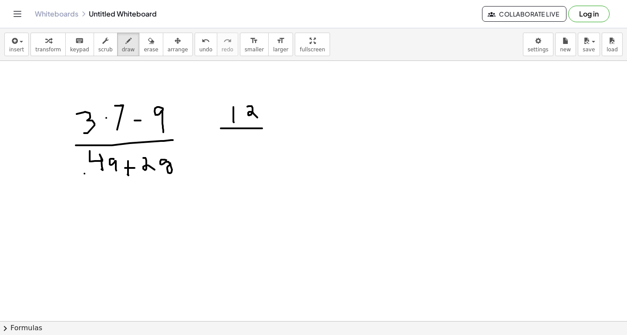
drag, startPoint x: 234, startPoint y: 155, endPoint x: 232, endPoint y: 140, distance: 15.0
drag, startPoint x: 251, startPoint y: 141, endPoint x: 251, endPoint y: 154, distance: 12.6
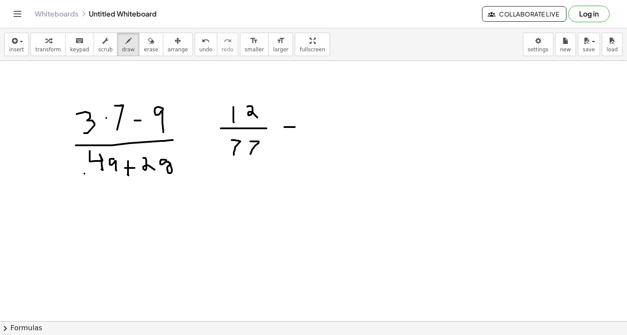
drag, startPoint x: 285, startPoint y: 127, endPoint x: 297, endPoint y: 127, distance: 12.2
drag, startPoint x: 326, startPoint y: 138, endPoint x: 327, endPoint y: 151, distance: 13.5
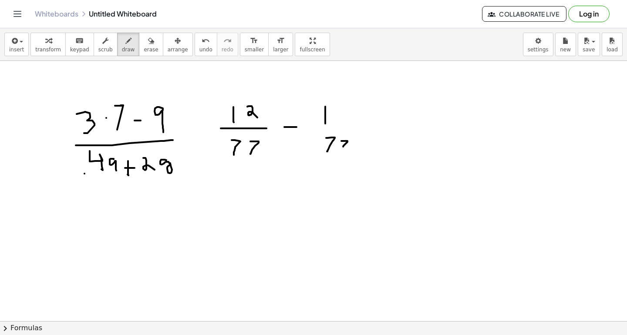
drag, startPoint x: 342, startPoint y: 141, endPoint x: 341, endPoint y: 153, distance: 12.7
drag, startPoint x: 318, startPoint y: 128, endPoint x: 359, endPoint y: 128, distance: 41.4
drag, startPoint x: 383, startPoint y: 129, endPoint x: 396, endPoint y: 128, distance: 13.1
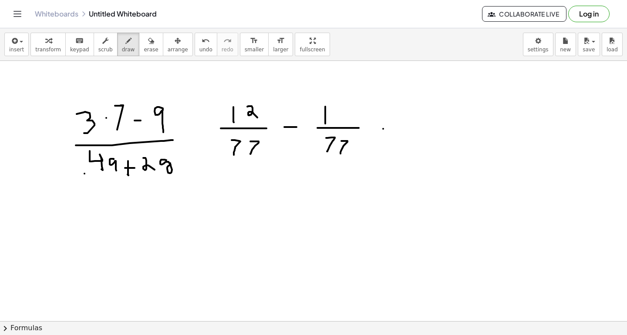
drag, startPoint x: 382, startPoint y: 122, endPoint x: 396, endPoint y: 121, distance: 14.4
drag, startPoint x: 420, startPoint y: 104, endPoint x: 421, endPoint y: 112, distance: 8.4
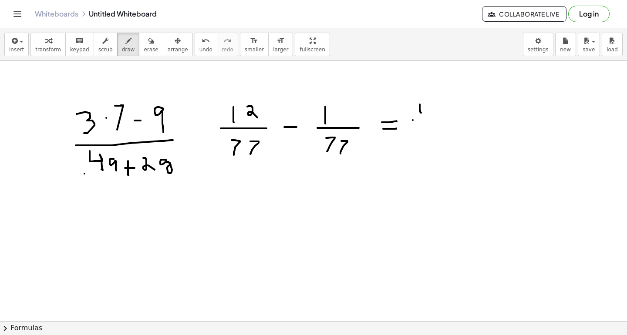
drag, startPoint x: 413, startPoint y: 120, endPoint x: 430, endPoint y: 120, distance: 17.0
drag, startPoint x: 420, startPoint y: 126, endPoint x: 419, endPoint y: 142, distance: 15.3
drag, startPoint x: 227, startPoint y: 166, endPoint x: 343, endPoint y: 171, distance: 116.0
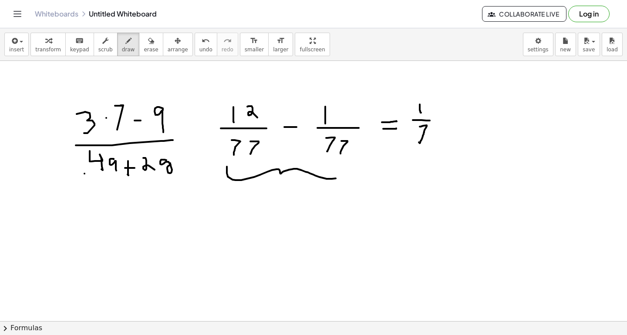
drag, startPoint x: 273, startPoint y: 199, endPoint x: 272, endPoint y: 207, distance: 8.3
drag, startPoint x: 281, startPoint y: 200, endPoint x: 281, endPoint y: 207, distance: 6.1
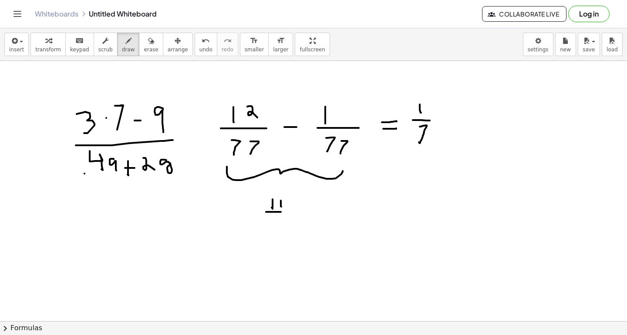
drag, startPoint x: 266, startPoint y: 212, endPoint x: 299, endPoint y: 211, distance: 32.7
drag, startPoint x: 273, startPoint y: 230, endPoint x: 267, endPoint y: 222, distance: 9.9
drag, startPoint x: 284, startPoint y: 228, endPoint x: 280, endPoint y: 220, distance: 8.8
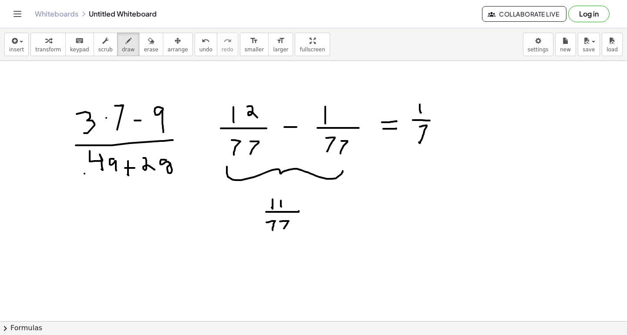
drag, startPoint x: 310, startPoint y: 218, endPoint x: 321, endPoint y: 218, distance: 11.3
drag, startPoint x: 310, startPoint y: 209, endPoint x: 319, endPoint y: 209, distance: 9.6
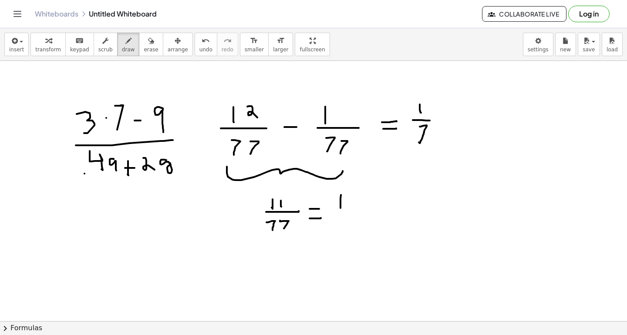
drag, startPoint x: 341, startPoint y: 208, endPoint x: 341, endPoint y: 193, distance: 14.8
drag, startPoint x: 335, startPoint y: 210, endPoint x: 349, endPoint y: 209, distance: 14.0
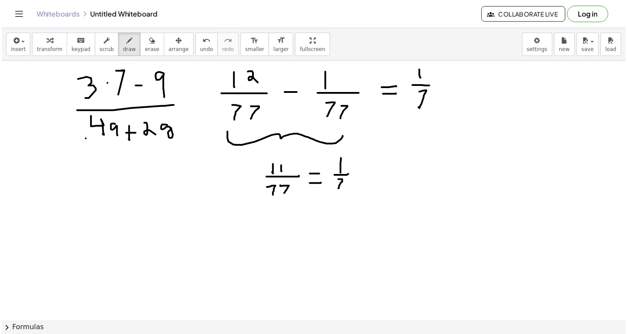
scroll to position [10630, 0]
drag, startPoint x: 458, startPoint y: 150, endPoint x: 464, endPoint y: 168, distance: 18.7
drag, startPoint x: 484, startPoint y: 151, endPoint x: 484, endPoint y: 168, distance: 17.0
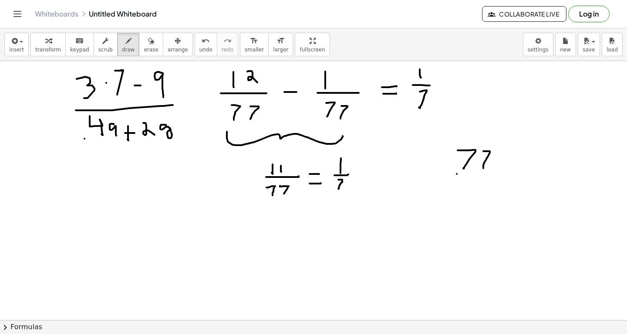
drag, startPoint x: 457, startPoint y: 173, endPoint x: 489, endPoint y: 173, distance: 31.8
drag, startPoint x: 458, startPoint y: 182, endPoint x: 457, endPoint y: 196, distance: 13.6
drag, startPoint x: 471, startPoint y: 182, endPoint x: 470, endPoint y: 197, distance: 15.3
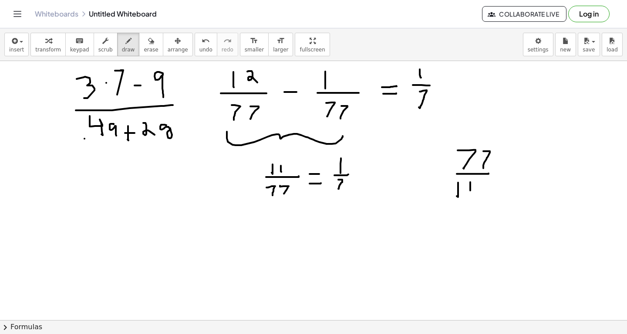
drag, startPoint x: 504, startPoint y: 179, endPoint x: 512, endPoint y: 179, distance: 8.7
drag, startPoint x: 504, startPoint y: 172, endPoint x: 515, endPoint y: 172, distance: 11.8
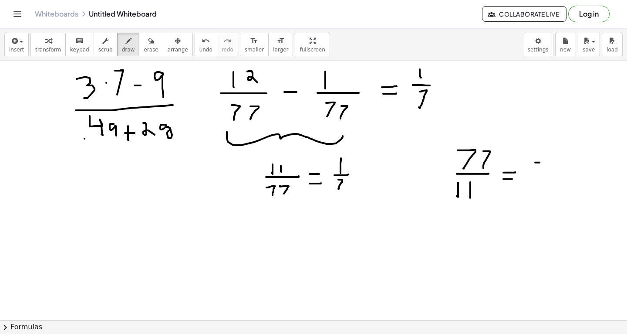
drag, startPoint x: 535, startPoint y: 162, endPoint x: 534, endPoint y: 196, distance: 34.0
drag, startPoint x: 276, startPoint y: 234, endPoint x: 276, endPoint y: 250, distance: 15.2
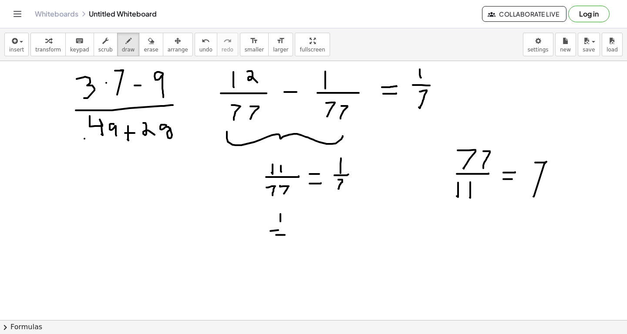
drag, startPoint x: 278, startPoint y: 232, endPoint x: 290, endPoint y: 231, distance: 12.2
drag, startPoint x: 304, startPoint y: 224, endPoint x: 311, endPoint y: 224, distance: 7.0
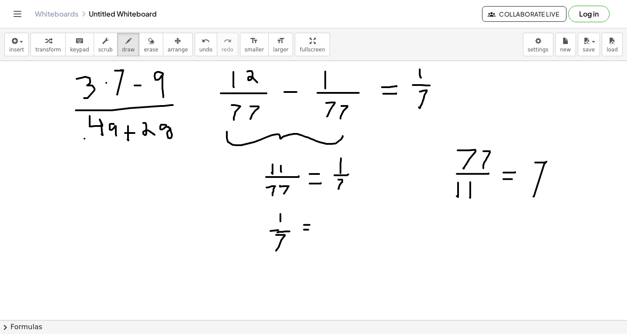
drag, startPoint x: 325, startPoint y: 223, endPoint x: 325, endPoint y: 212, distance: 10.9
drag, startPoint x: 319, startPoint y: 228, endPoint x: 330, endPoint y: 227, distance: 11.8
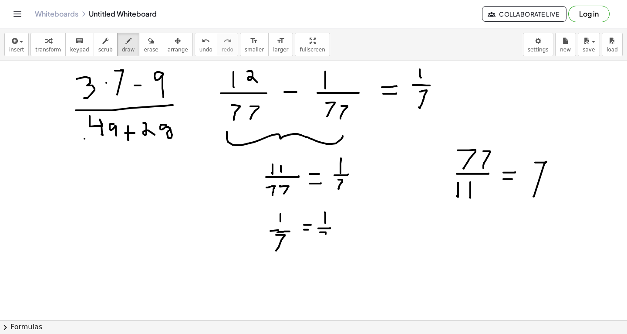
drag, startPoint x: 320, startPoint y: 232, endPoint x: 322, endPoint y: 243, distance: 11.0
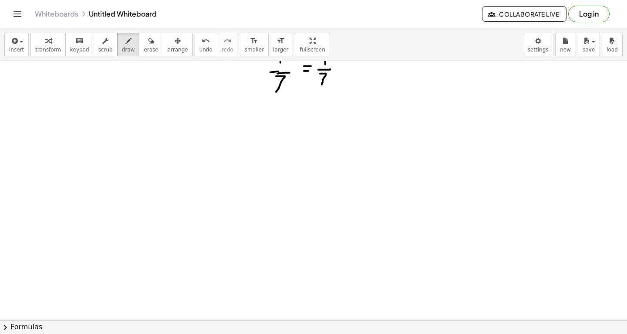
scroll to position [10803, 0]
drag, startPoint x: 99, startPoint y: 155, endPoint x: 99, endPoint y: 167, distance: 12.6
drag, startPoint x: 71, startPoint y: 180, endPoint x: 147, endPoint y: 177, distance: 76.3
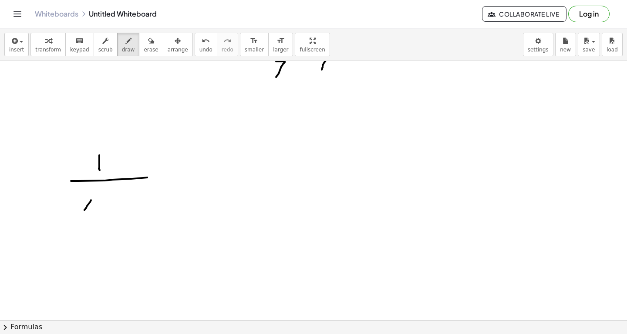
drag, startPoint x: 85, startPoint y: 210, endPoint x: 93, endPoint y: 197, distance: 14.7
drag, startPoint x: 82, startPoint y: 198, endPoint x: 98, endPoint y: 209, distance: 20.1
drag, startPoint x: 111, startPoint y: 194, endPoint x: 110, endPoint y: 204, distance: 10.5
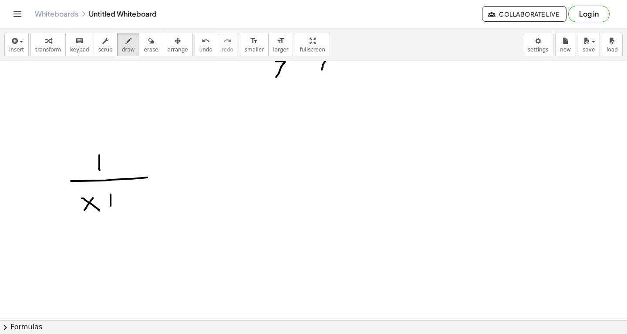
drag, startPoint x: 105, startPoint y: 203, endPoint x: 120, endPoint y: 202, distance: 14.8
drag, startPoint x: 133, startPoint y: 185, endPoint x: 142, endPoint y: 184, distance: 9.6
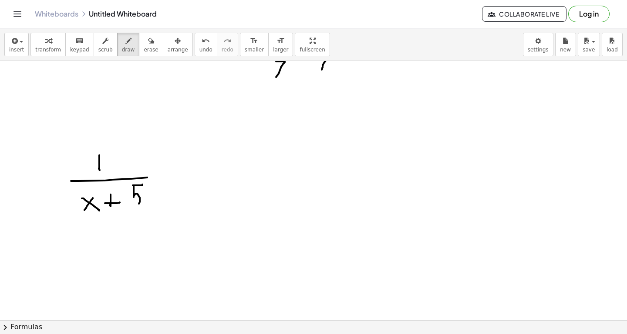
drag, startPoint x: 134, startPoint y: 185, endPoint x: 136, endPoint y: 203, distance: 18.5
drag, startPoint x: 163, startPoint y: 182, endPoint x: 170, endPoint y: 182, distance: 7.8
drag, startPoint x: 163, startPoint y: 173, endPoint x: 171, endPoint y: 173, distance: 8.3
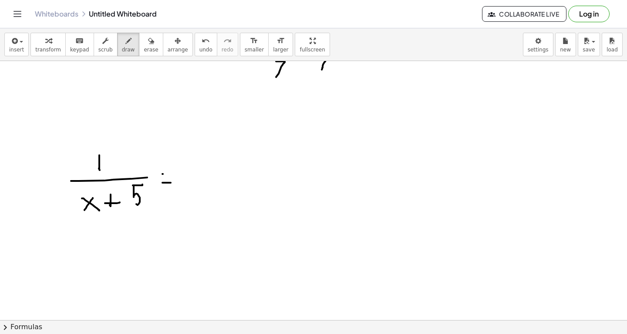
drag, startPoint x: 200, startPoint y: 173, endPoint x: 200, endPoint y: 153, distance: 19.6
drag, startPoint x: 180, startPoint y: 180, endPoint x: 241, endPoint y: 177, distance: 60.2
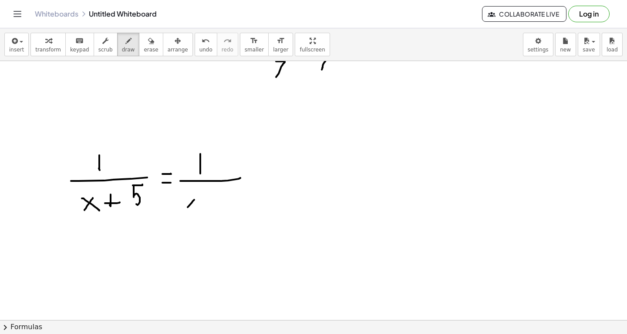
drag, startPoint x: 188, startPoint y: 207, endPoint x: 187, endPoint y: 199, distance: 7.9
drag, startPoint x: 183, startPoint y: 197, endPoint x: 199, endPoint y: 192, distance: 16.5
drag, startPoint x: 199, startPoint y: 192, endPoint x: 204, endPoint y: 196, distance: 6.9
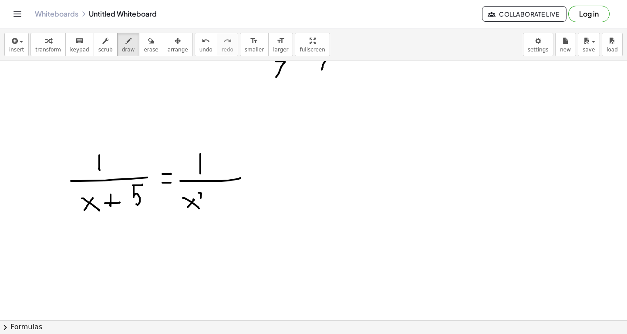
drag, startPoint x: 215, startPoint y: 195, endPoint x: 216, endPoint y: 208, distance: 13.1
drag, startPoint x: 230, startPoint y: 196, endPoint x: 237, endPoint y: 194, distance: 6.2
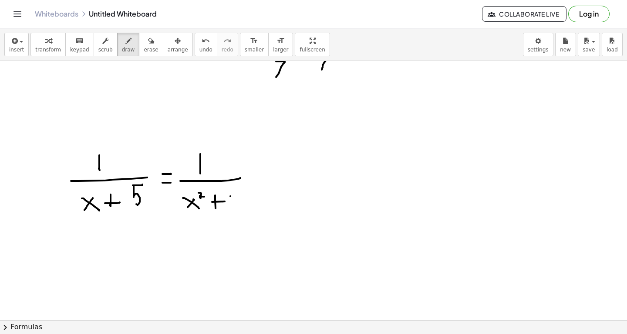
drag, startPoint x: 230, startPoint y: 196, endPoint x: 234, endPoint y: 200, distance: 5.6
drag, startPoint x: 246, startPoint y: 203, endPoint x: 252, endPoint y: 193, distance: 12.5
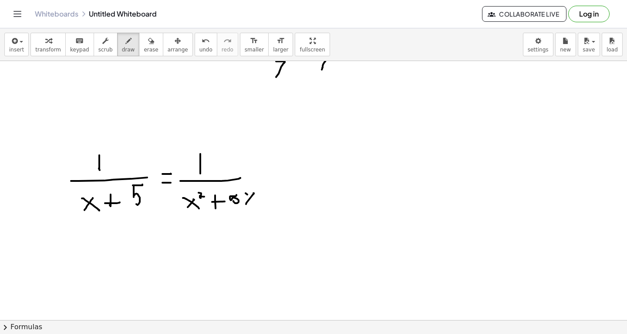
drag, startPoint x: 246, startPoint y: 193, endPoint x: 259, endPoint y: 204, distance: 17.9
drag, startPoint x: 277, startPoint y: 170, endPoint x: 278, endPoint y: 180, distance: 9.2
drag, startPoint x: 271, startPoint y: 175, endPoint x: 282, endPoint y: 175, distance: 10.9
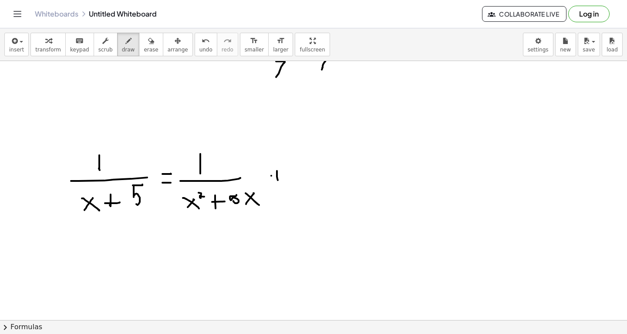
drag, startPoint x: 319, startPoint y: 156, endPoint x: 315, endPoint y: 166, distance: 11.3
drag, startPoint x: 326, startPoint y: 166, endPoint x: 335, endPoint y: 160, distance: 11.0
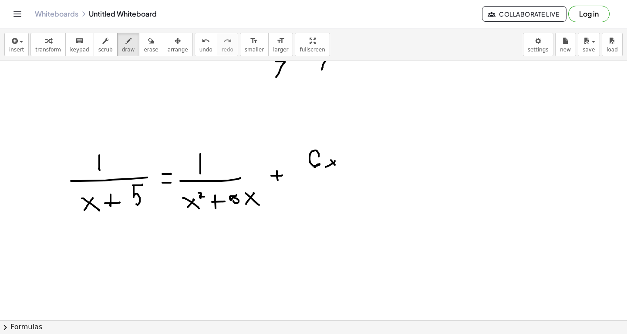
drag, startPoint x: 331, startPoint y: 159, endPoint x: 339, endPoint y: 168, distance: 11.7
drag, startPoint x: 350, startPoint y: 155, endPoint x: 351, endPoint y: 167, distance: 12.7
drag, startPoint x: 345, startPoint y: 160, endPoint x: 361, endPoint y: 160, distance: 15.7
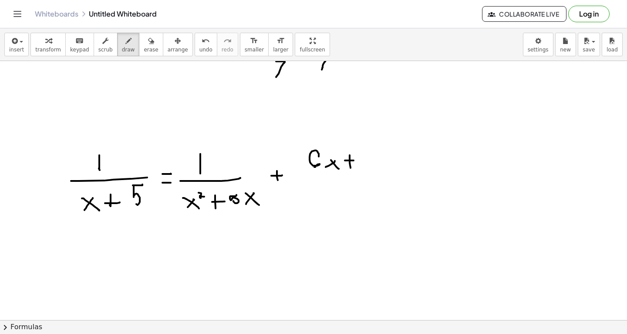
drag, startPoint x: 366, startPoint y: 157, endPoint x: 366, endPoint y: 169, distance: 11.8
drag, startPoint x: 371, startPoint y: 159, endPoint x: 380, endPoint y: 165, distance: 10.6
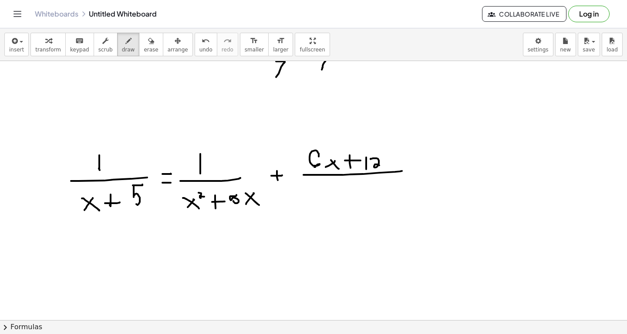
drag, startPoint x: 304, startPoint y: 174, endPoint x: 414, endPoint y: 169, distance: 110.3
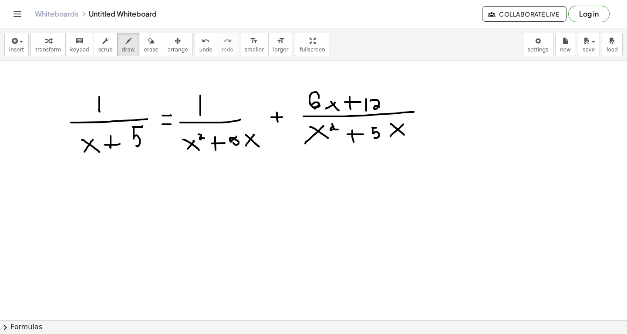
drag, startPoint x: 99, startPoint y: 190, endPoint x: 98, endPoint y: 207, distance: 17.0
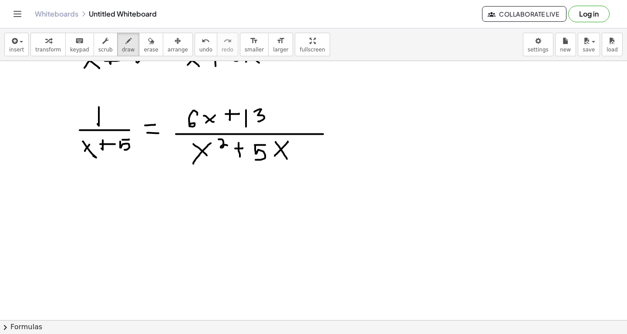
scroll to position [10952, 0]
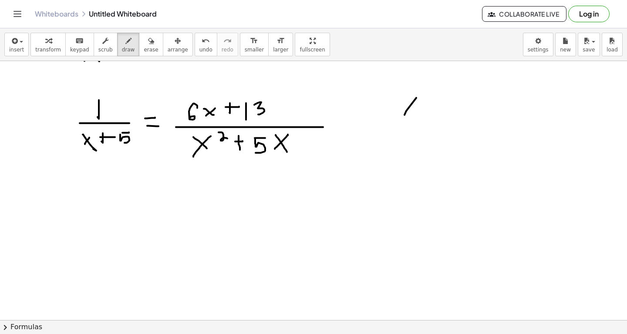
drag, startPoint x: 405, startPoint y: 115, endPoint x: 405, endPoint y: 93, distance: 21.8
drag, startPoint x: 405, startPoint y: 93, endPoint x: 422, endPoint y: 108, distance: 22.8
drag, startPoint x: 425, startPoint y: 90, endPoint x: 432, endPoint y: 93, distance: 7.4
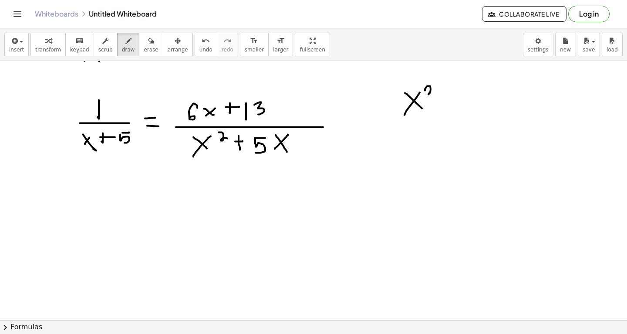
drag, startPoint x: 440, startPoint y: 101, endPoint x: 456, endPoint y: 101, distance: 16.1
drag, startPoint x: 446, startPoint y: 94, endPoint x: 449, endPoint y: 112, distance: 18.1
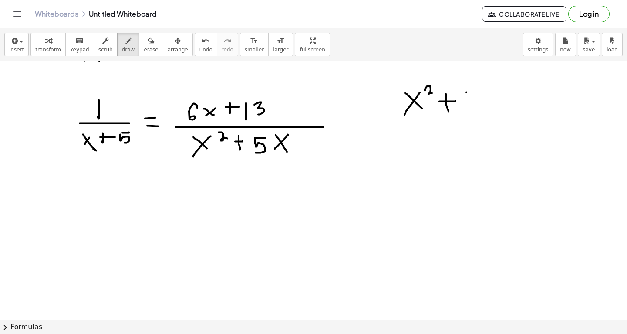
drag, startPoint x: 467, startPoint y: 92, endPoint x: 473, endPoint y: 92, distance: 6.1
drag, startPoint x: 465, startPoint y: 95, endPoint x: 471, endPoint y: 109, distance: 16.0
drag, startPoint x: 486, startPoint y: 106, endPoint x: 500, endPoint y: 93, distance: 19.4
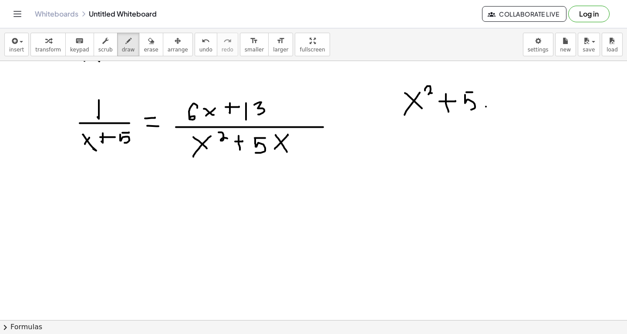
drag, startPoint x: 488, startPoint y: 92, endPoint x: 503, endPoint y: 108, distance: 22.2
drag, startPoint x: 403, startPoint y: 151, endPoint x: 418, endPoint y: 135, distance: 21.9
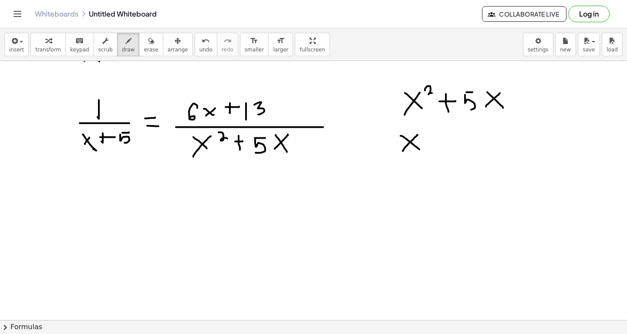
drag, startPoint x: 401, startPoint y: 136, endPoint x: 420, endPoint y: 149, distance: 23.1
drag, startPoint x: 435, startPoint y: 123, endPoint x: 435, endPoint y: 157, distance: 34.0
drag, startPoint x: 441, startPoint y: 147, endPoint x: 453, endPoint y: 128, distance: 22.6
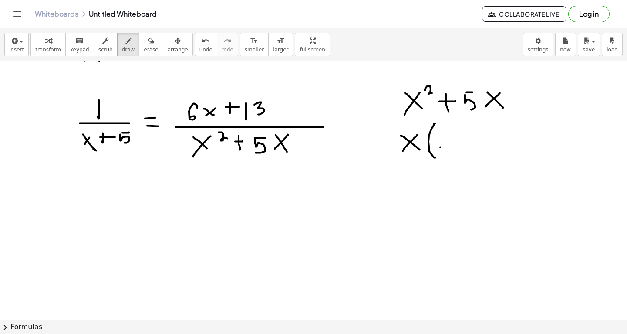
drag, startPoint x: 441, startPoint y: 132, endPoint x: 459, endPoint y: 144, distance: 21.9
drag, startPoint x: 470, startPoint y: 132, endPoint x: 469, endPoint y: 146, distance: 13.1
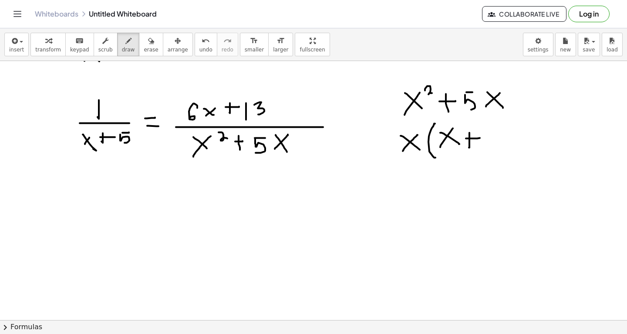
drag, startPoint x: 466, startPoint y: 138, endPoint x: 484, endPoint y: 137, distance: 17.5
drag, startPoint x: 489, startPoint y: 129, endPoint x: 500, endPoint y: 129, distance: 10.9
drag, startPoint x: 492, startPoint y: 130, endPoint x: 493, endPoint y: 142, distance: 12.3
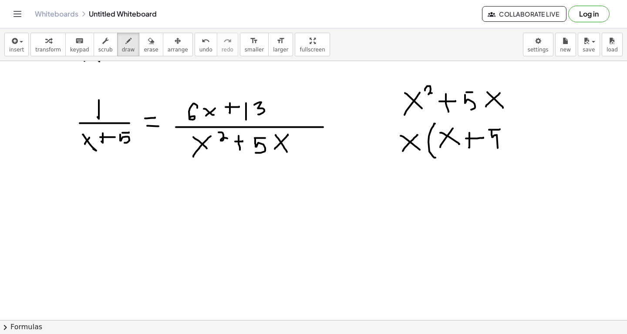
drag, startPoint x: 505, startPoint y: 121, endPoint x: 502, endPoint y: 152, distance: 30.6
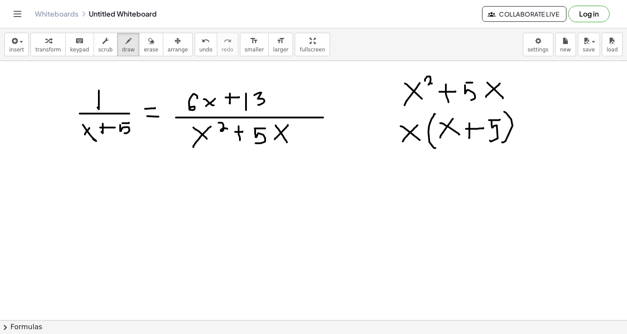
scroll to position [10958, 0]
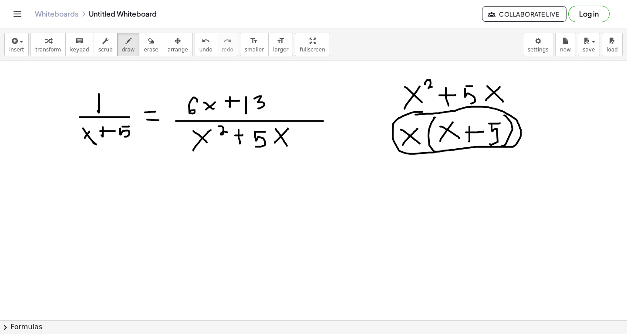
drag, startPoint x: 423, startPoint y: 112, endPoint x: 415, endPoint y: 114, distance: 7.7
drag, startPoint x: 105, startPoint y: 190, endPoint x: 104, endPoint y: 201, distance: 11.8
drag, startPoint x: 74, startPoint y: 207, endPoint x: 142, endPoint y: 206, distance: 68.0
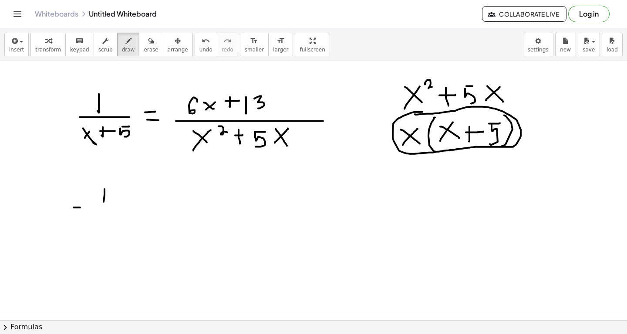
drag, startPoint x: 82, startPoint y: 226, endPoint x: 90, endPoint y: 221, distance: 8.6
drag, startPoint x: 81, startPoint y: 220, endPoint x: 96, endPoint y: 230, distance: 18.2
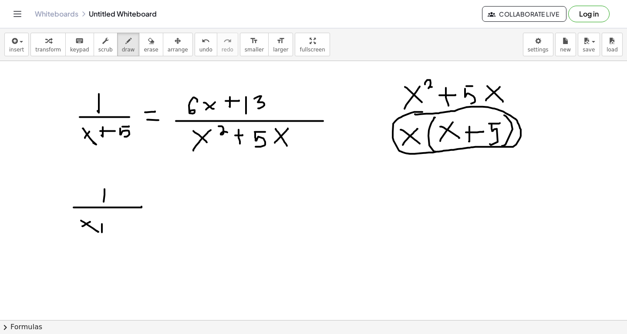
drag, startPoint x: 102, startPoint y: 224, endPoint x: 102, endPoint y: 233, distance: 9.6
drag, startPoint x: 98, startPoint y: 227, endPoint x: 109, endPoint y: 226, distance: 10.9
drag, startPoint x: 116, startPoint y: 221, endPoint x: 121, endPoint y: 220, distance: 4.8
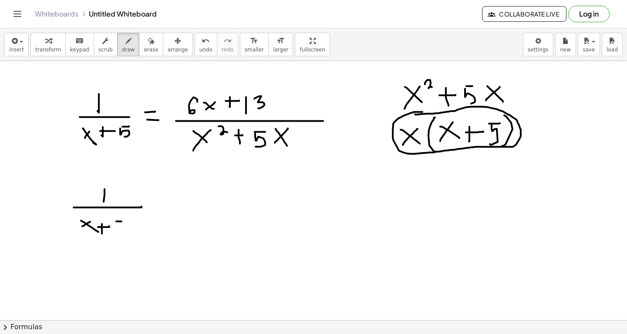
drag, startPoint x: 121, startPoint y: 220, endPoint x: 112, endPoint y: 232, distance: 14.4
drag, startPoint x: 121, startPoint y: 220, endPoint x: 128, endPoint y: 220, distance: 7.4
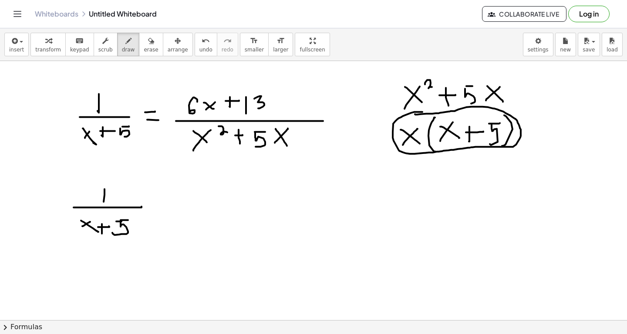
drag, startPoint x: 158, startPoint y: 202, endPoint x: 174, endPoint y: 201, distance: 16.2
drag, startPoint x: 216, startPoint y: 182, endPoint x: 204, endPoint y: 192, distance: 15.8
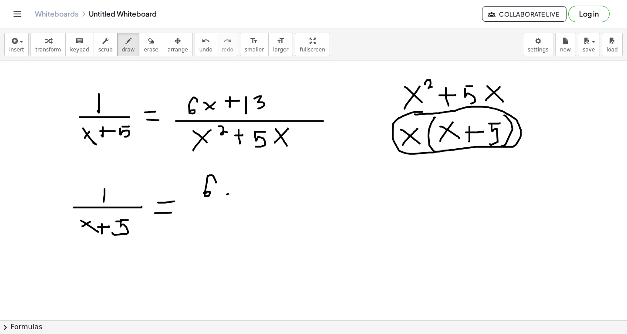
drag, startPoint x: 227, startPoint y: 194, endPoint x: 239, endPoint y: 186, distance: 14.3
drag, startPoint x: 225, startPoint y: 185, endPoint x: 241, endPoint y: 193, distance: 17.9
drag, startPoint x: 254, startPoint y: 187, endPoint x: 254, endPoint y: 193, distance: 5.7
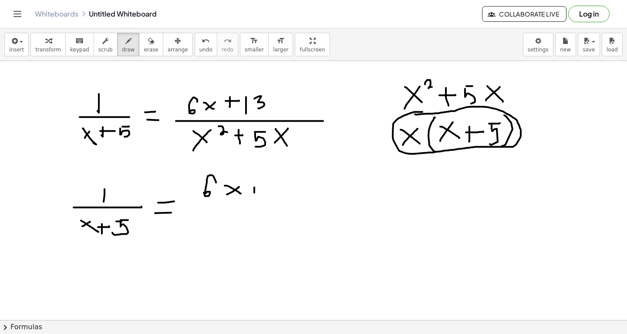
drag, startPoint x: 251, startPoint y: 190, endPoint x: 282, endPoint y: 180, distance: 32.5
drag, startPoint x: 277, startPoint y: 178, endPoint x: 280, endPoint y: 193, distance: 16.1
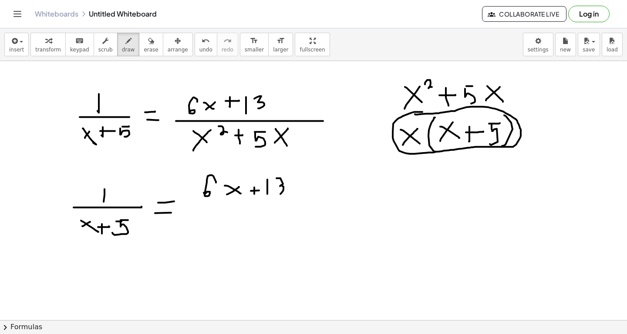
drag, startPoint x: 194, startPoint y: 202, endPoint x: 213, endPoint y: 217, distance: 23.9
drag, startPoint x: 199, startPoint y: 230, endPoint x: 216, endPoint y: 215, distance: 22.2
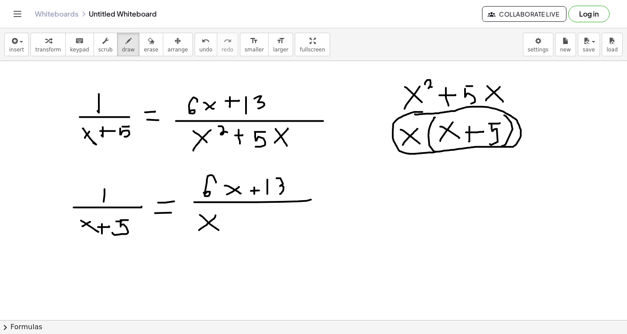
drag, startPoint x: 200, startPoint y: 214, endPoint x: 219, endPoint y: 230, distance: 24.8
drag, startPoint x: 231, startPoint y: 210, endPoint x: 227, endPoint y: 233, distance: 23.9
drag, startPoint x: 240, startPoint y: 227, endPoint x: 253, endPoint y: 217, distance: 16.7
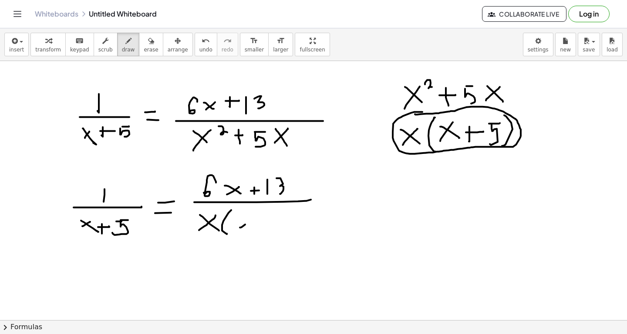
drag, startPoint x: 243, startPoint y: 217, endPoint x: 259, endPoint y: 228, distance: 19.5
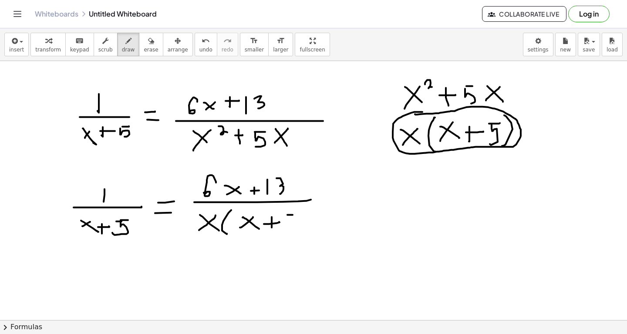
drag, startPoint x: 302, startPoint y: 208, endPoint x: 302, endPoint y: 234, distance: 25.3
drag, startPoint x: 329, startPoint y: 197, endPoint x: 152, endPoint y: 226, distance: 178.8
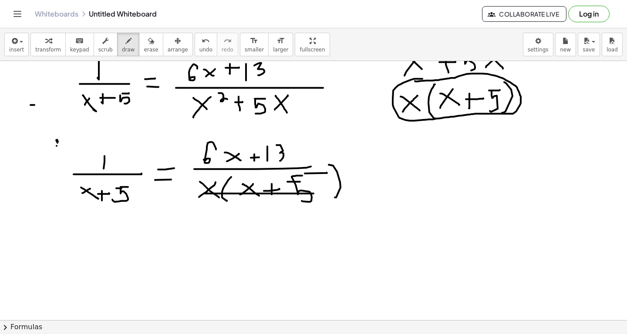
drag, startPoint x: 30, startPoint y: 105, endPoint x: 68, endPoint y: 216, distance: 117.7
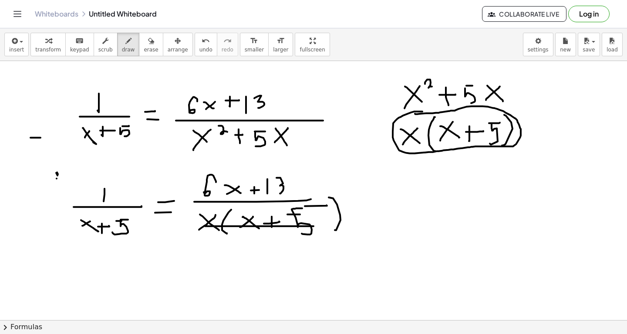
scroll to position [10956, 0]
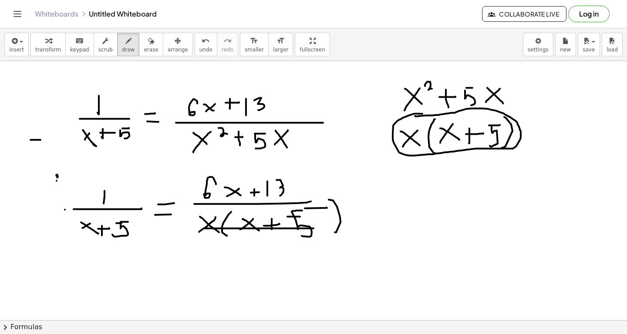
drag, startPoint x: 14, startPoint y: 210, endPoint x: 21, endPoint y: 202, distance: 11.7
drag, startPoint x: 14, startPoint y: 203, endPoint x: 20, endPoint y: 208, distance: 8.3
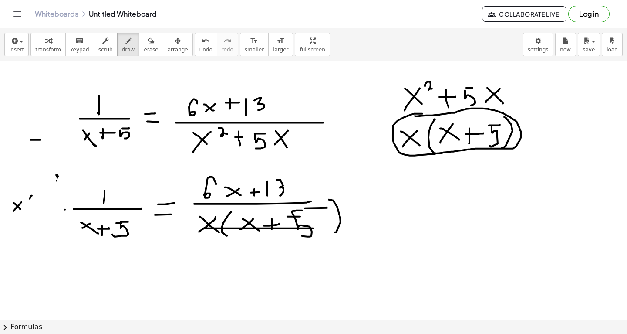
drag, startPoint x: 32, startPoint y: 195, endPoint x: 28, endPoint y: 214, distance: 19.1
drag, startPoint x: 33, startPoint y: 211, endPoint x: 41, endPoint y: 204, distance: 10.5
drag, startPoint x: 35, startPoint y: 203, endPoint x: 42, endPoint y: 211, distance: 10.8
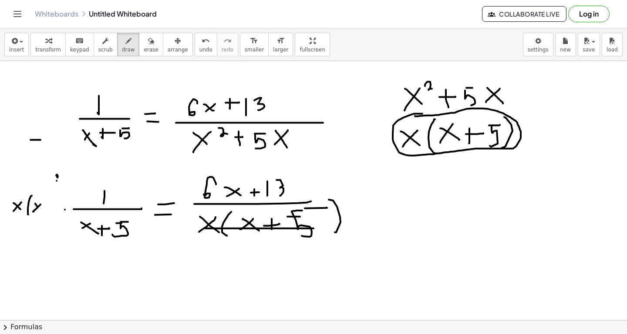
drag, startPoint x: 48, startPoint y: 205, endPoint x: 48, endPoint y: 212, distance: 7.0
drag, startPoint x: 45, startPoint y: 209, endPoint x: 51, endPoint y: 209, distance: 6.1
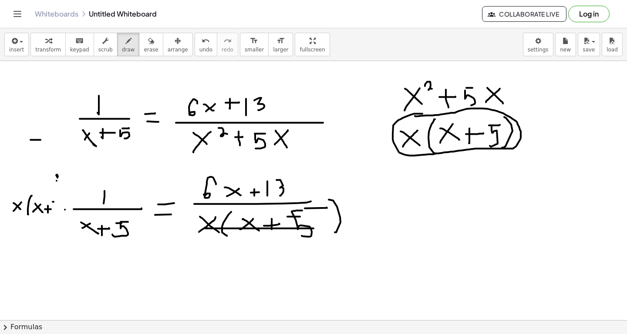
drag, startPoint x: 54, startPoint y: 202, endPoint x: 58, endPoint y: 210, distance: 9.0
drag, startPoint x: 61, startPoint y: 193, endPoint x: 65, endPoint y: 214, distance: 21.4
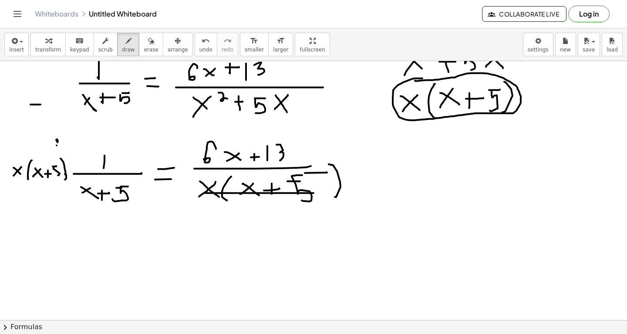
scroll to position [10992, 0]
drag, startPoint x: 359, startPoint y: 154, endPoint x: 370, endPoint y: 147, distance: 13.5
drag, startPoint x: 359, startPoint y: 143, endPoint x: 371, endPoint y: 152, distance: 14.6
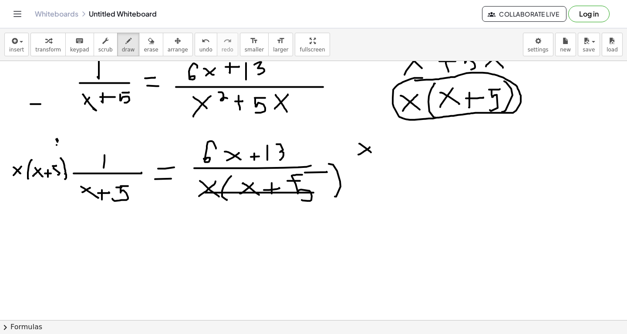
drag, startPoint x: 379, startPoint y: 143, endPoint x: 383, endPoint y: 158, distance: 15.4
drag, startPoint x: 387, startPoint y: 154, endPoint x: 396, endPoint y: 146, distance: 11.4
drag, startPoint x: 385, startPoint y: 145, endPoint x: 404, endPoint y: 150, distance: 19.9
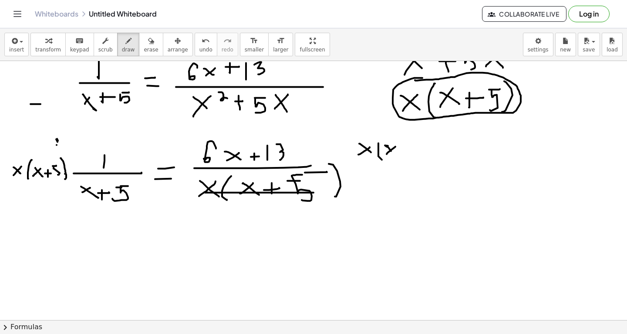
drag, startPoint x: 404, startPoint y: 147, endPoint x: 417, endPoint y: 142, distance: 13.8
